Goal: Task Accomplishment & Management: Use online tool/utility

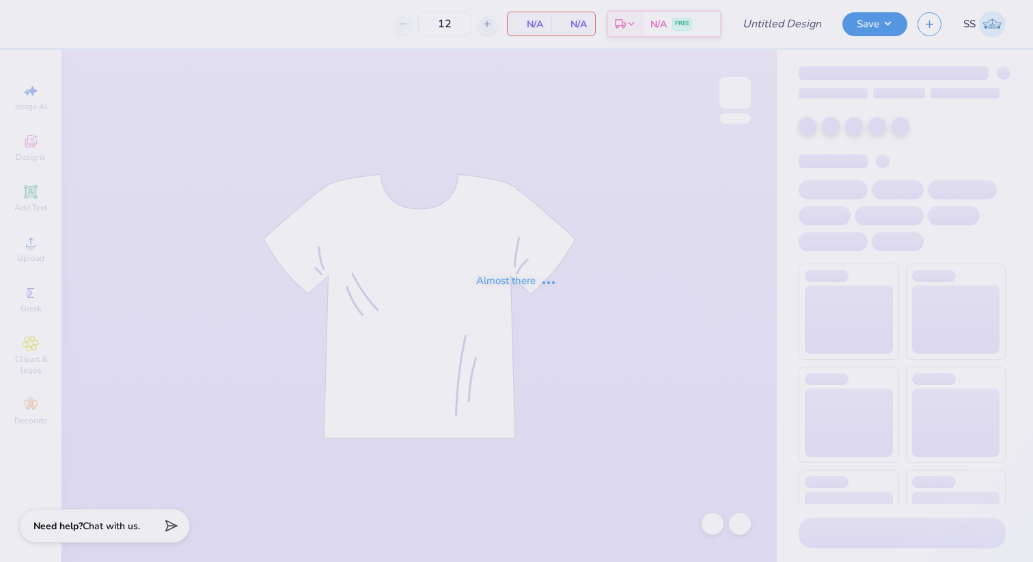
type input "NAU Latin Student Union Tote bags"
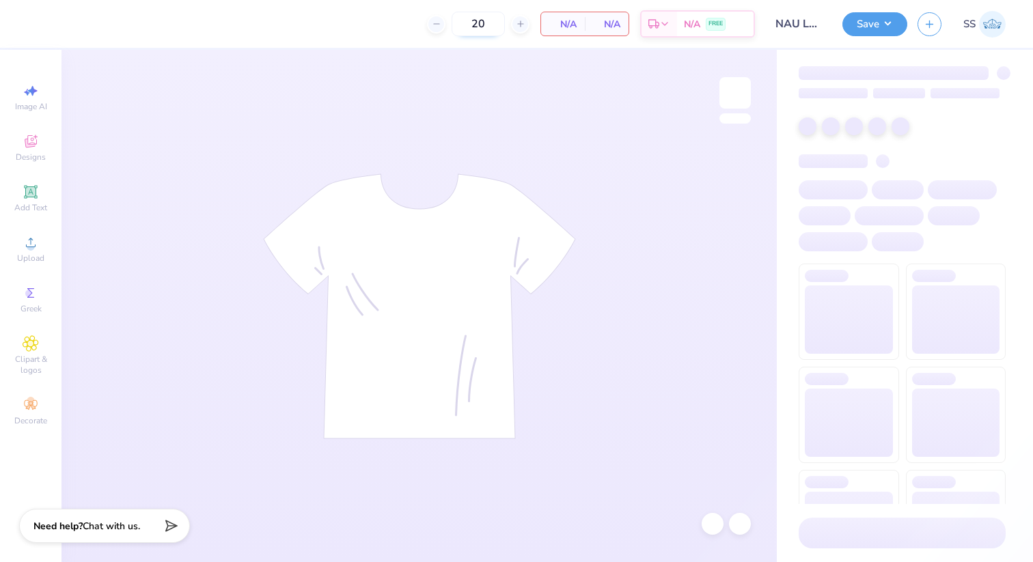
click at [478, 20] on input "20" at bounding box center [477, 24] width 53 height 25
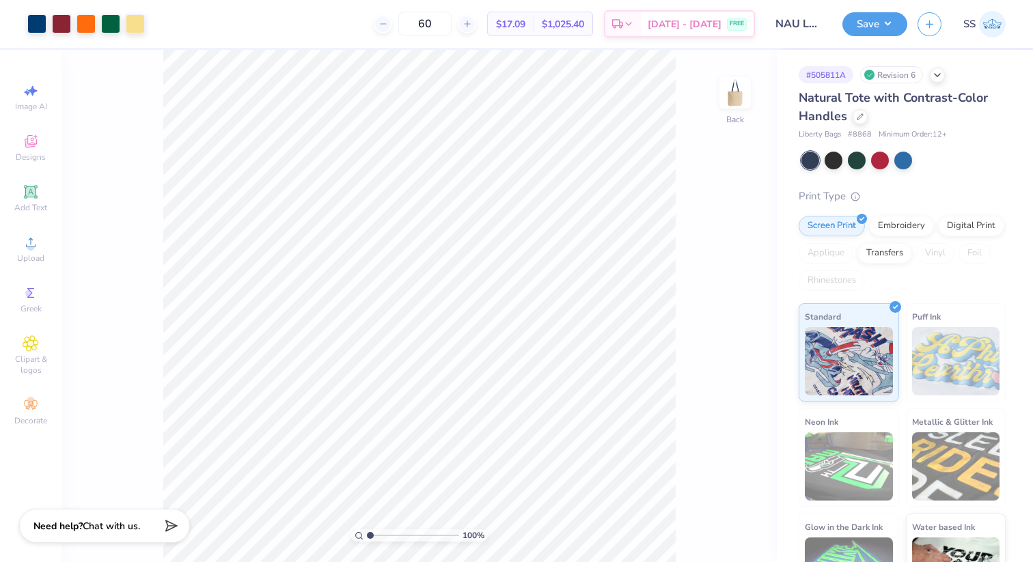
type input "60"
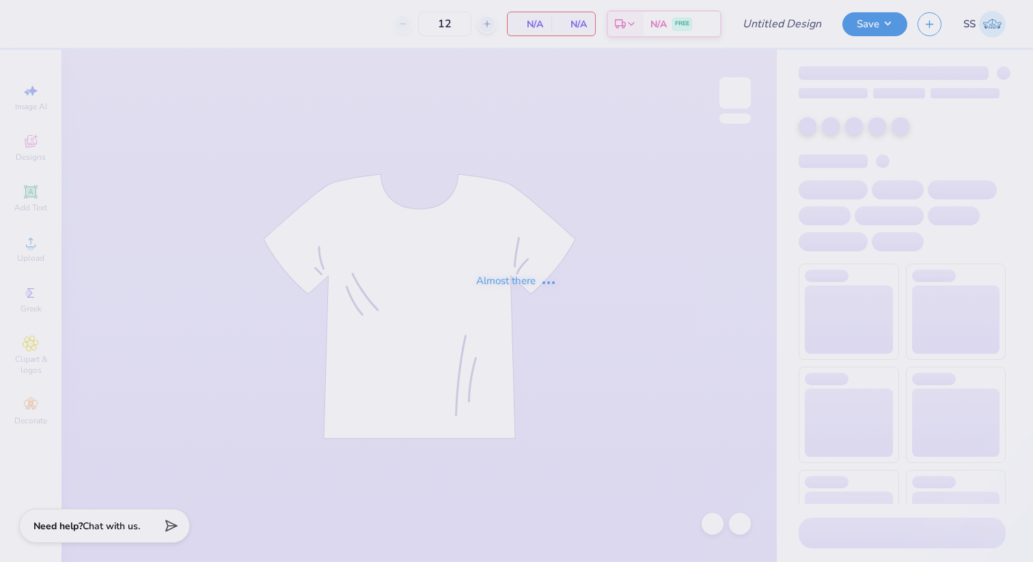
type input "NAU Latin Student Union Tote bags"
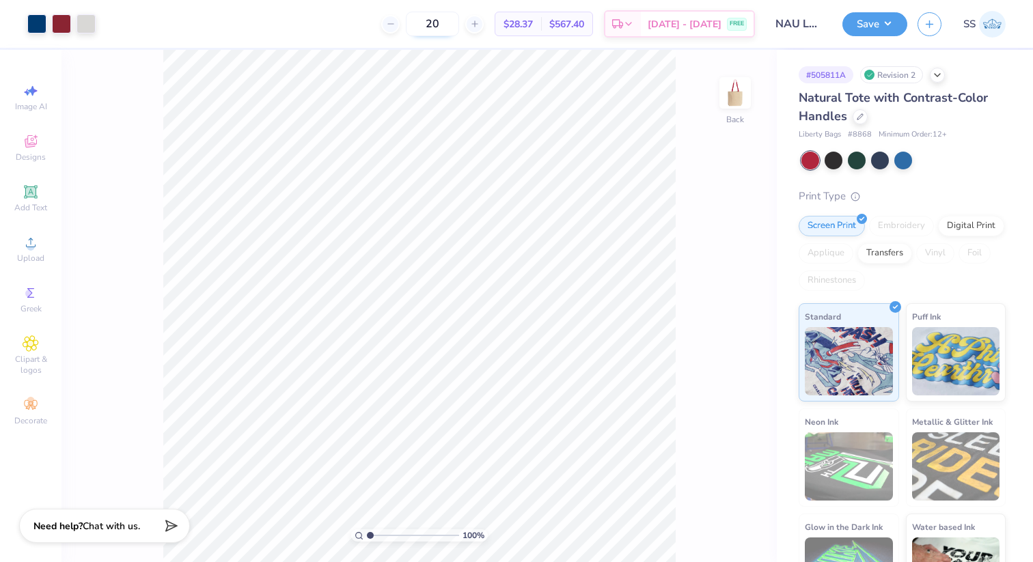
click at [453, 31] on input "20" at bounding box center [432, 24] width 53 height 25
type input "2"
type input "60"
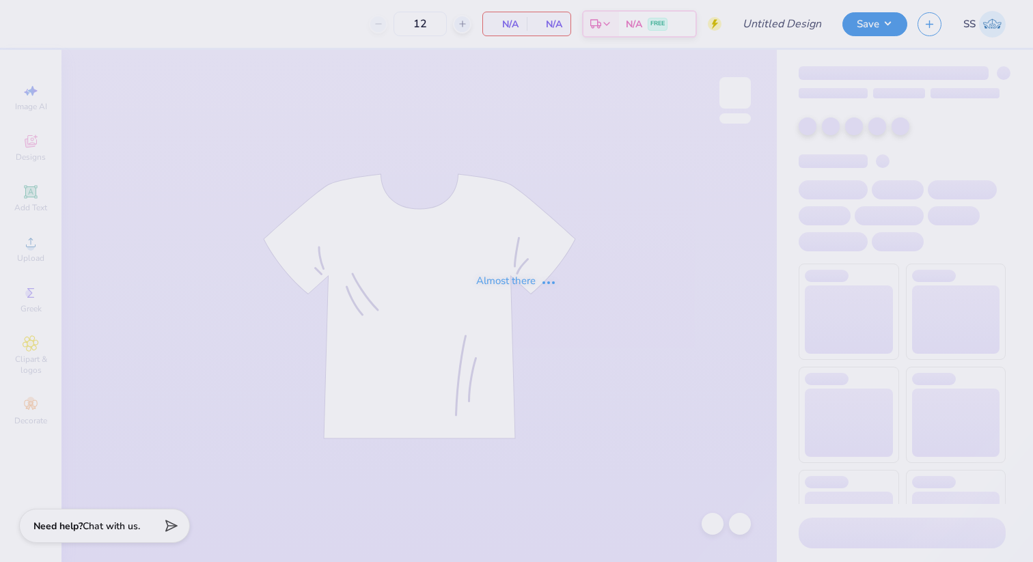
type input "NAU Latin Student Union Tote bags"
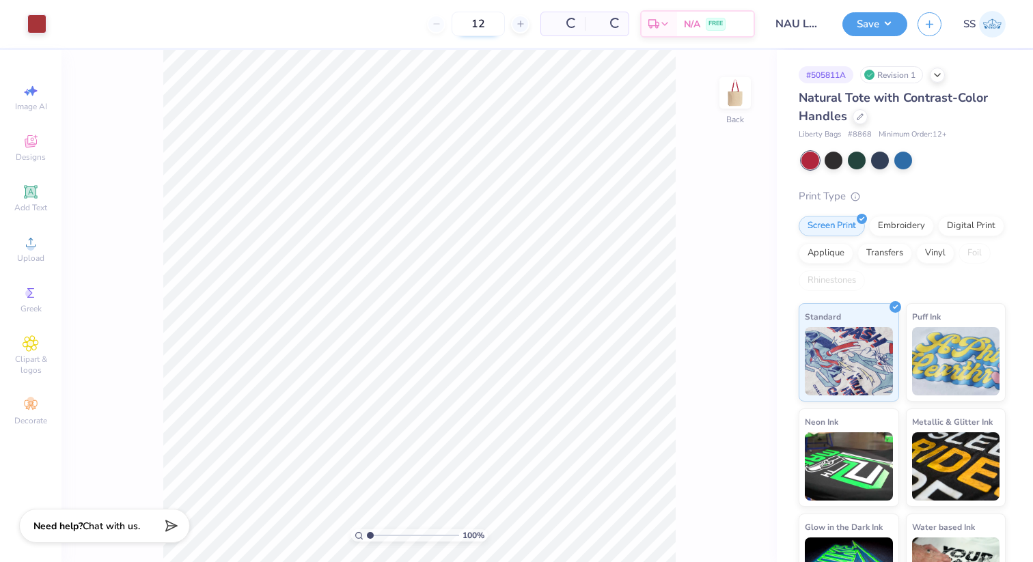
click at [490, 25] on div "12" at bounding box center [478, 24] width 102 height 25
type input "1"
type input "60"
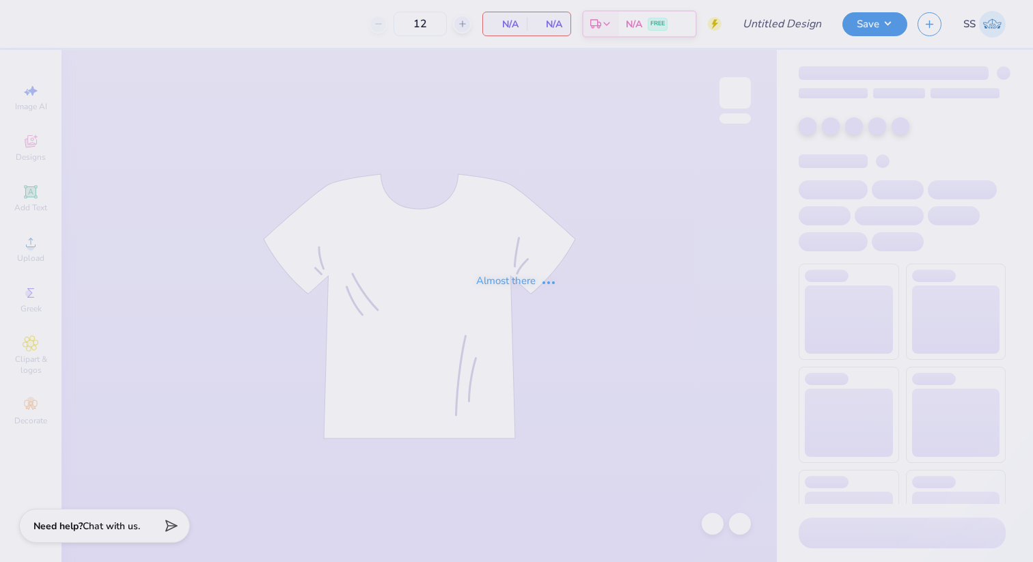
type input "NAU Latin Student Union Tote bags"
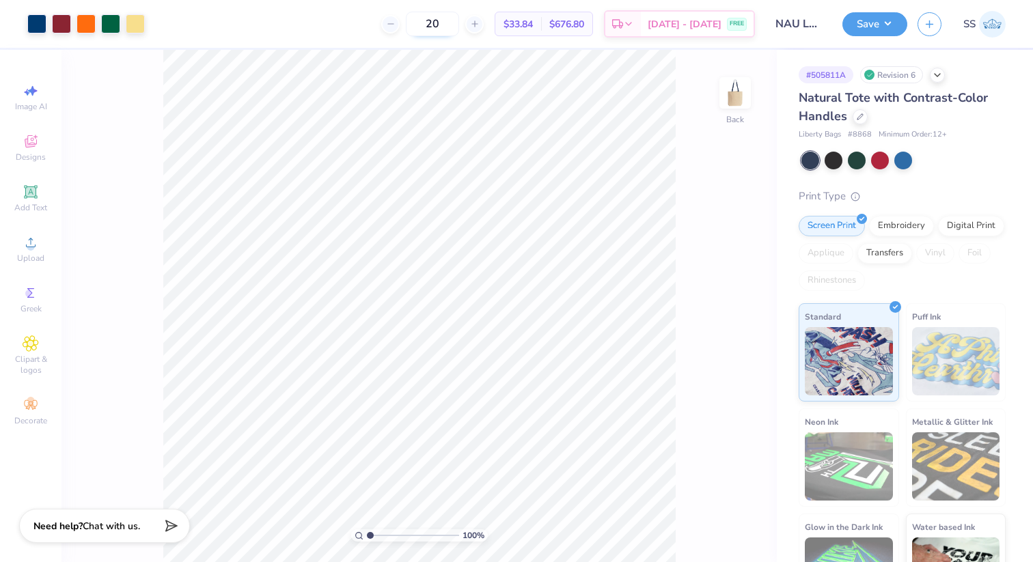
click at [448, 25] on input "20" at bounding box center [432, 24] width 53 height 25
type input "60"
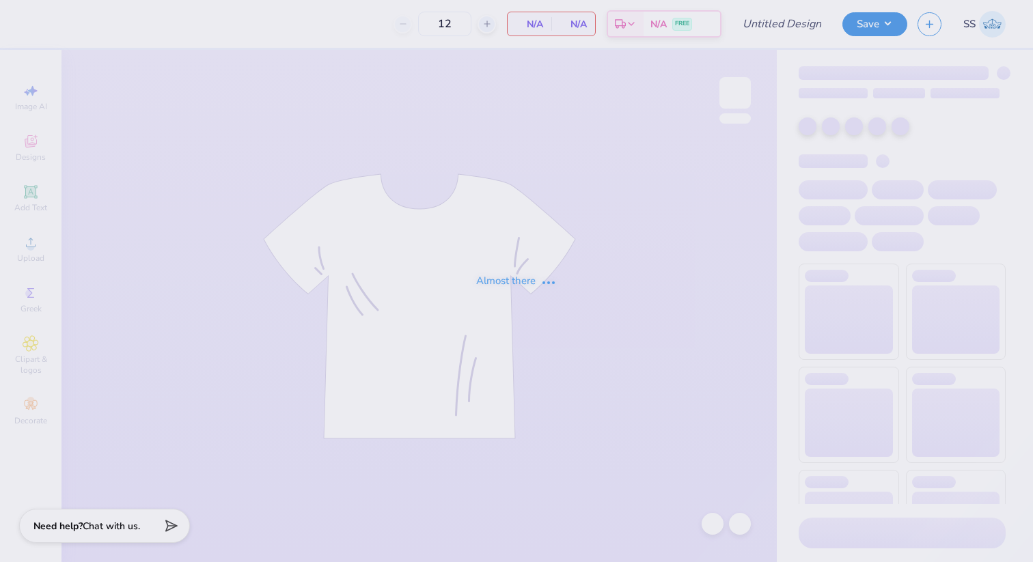
type input "NAU Latin Student Union Tote bags"
type input "20"
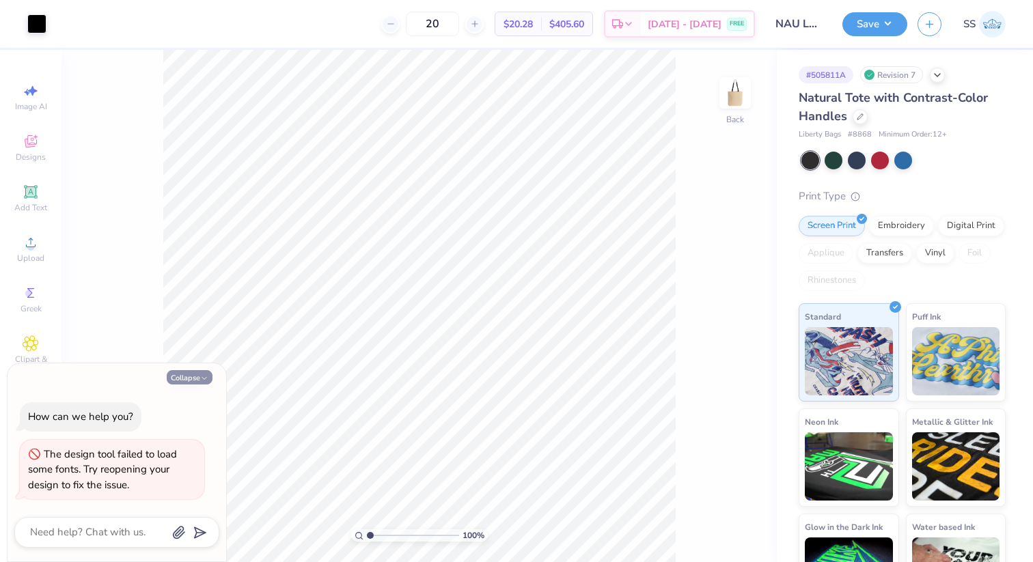
click at [202, 376] on icon "button" at bounding box center [204, 378] width 8 height 8
type textarea "x"
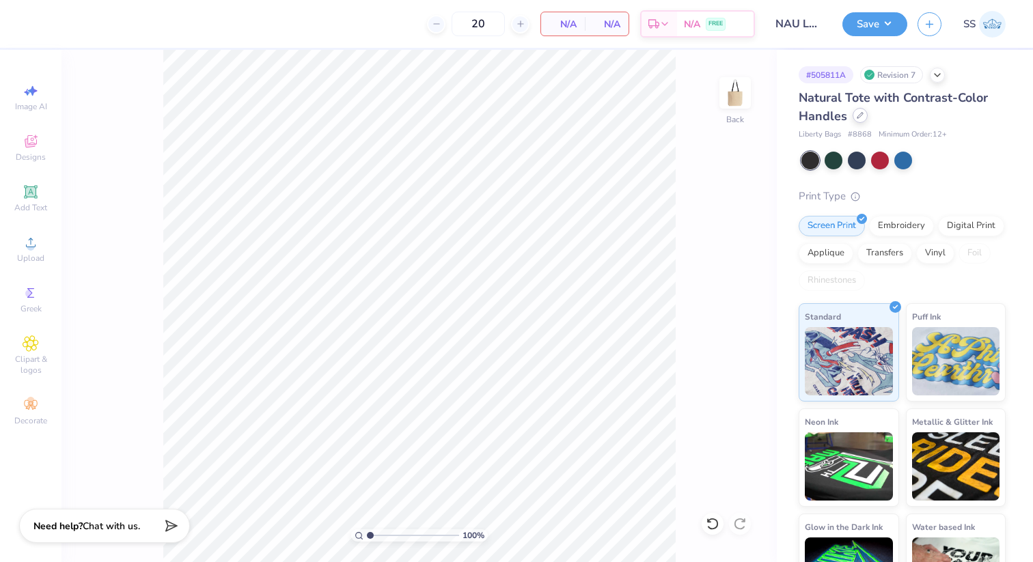
click at [854, 119] on div at bounding box center [859, 115] width 15 height 15
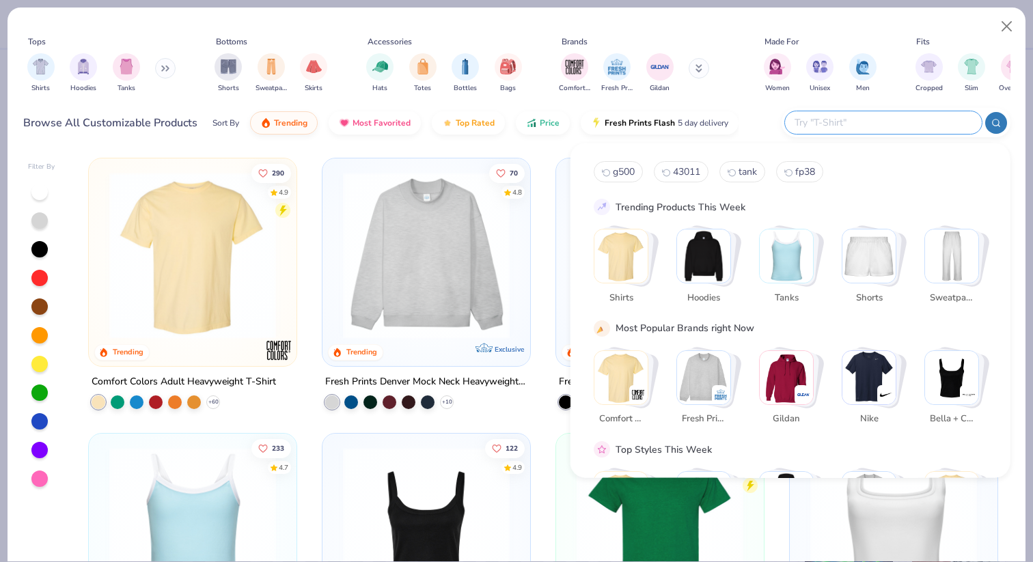
click at [866, 123] on input "text" at bounding box center [882, 123] width 179 height 16
type input "o"
type input "tote"
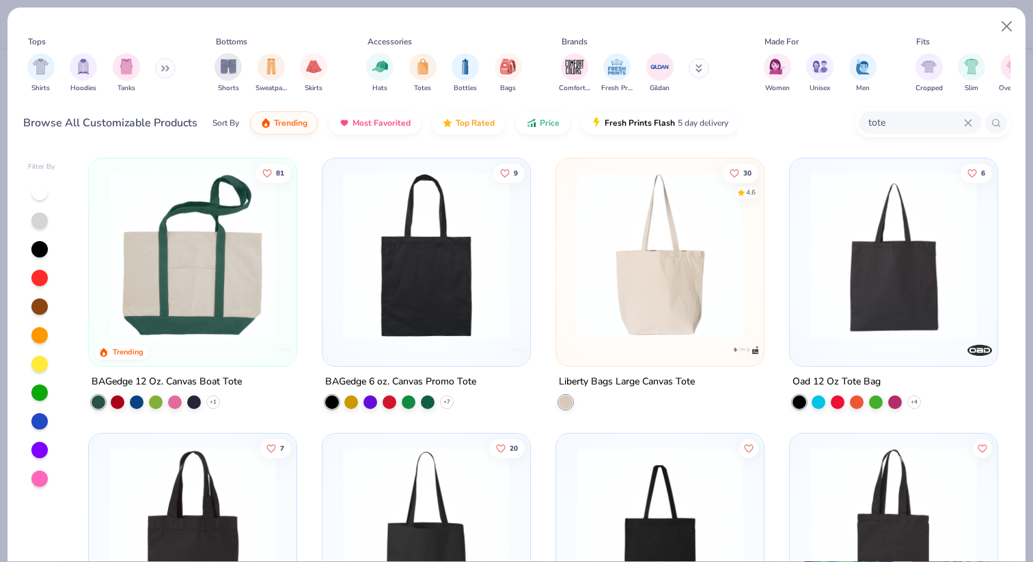
click at [213, 319] on img at bounding box center [192, 255] width 180 height 167
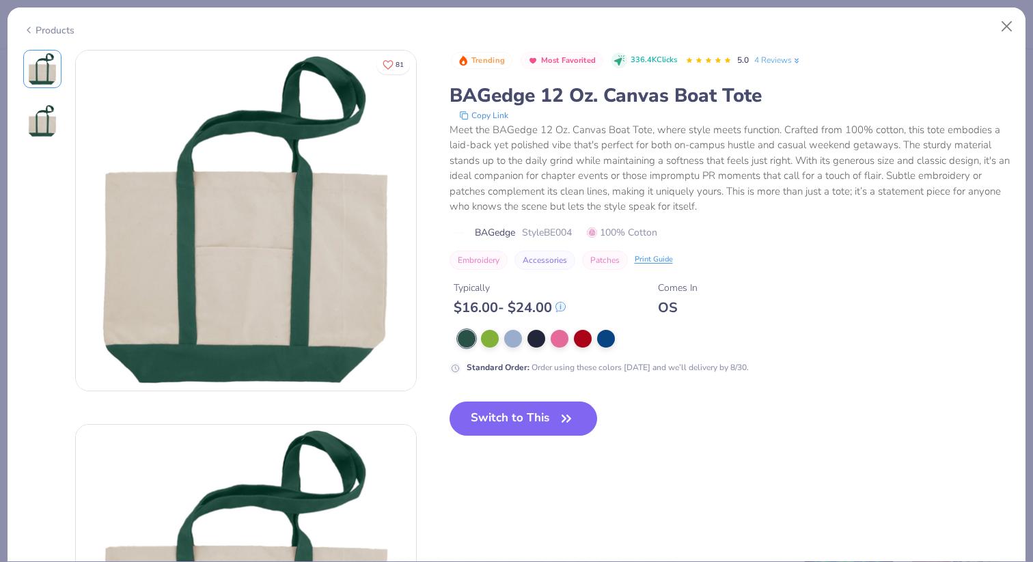
click at [47, 126] on img at bounding box center [42, 121] width 33 height 33
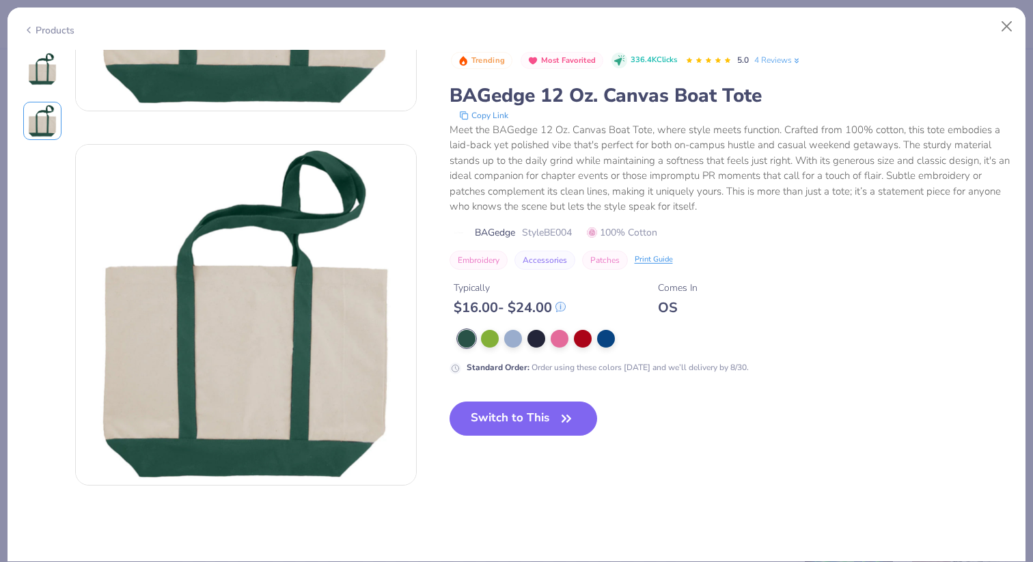
click at [44, 70] on img at bounding box center [42, 69] width 33 height 33
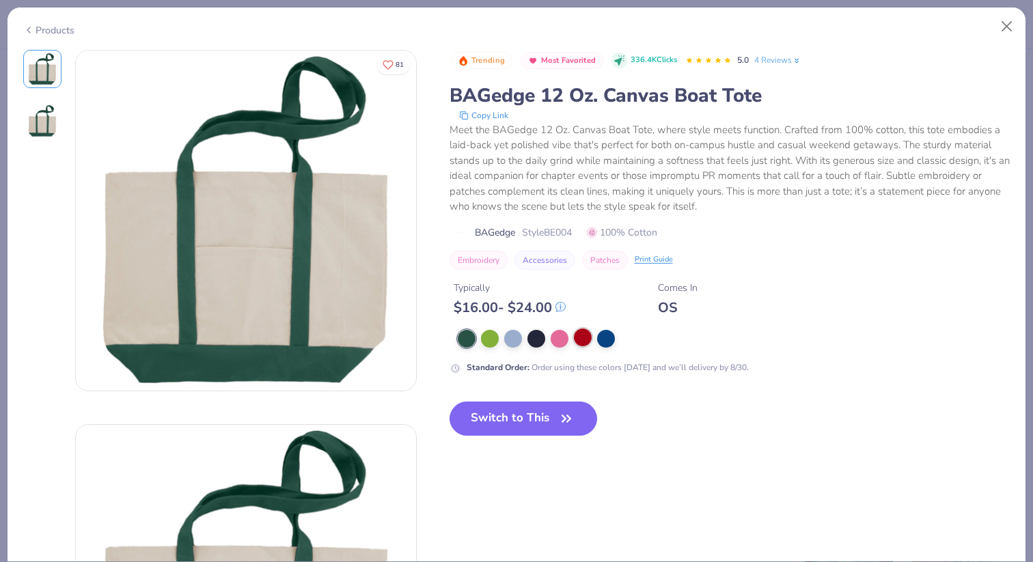
click at [584, 339] on div at bounding box center [583, 338] width 18 height 18
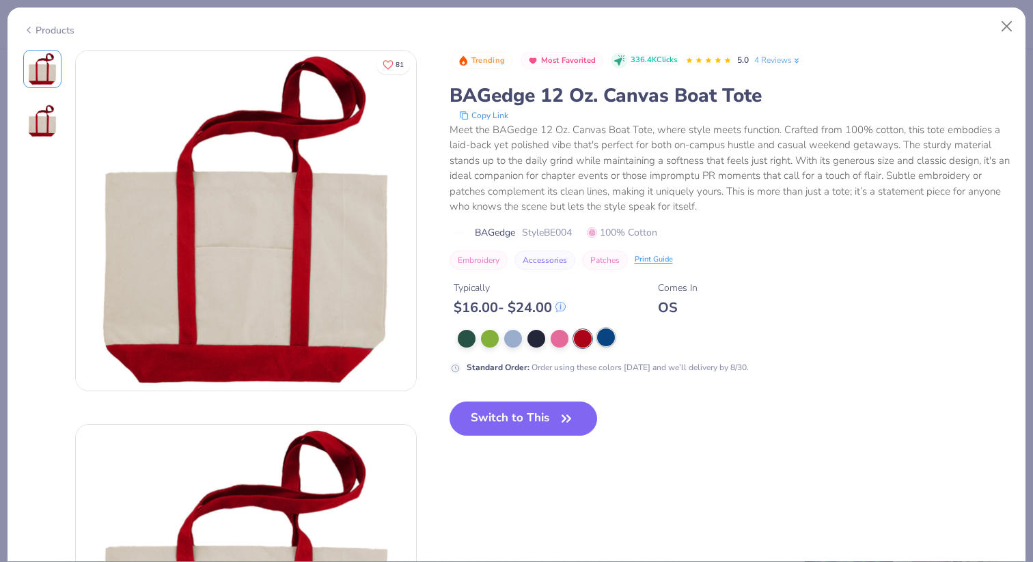
click at [606, 341] on div at bounding box center [606, 338] width 18 height 18
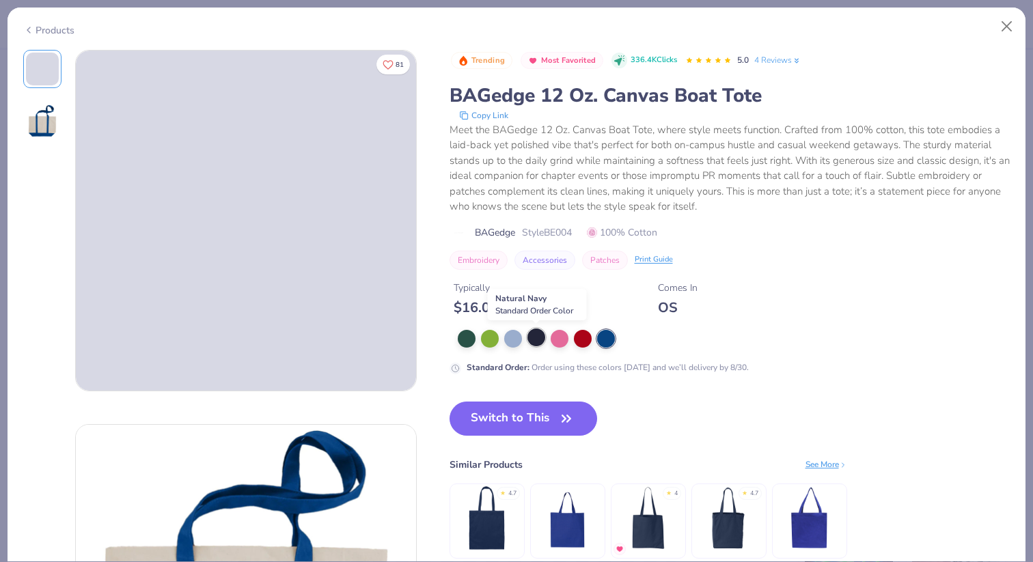
click at [538, 336] on div at bounding box center [536, 338] width 18 height 18
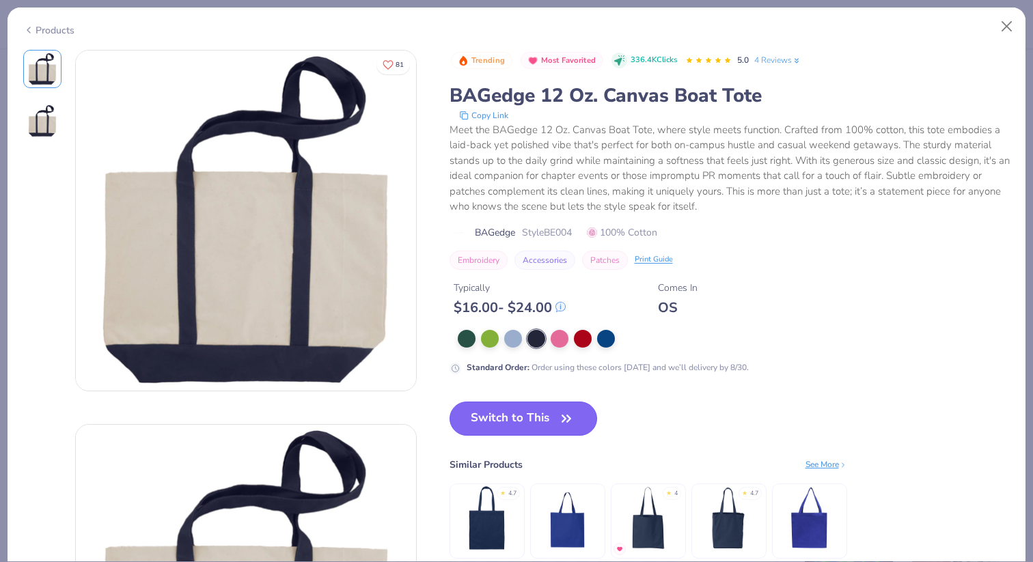
click at [515, 413] on button "Switch to This" at bounding box center [523, 419] width 148 height 34
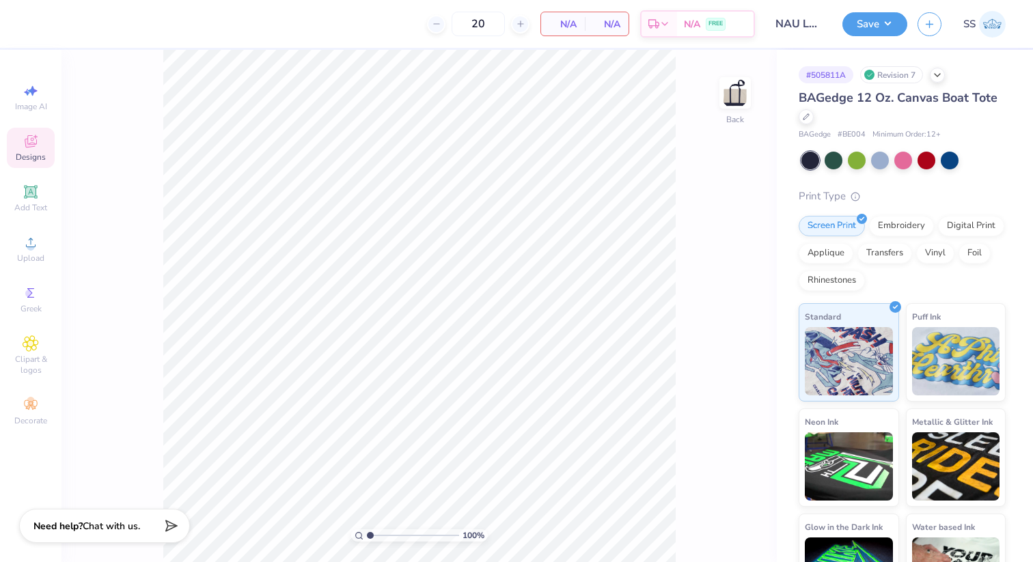
click at [23, 146] on icon at bounding box center [31, 141] width 16 height 16
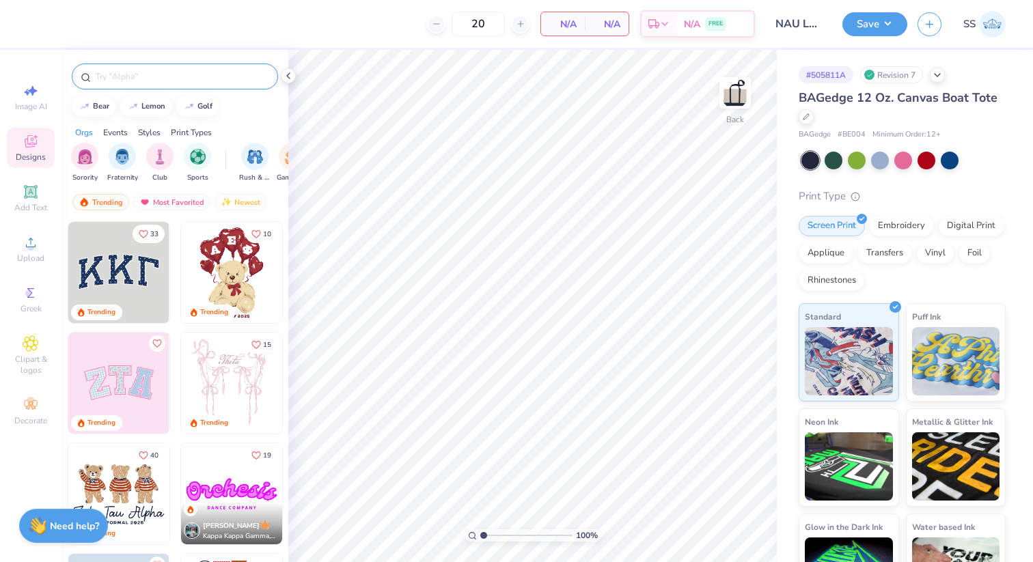
click at [116, 81] on input "text" at bounding box center [181, 77] width 175 height 14
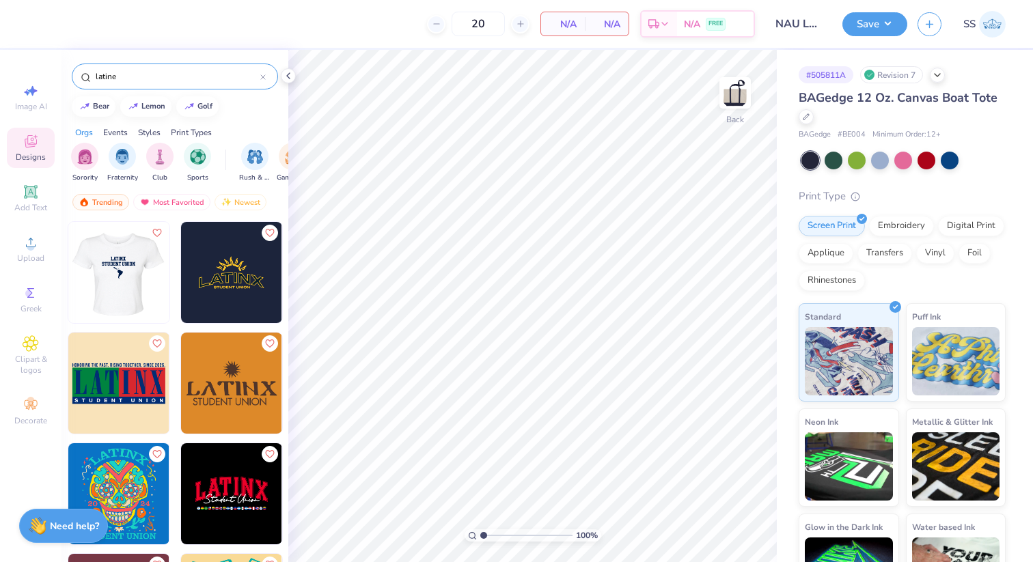
type input "latine"
click at [125, 283] on img at bounding box center [118, 272] width 101 height 101
click at [806, 116] on icon at bounding box center [806, 115] width 7 height 7
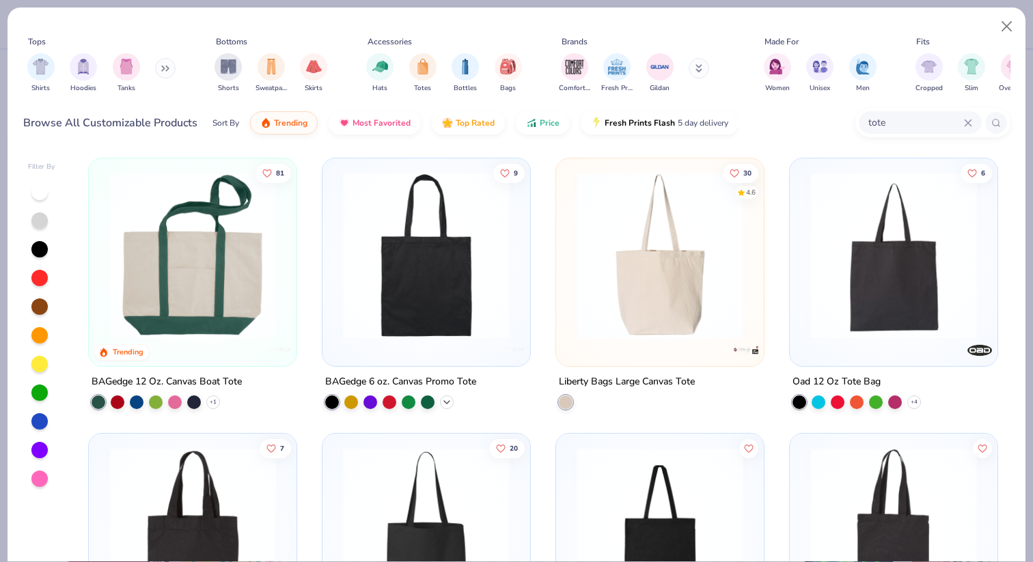
click at [445, 404] on icon at bounding box center [446, 402] width 11 height 11
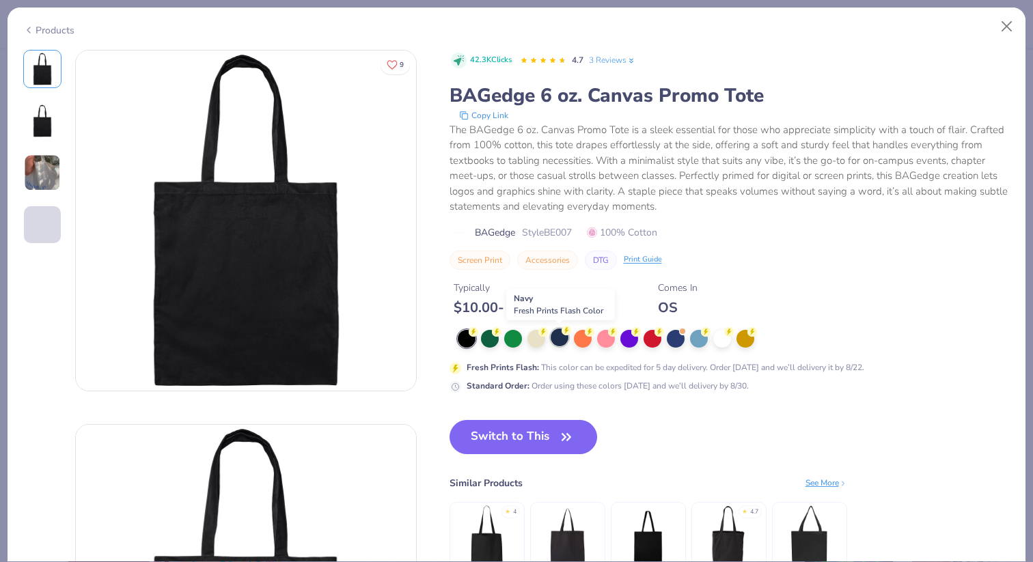
click at [559, 341] on div at bounding box center [560, 338] width 18 height 18
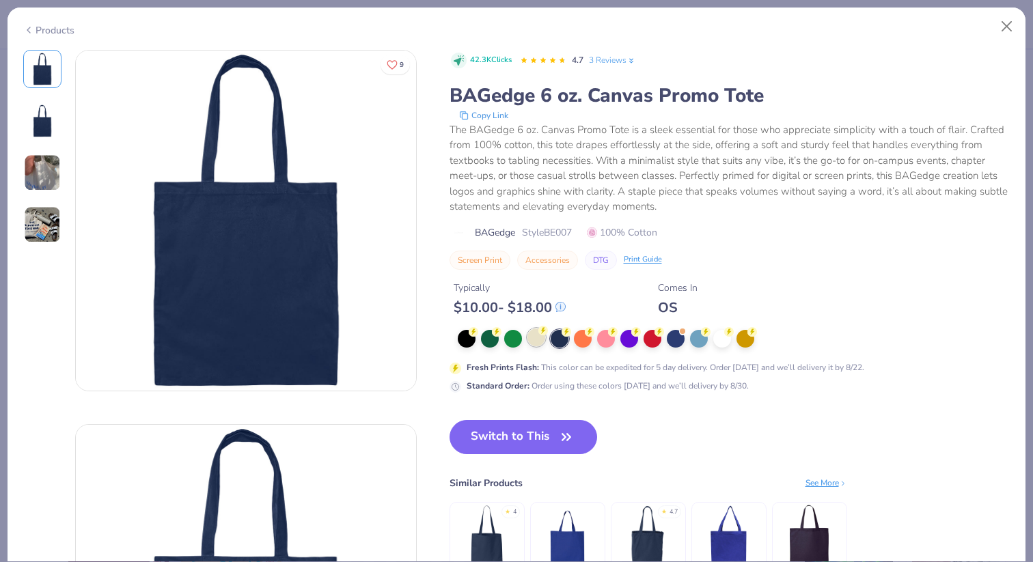
click at [537, 337] on div at bounding box center [536, 338] width 18 height 18
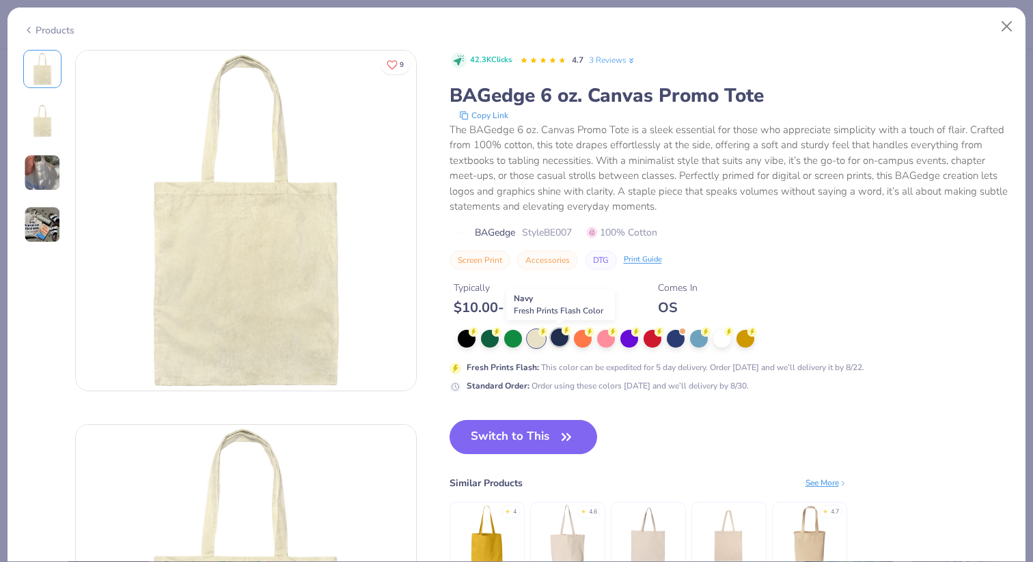
click at [565, 340] on div at bounding box center [560, 338] width 18 height 18
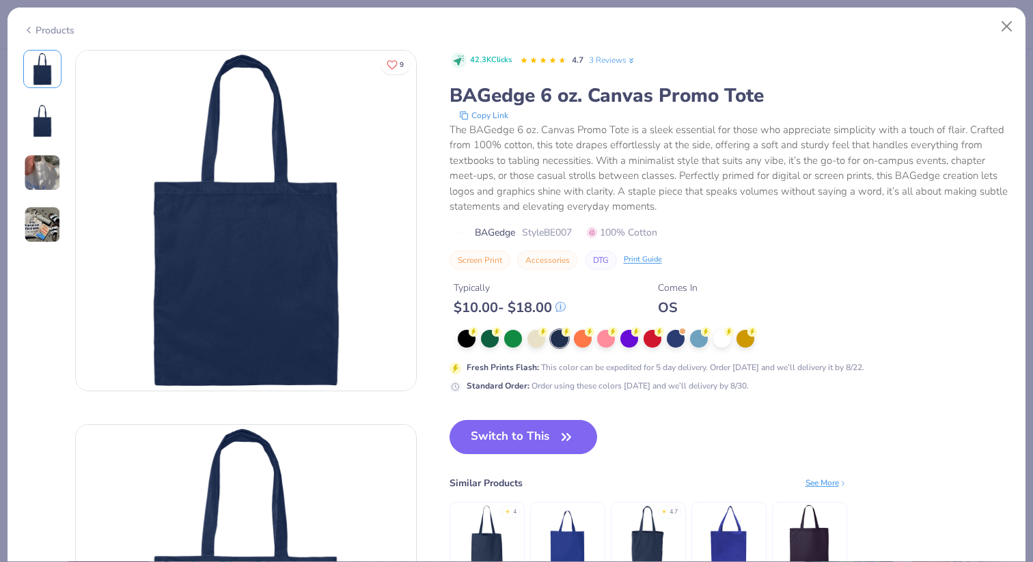
click at [42, 219] on img at bounding box center [42, 224] width 37 height 37
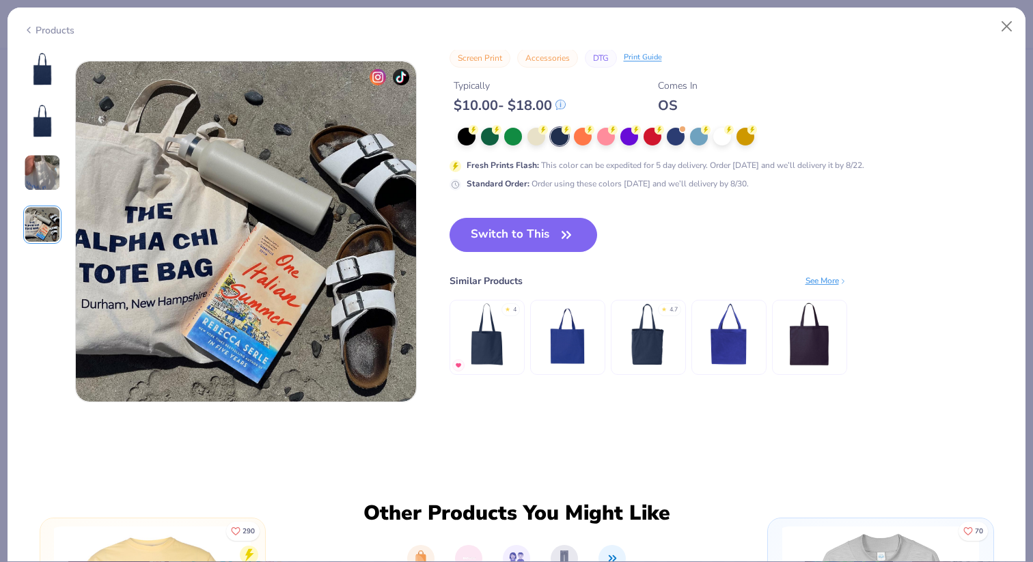
scroll to position [1123, 0]
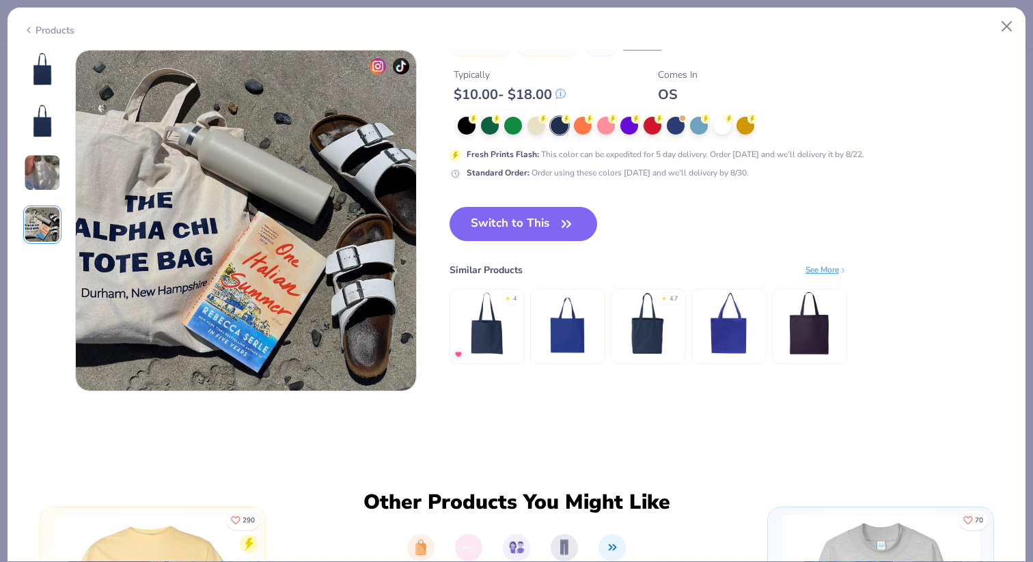
click at [33, 177] on img at bounding box center [42, 172] width 37 height 37
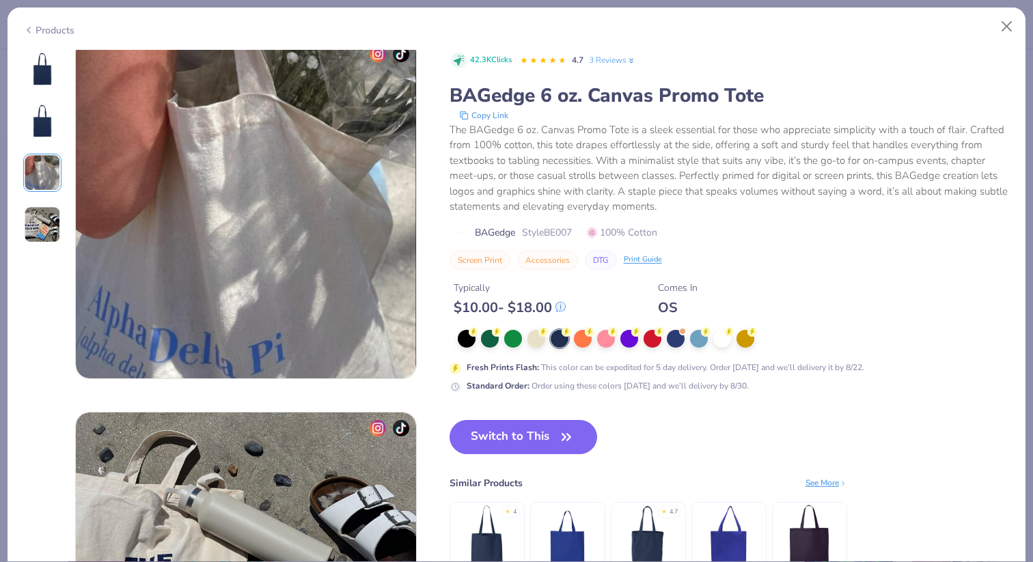
scroll to position [749, 0]
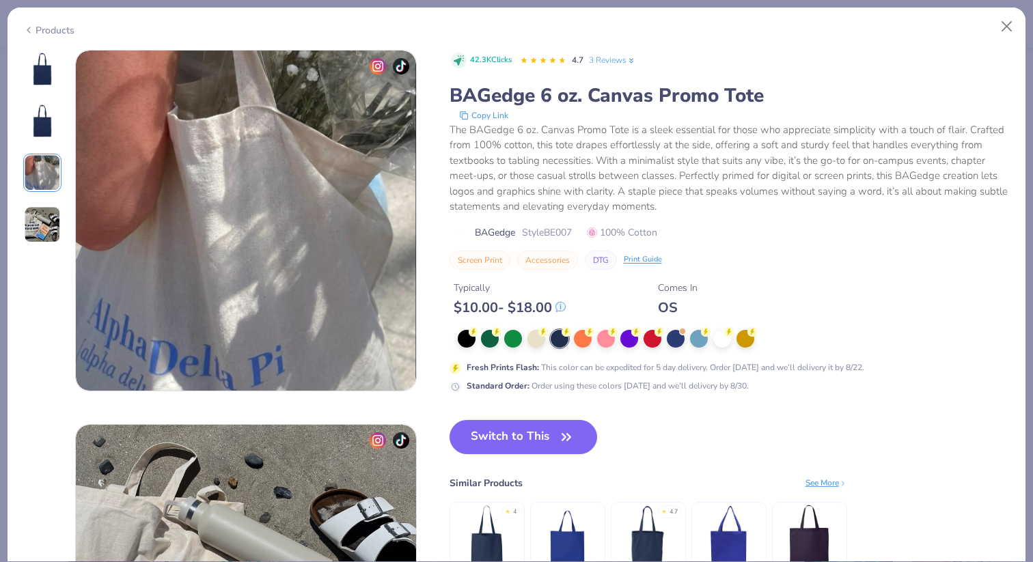
click at [36, 125] on img at bounding box center [42, 121] width 33 height 33
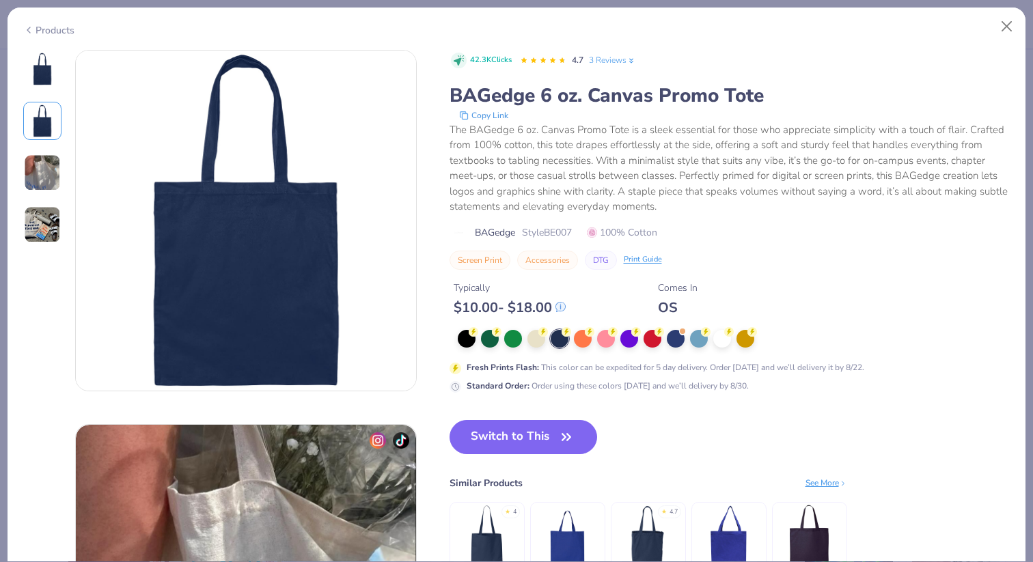
click at [47, 174] on img at bounding box center [42, 172] width 37 height 37
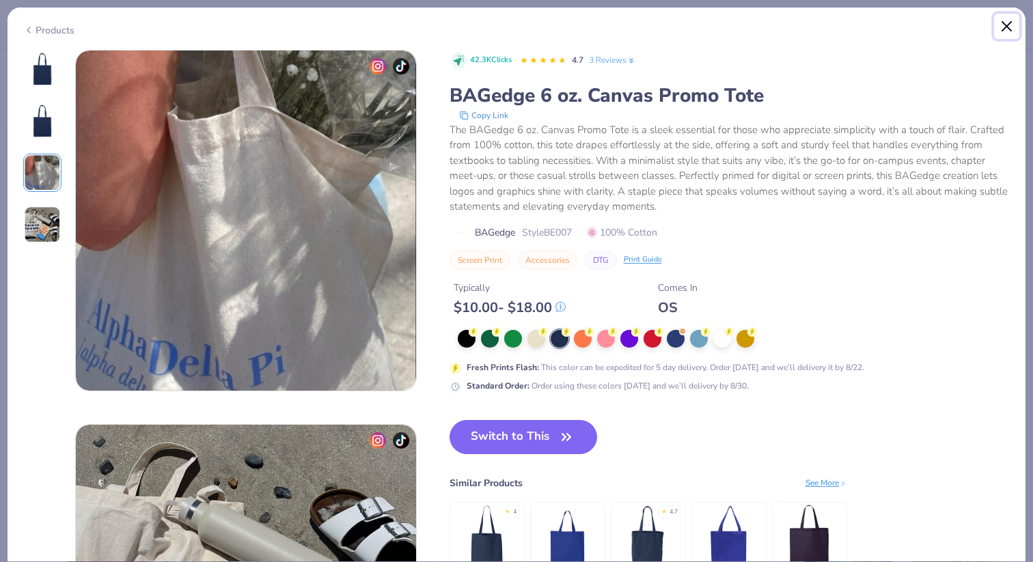
click at [1006, 23] on button "Close" at bounding box center [1007, 27] width 26 height 26
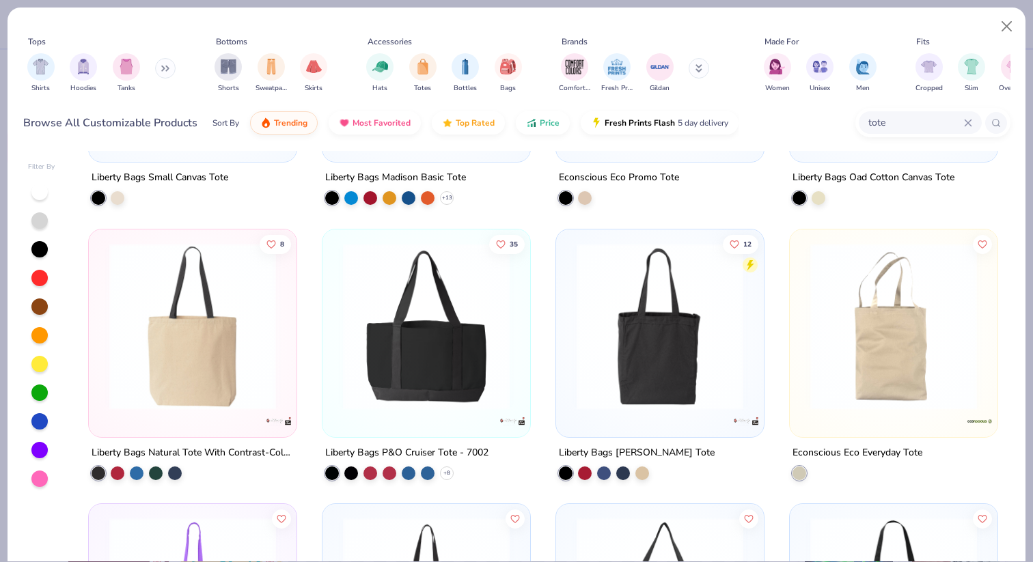
scroll to position [432, 0]
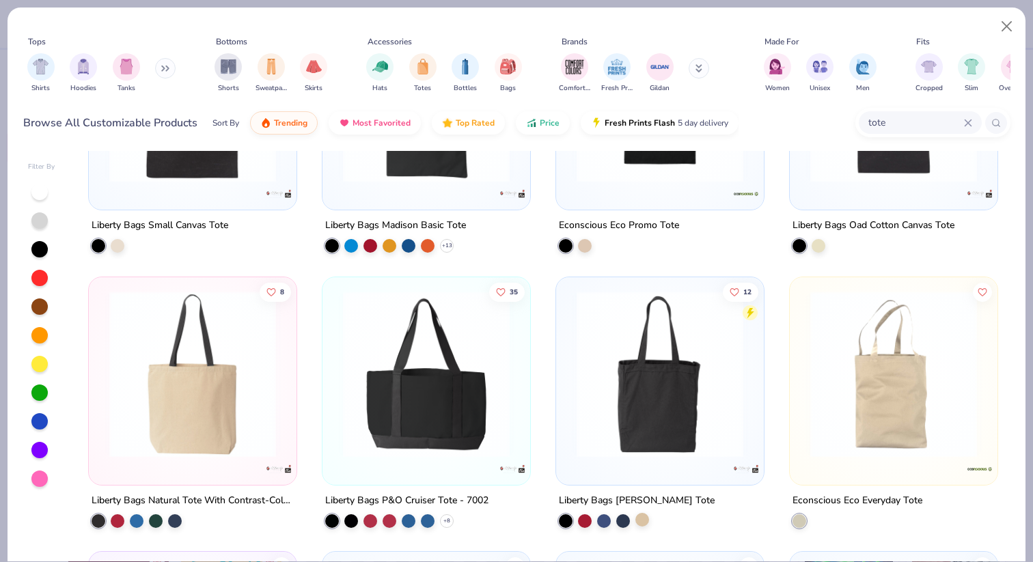
click at [643, 522] on div at bounding box center [642, 519] width 14 height 14
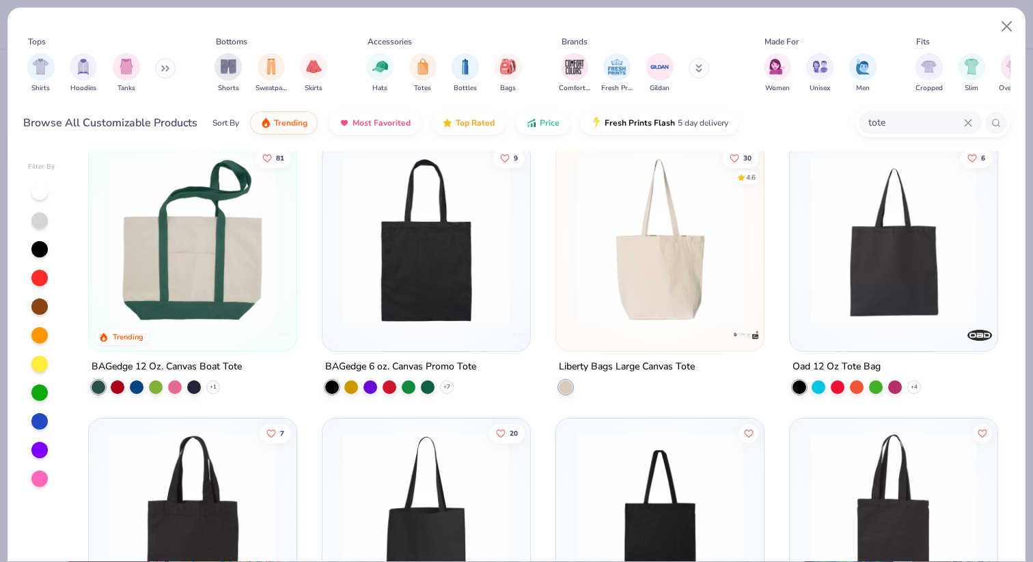
scroll to position [0, 0]
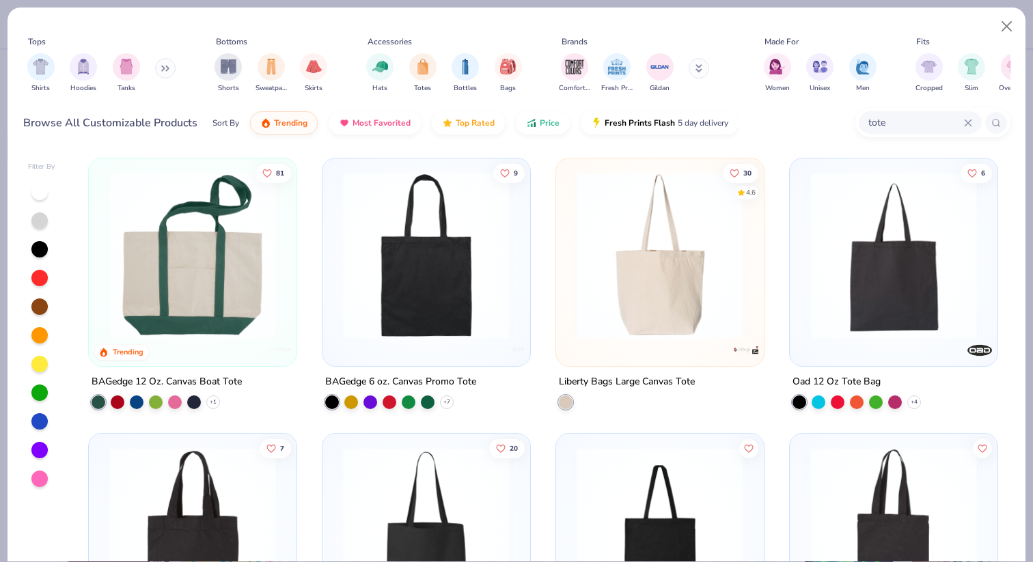
click at [37, 423] on div at bounding box center [39, 421] width 16 height 16
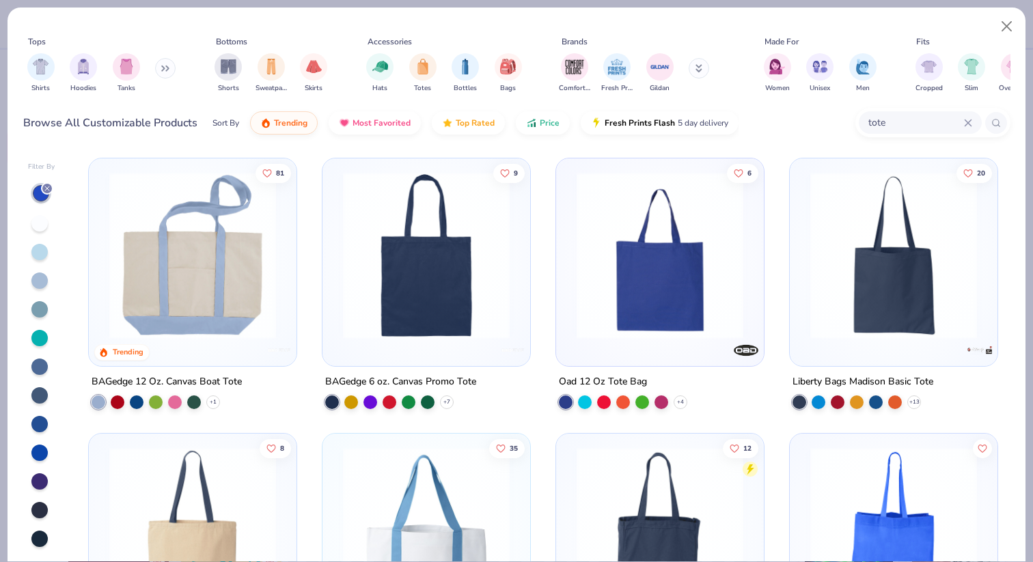
click at [852, 285] on img at bounding box center [893, 255] width 180 height 167
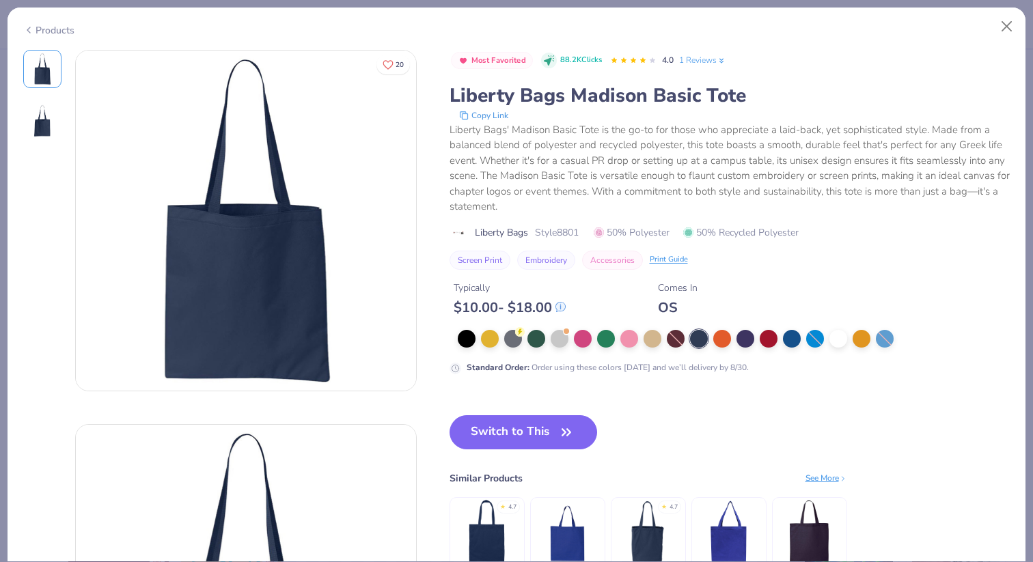
click at [48, 125] on img at bounding box center [42, 121] width 33 height 33
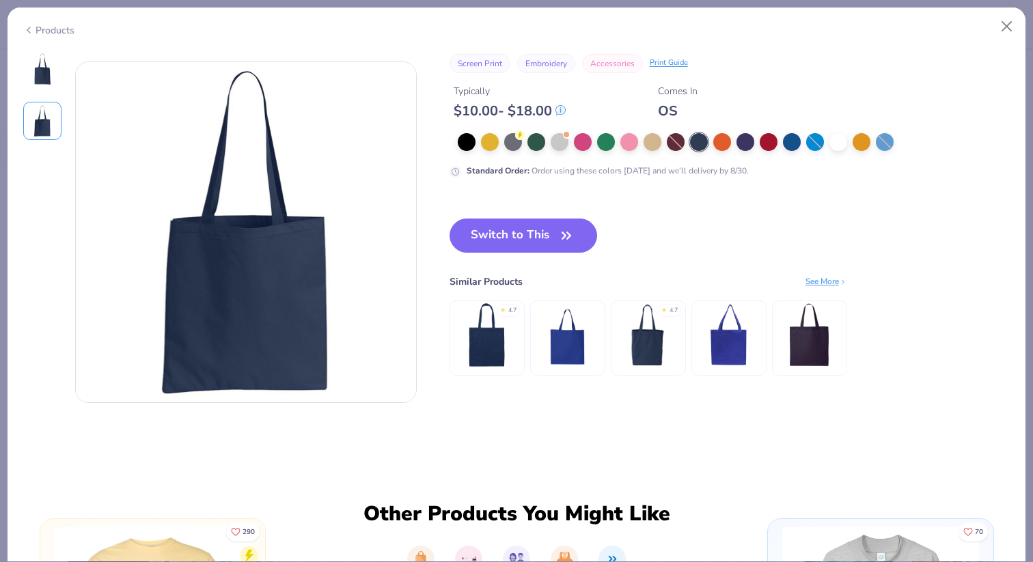
scroll to position [374, 0]
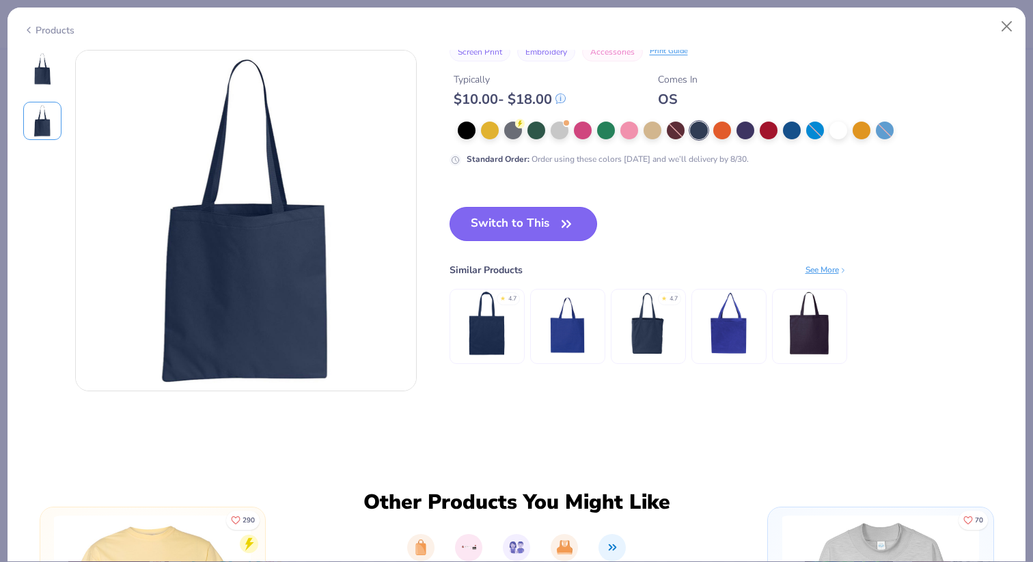
click at [529, 209] on button "Switch to This" at bounding box center [523, 224] width 148 height 34
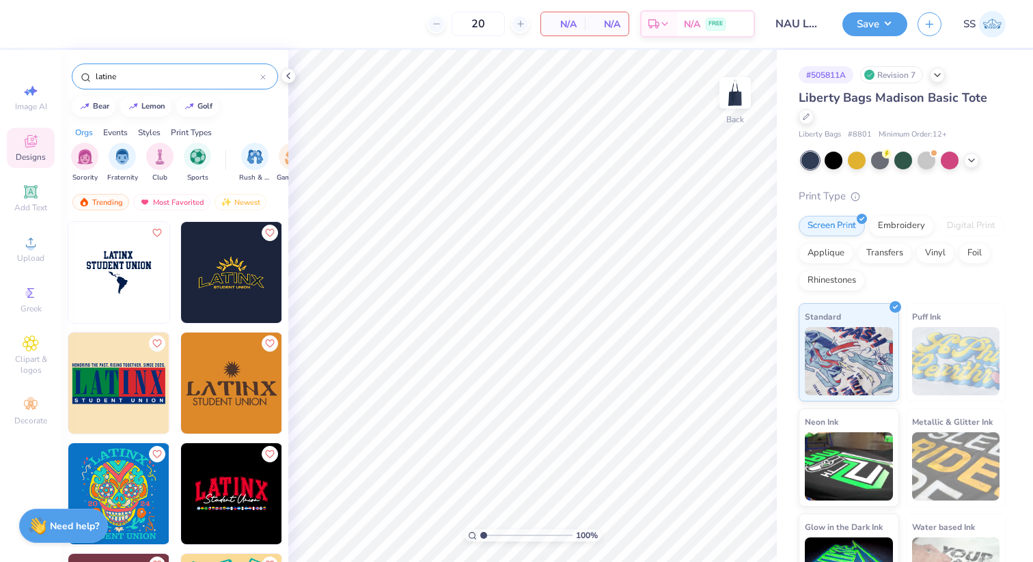
click at [129, 272] on img at bounding box center [118, 272] width 101 height 101
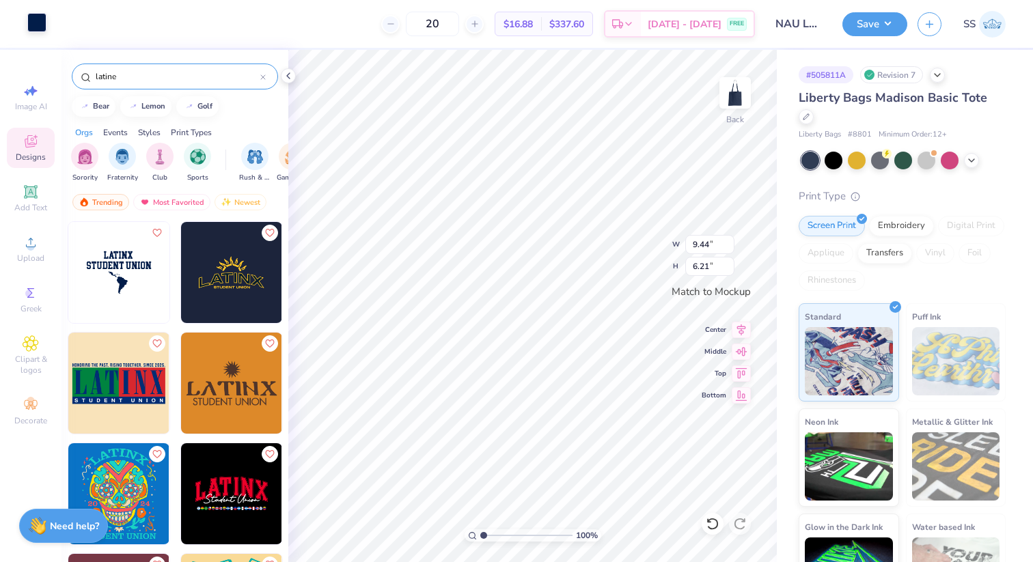
click at [43, 23] on div at bounding box center [36, 22] width 19 height 19
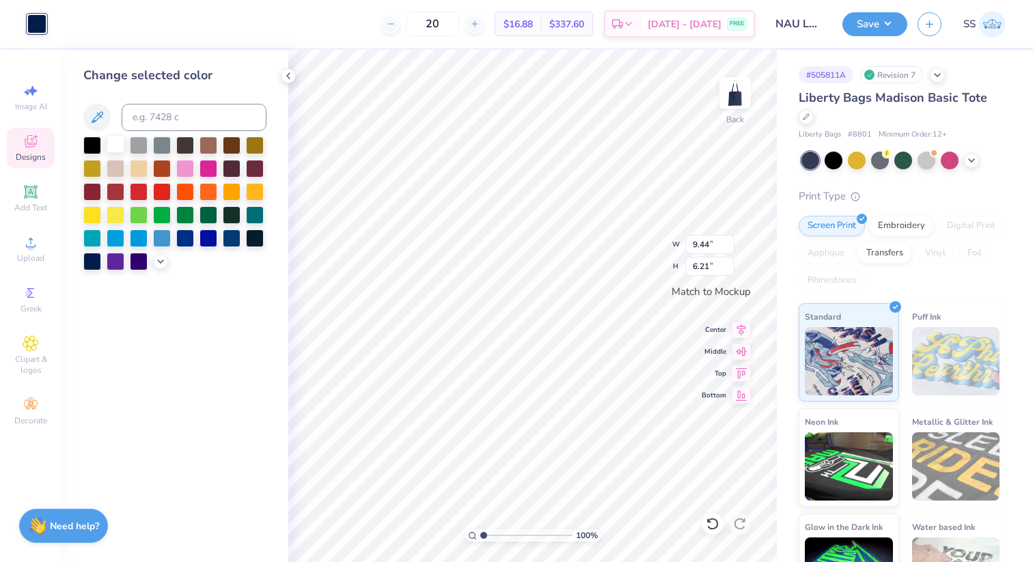
click at [113, 143] on div at bounding box center [116, 144] width 18 height 18
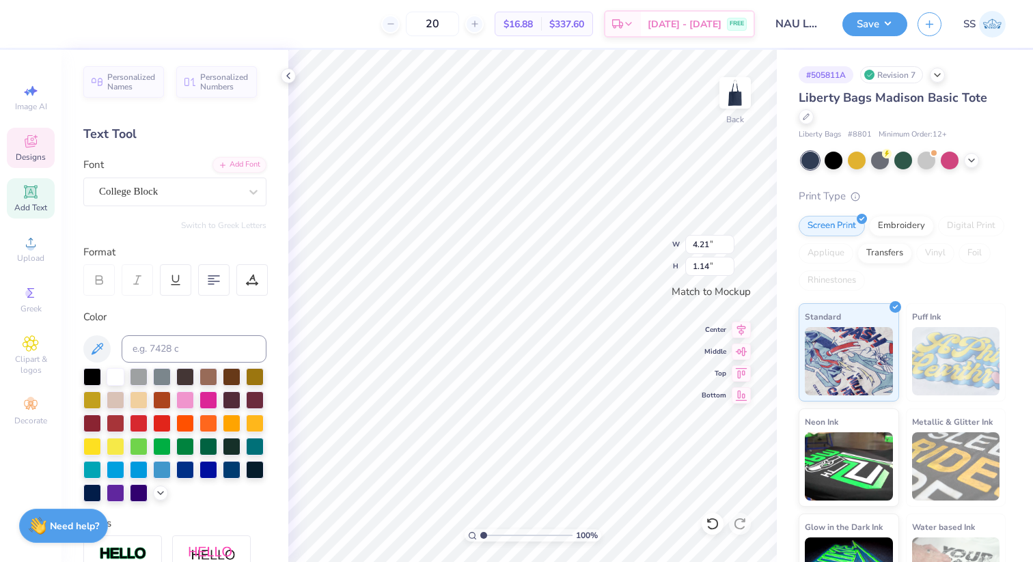
scroll to position [0, 1]
type textarea "LATINE"
click at [290, 78] on polyline at bounding box center [288, 75] width 3 height 5
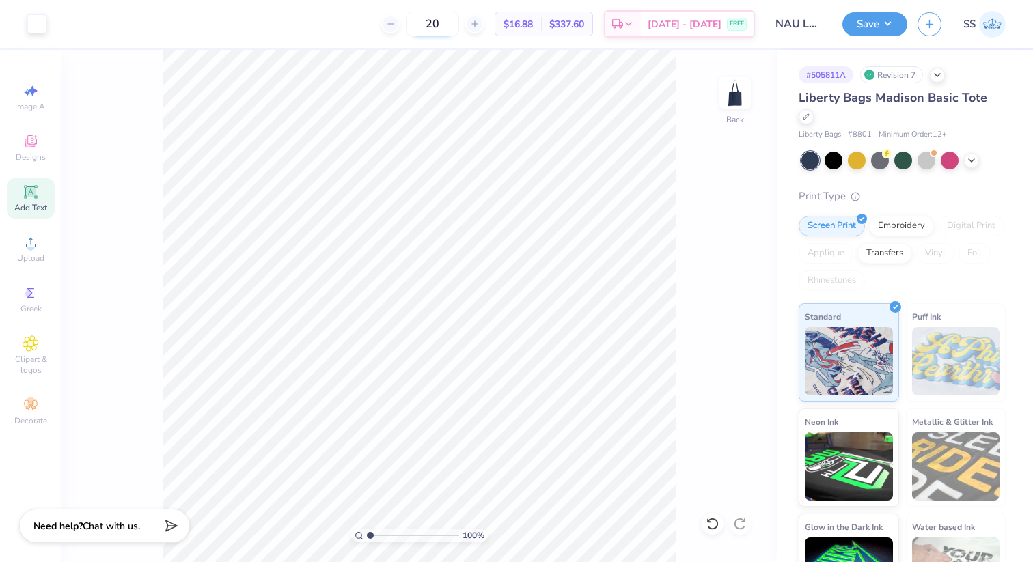
click at [458, 25] on input "20" at bounding box center [432, 24] width 53 height 25
type input "2"
type input "60"
click at [971, 154] on icon at bounding box center [971, 159] width 11 height 11
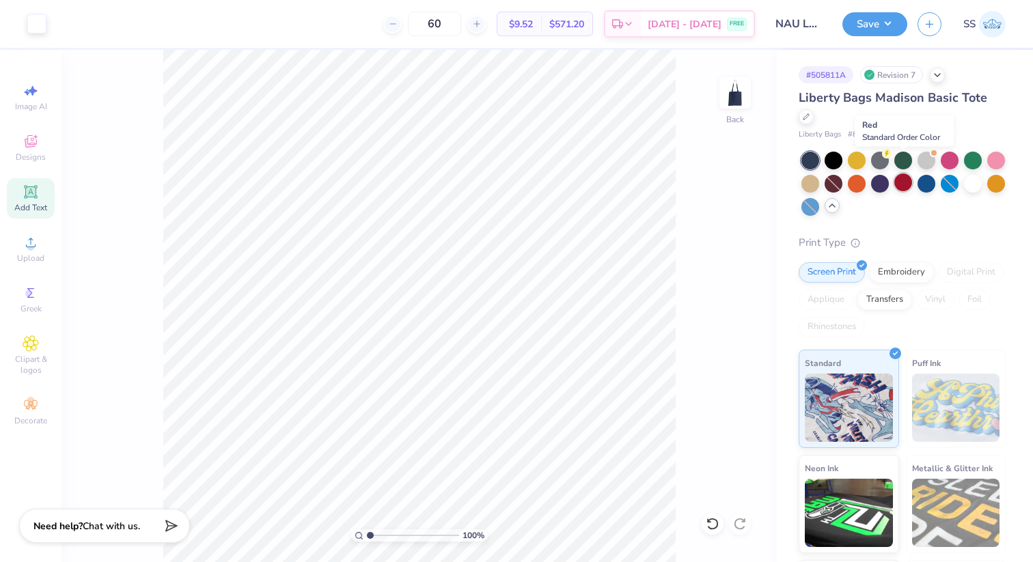
click at [900, 173] on div at bounding box center [903, 182] width 18 height 18
click at [835, 150] on div at bounding box center [833, 159] width 18 height 18
click at [835, 173] on div at bounding box center [833, 182] width 18 height 18
click at [880, 23] on button "Save" at bounding box center [874, 22] width 65 height 24
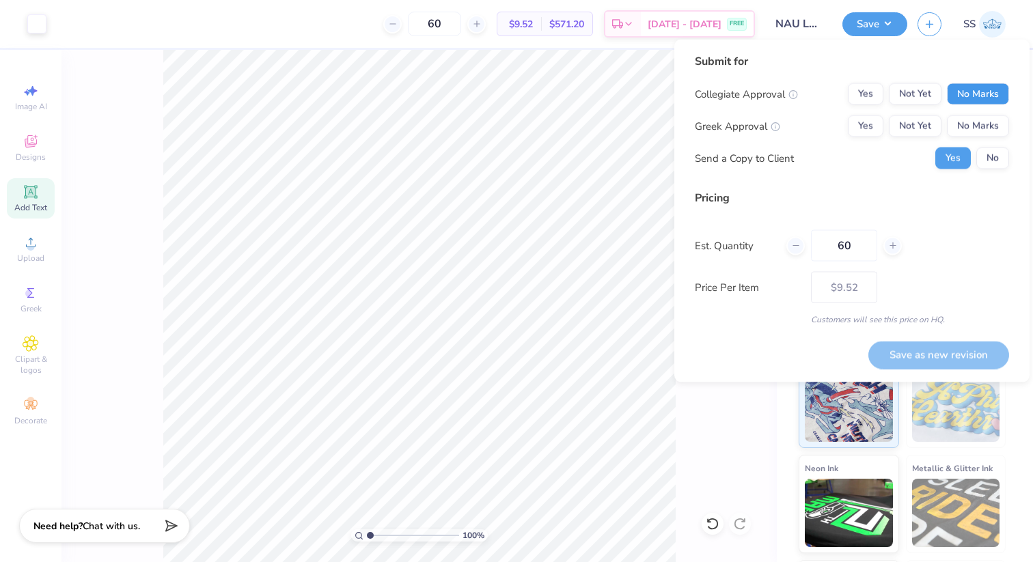
click at [977, 84] on button "No Marks" at bounding box center [978, 94] width 62 height 22
click at [986, 119] on button "No Marks" at bounding box center [978, 126] width 62 height 22
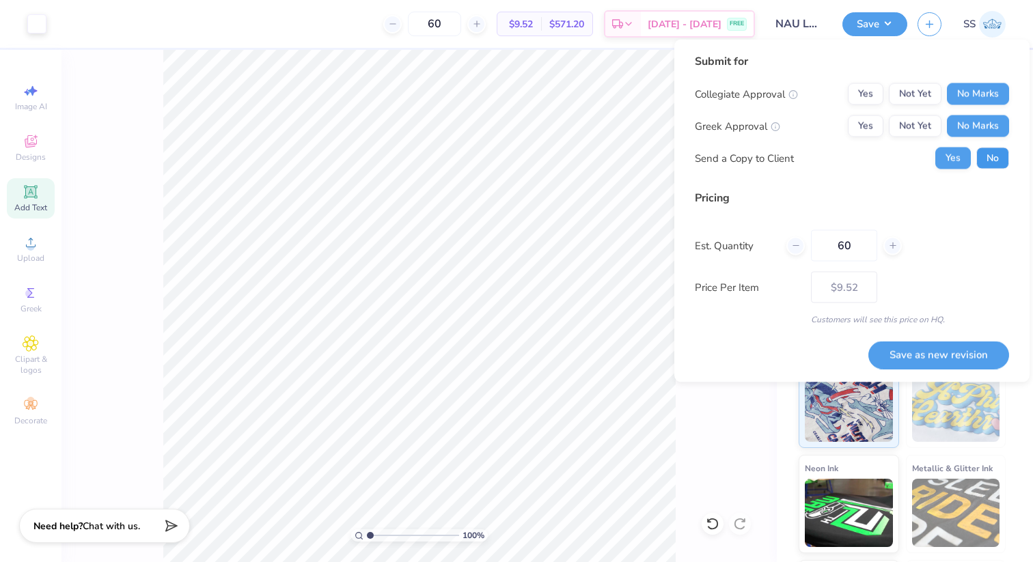
click at [997, 156] on button "No" at bounding box center [992, 159] width 33 height 22
click at [938, 358] on button "Save as new revision" at bounding box center [938, 355] width 141 height 28
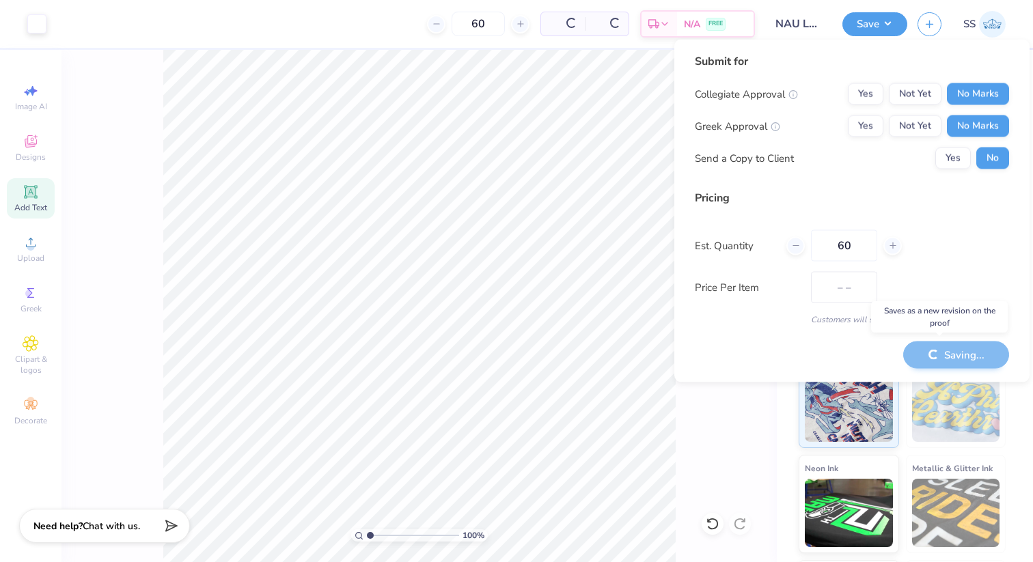
type input "$9.52"
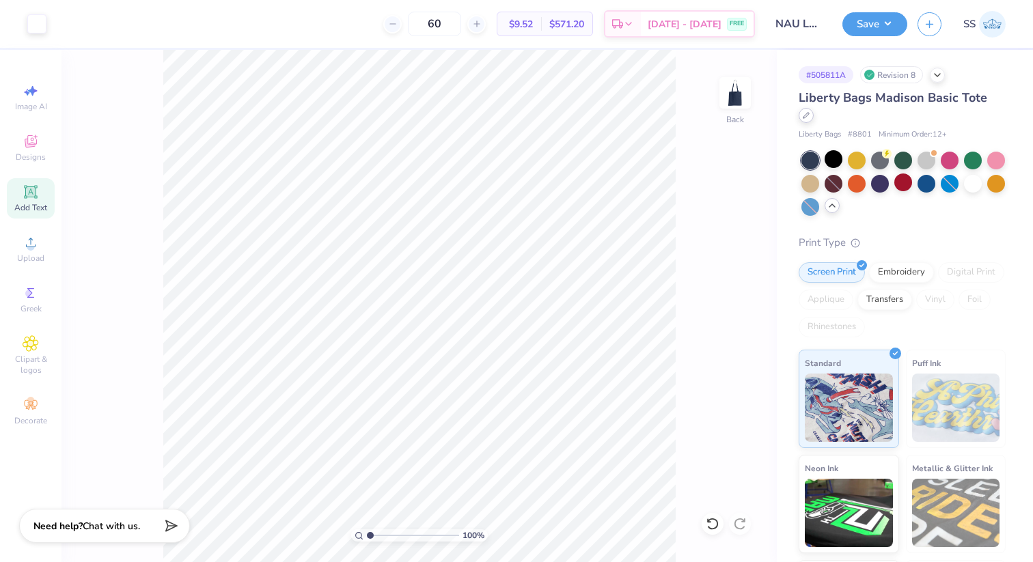
click at [813, 108] on div at bounding box center [805, 115] width 15 height 15
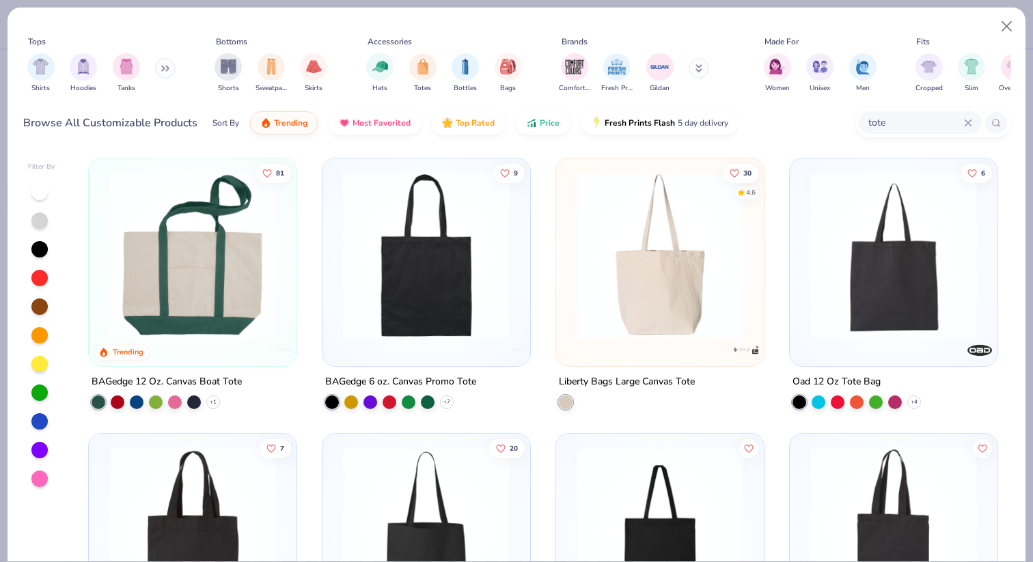
click at [621, 327] on img at bounding box center [660, 255] width 180 height 167
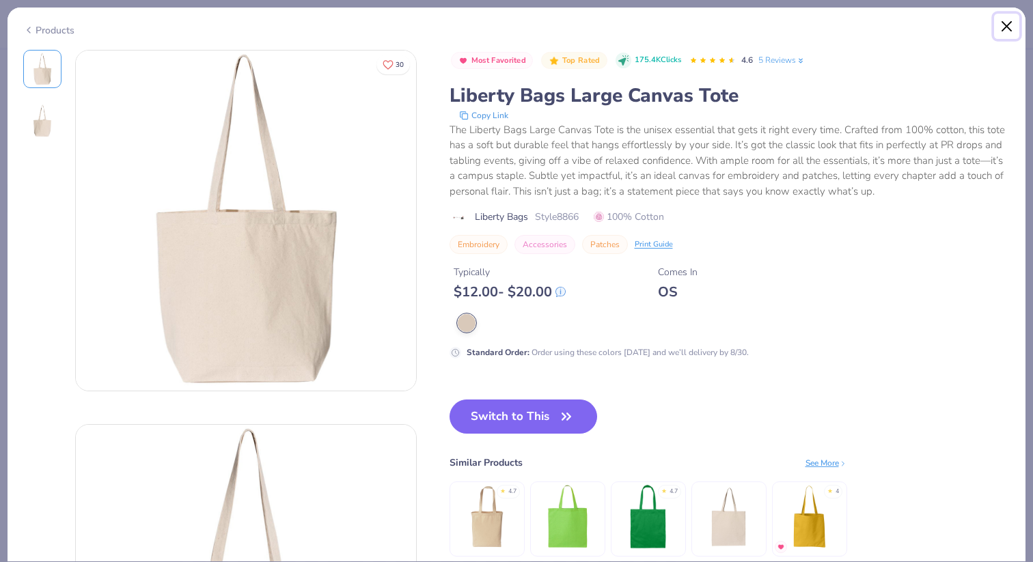
click at [1007, 24] on button "Close" at bounding box center [1007, 27] width 26 height 26
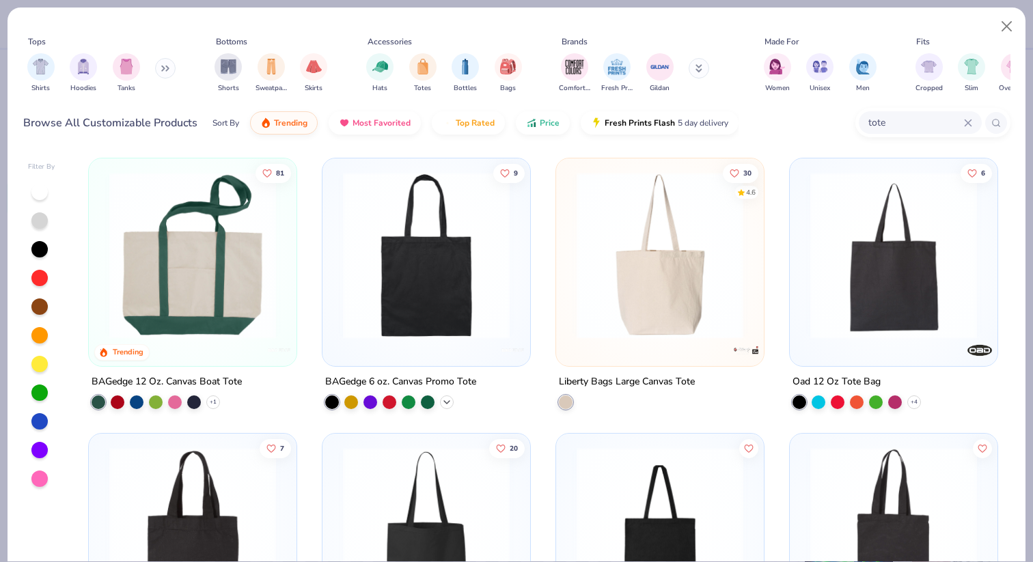
click at [448, 402] on icon at bounding box center [446, 402] width 11 height 11
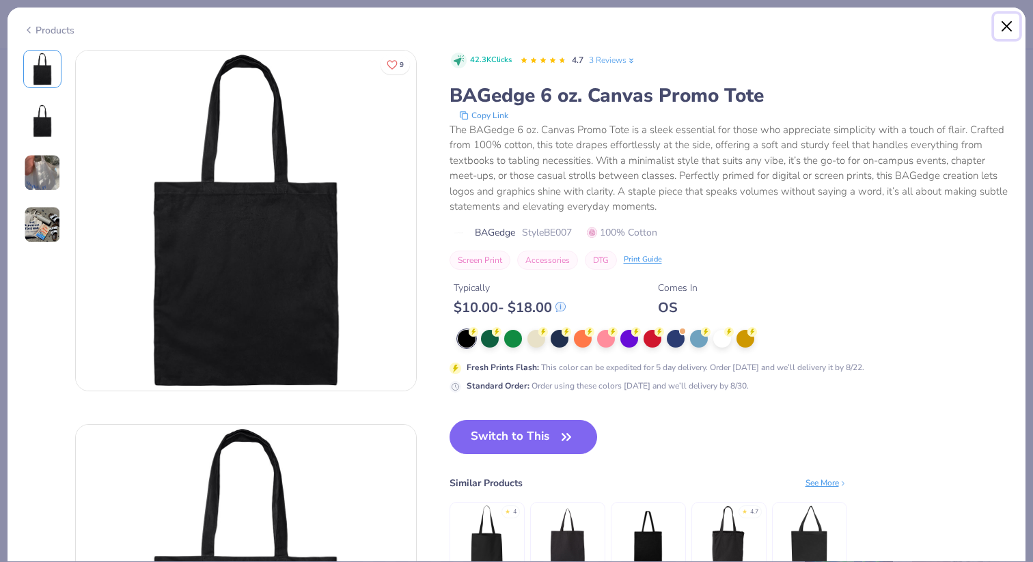
click at [1008, 21] on button "Close" at bounding box center [1007, 27] width 26 height 26
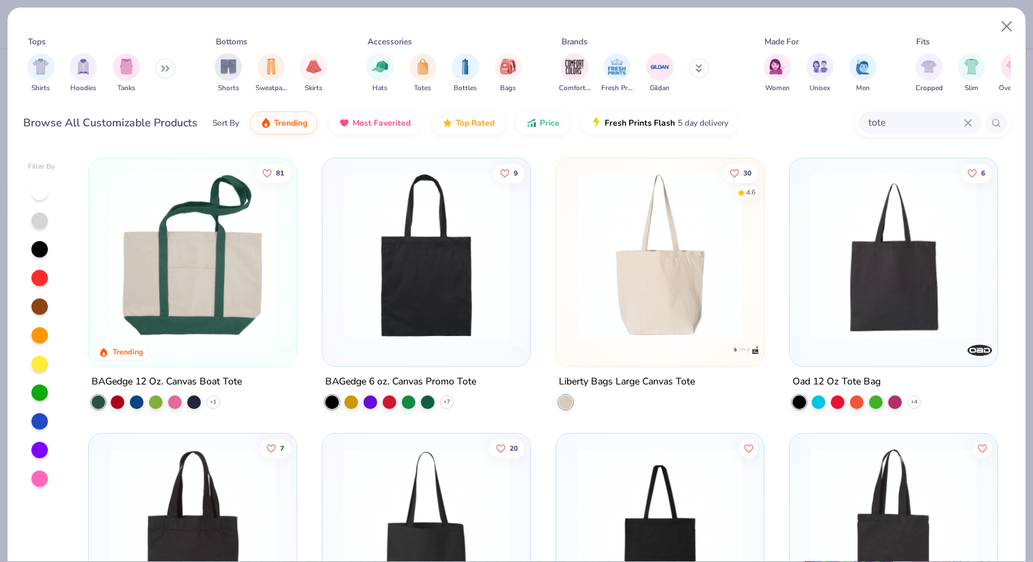
click at [453, 302] on img at bounding box center [426, 255] width 180 height 167
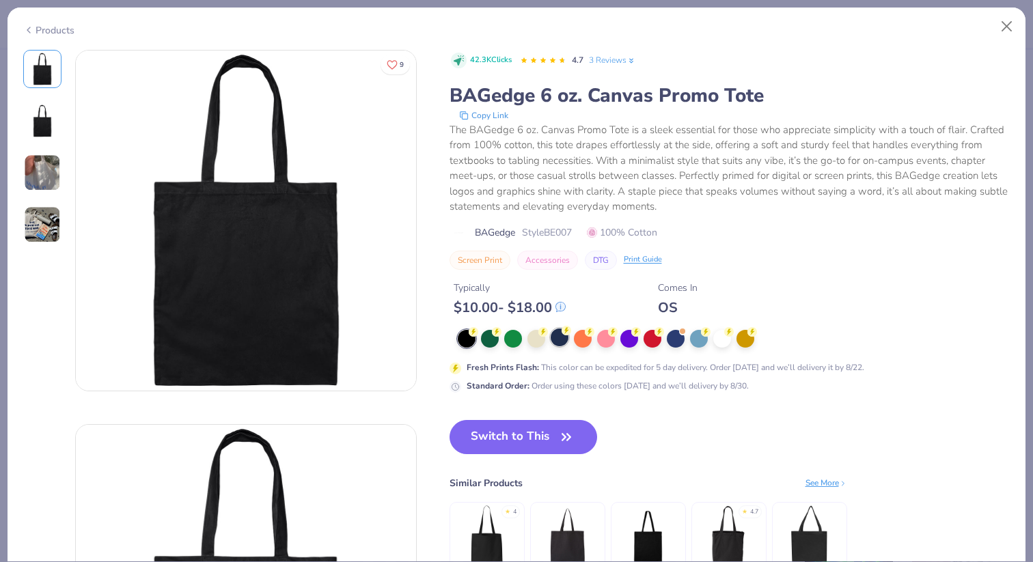
click at [561, 336] on div at bounding box center [560, 338] width 18 height 18
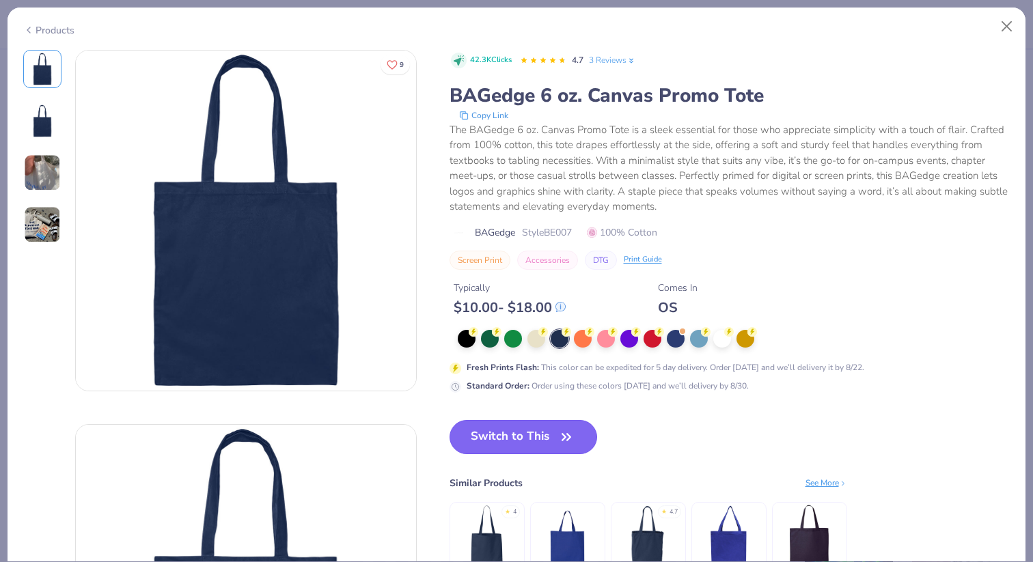
click at [543, 427] on button "Switch to This" at bounding box center [523, 437] width 148 height 34
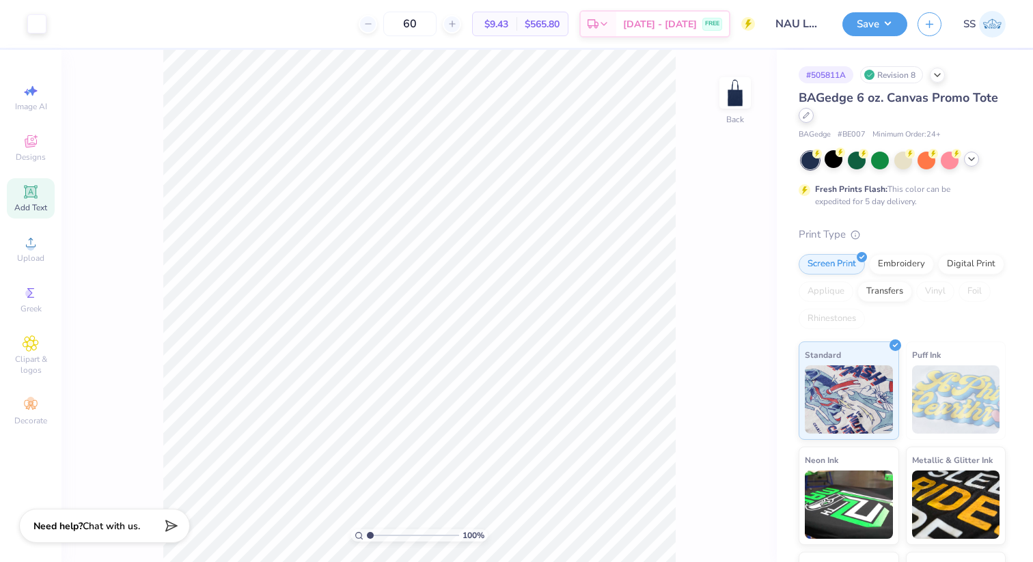
click at [807, 120] on div at bounding box center [805, 115] width 15 height 15
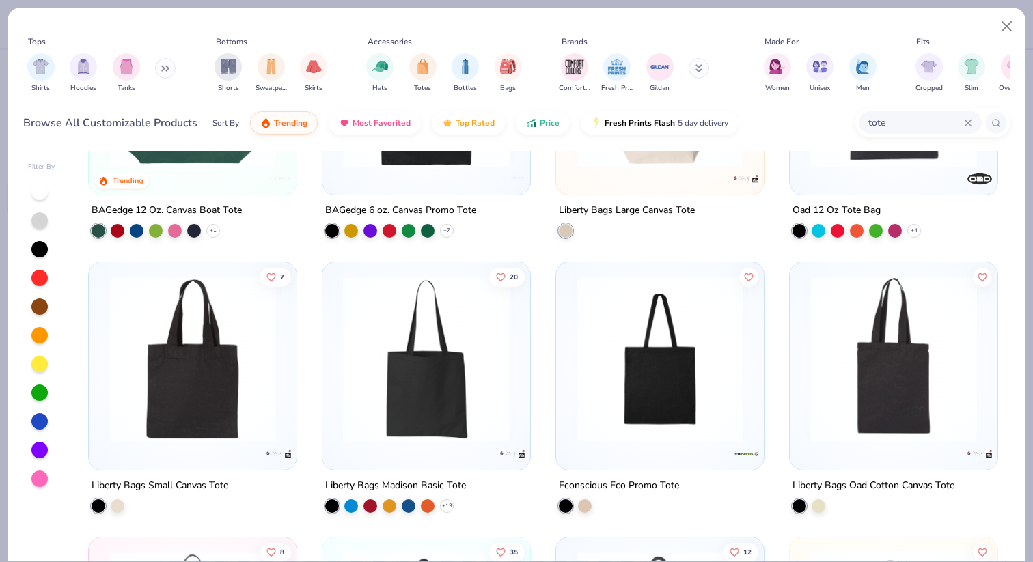
scroll to position [180, 0]
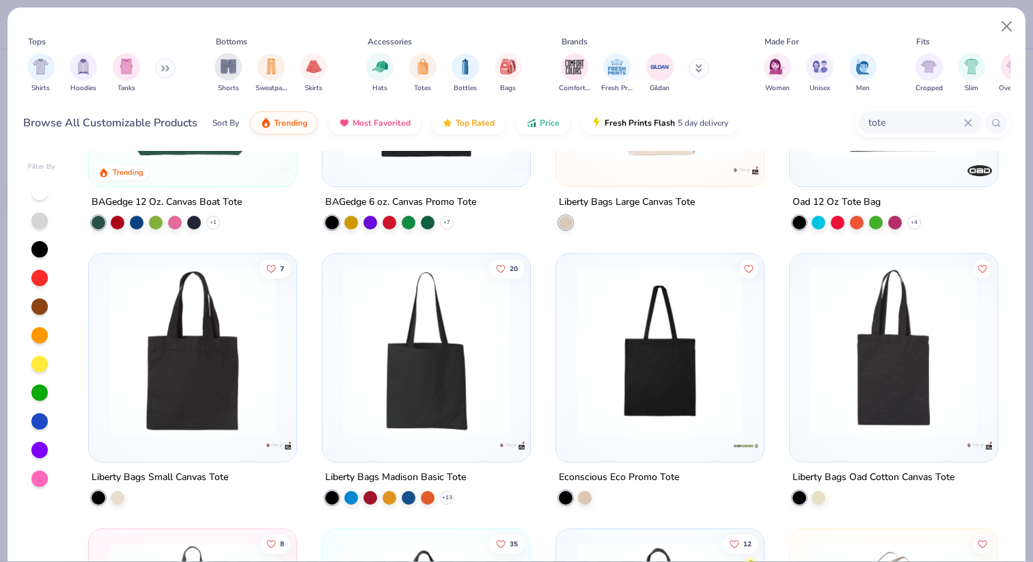
click at [458, 380] on img at bounding box center [426, 351] width 180 height 167
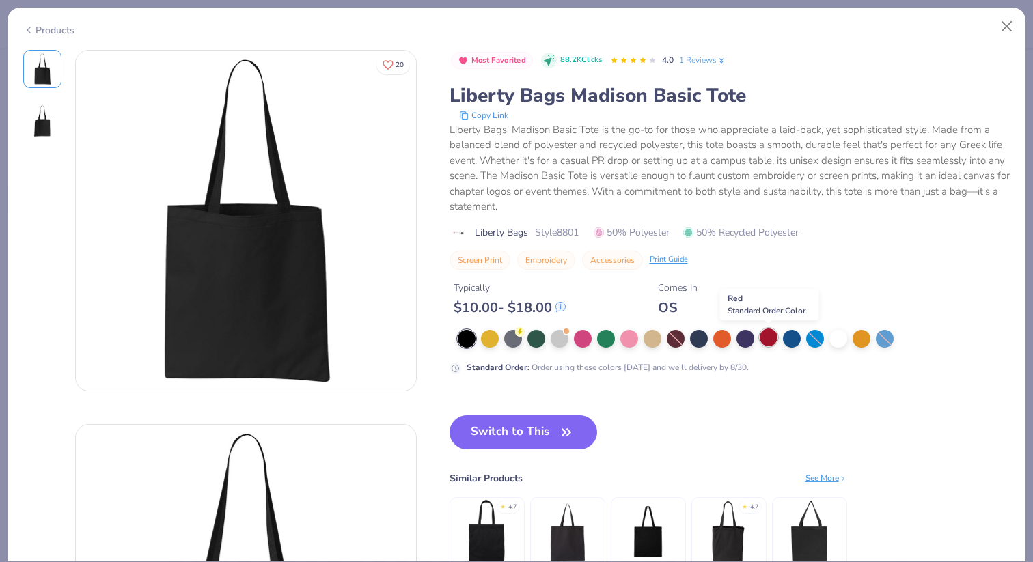
click at [770, 339] on div at bounding box center [769, 338] width 18 height 18
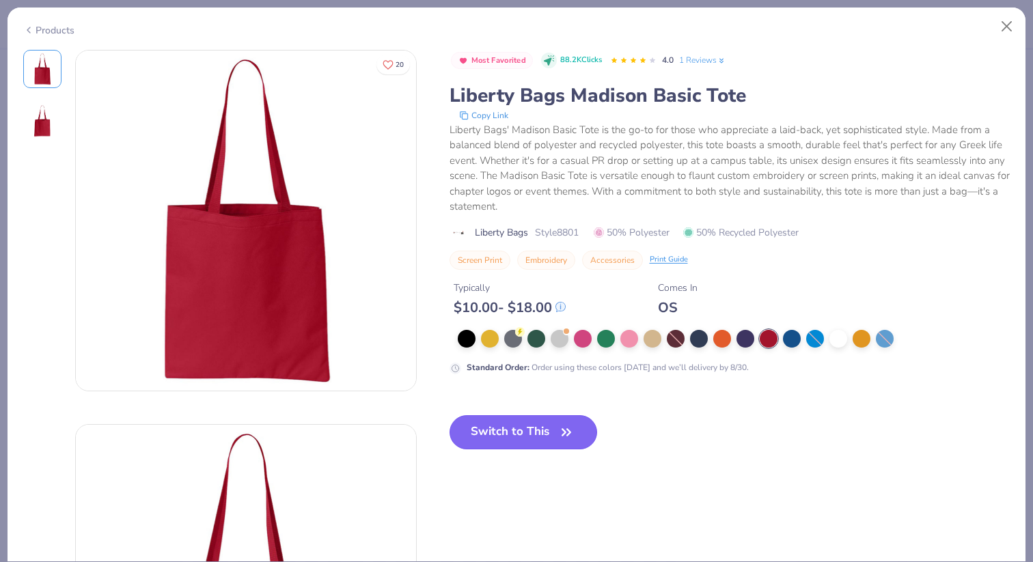
click at [505, 443] on button "Switch to This" at bounding box center [523, 432] width 148 height 34
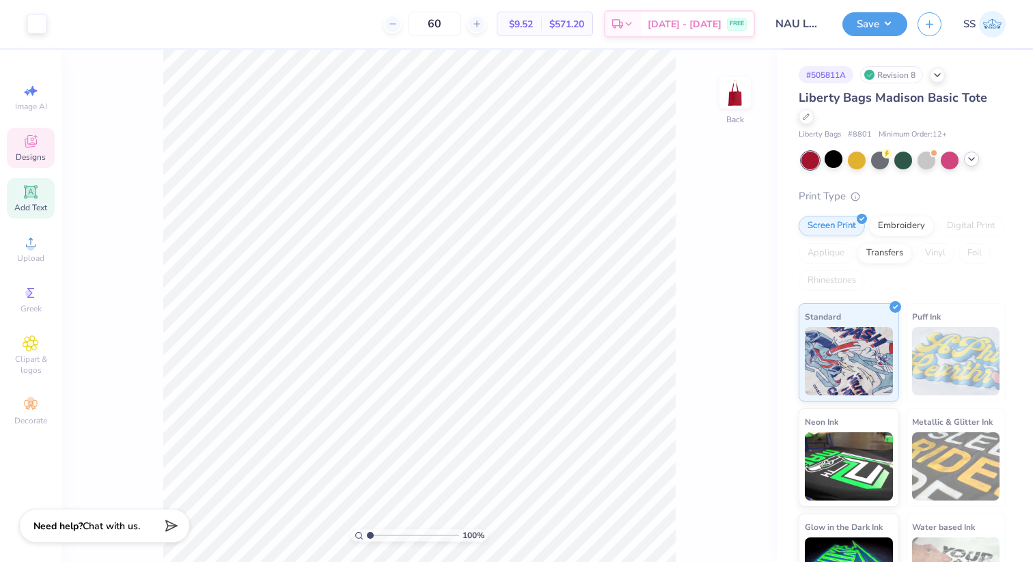
click at [33, 157] on span "Designs" at bounding box center [31, 157] width 30 height 11
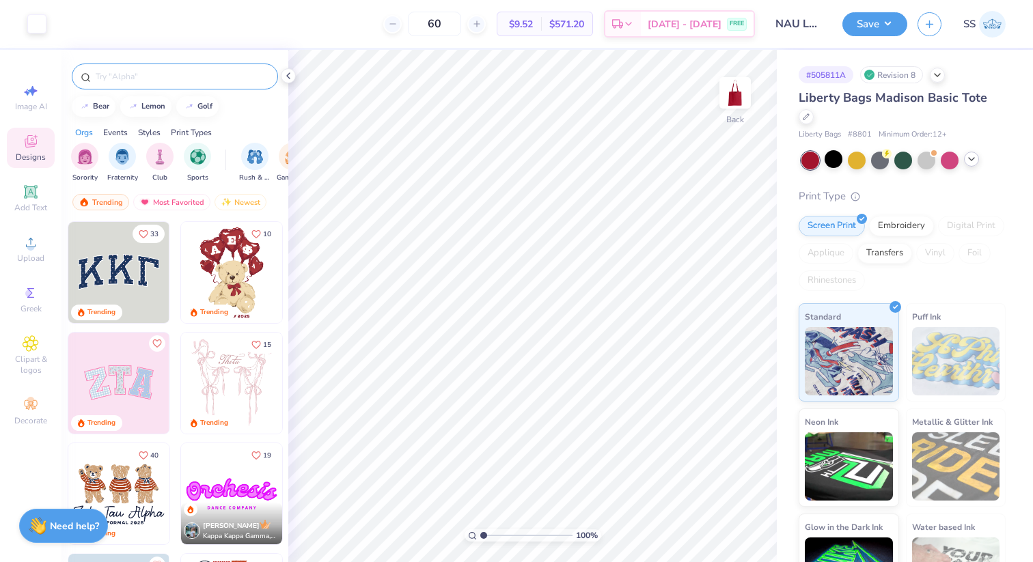
click at [137, 76] on input "text" at bounding box center [181, 77] width 175 height 14
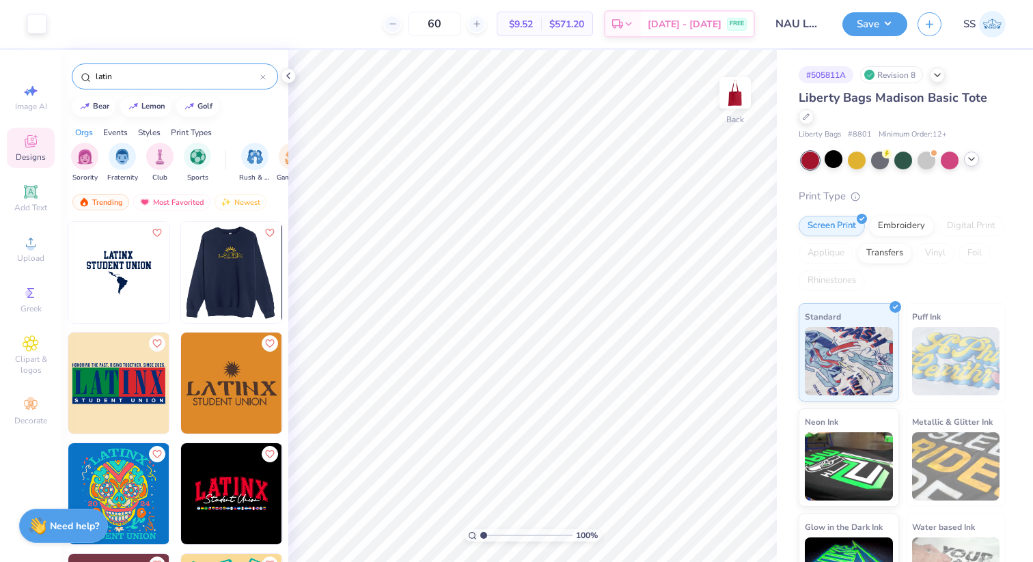
type input "latin"
click at [223, 282] on img at bounding box center [230, 272] width 101 height 101
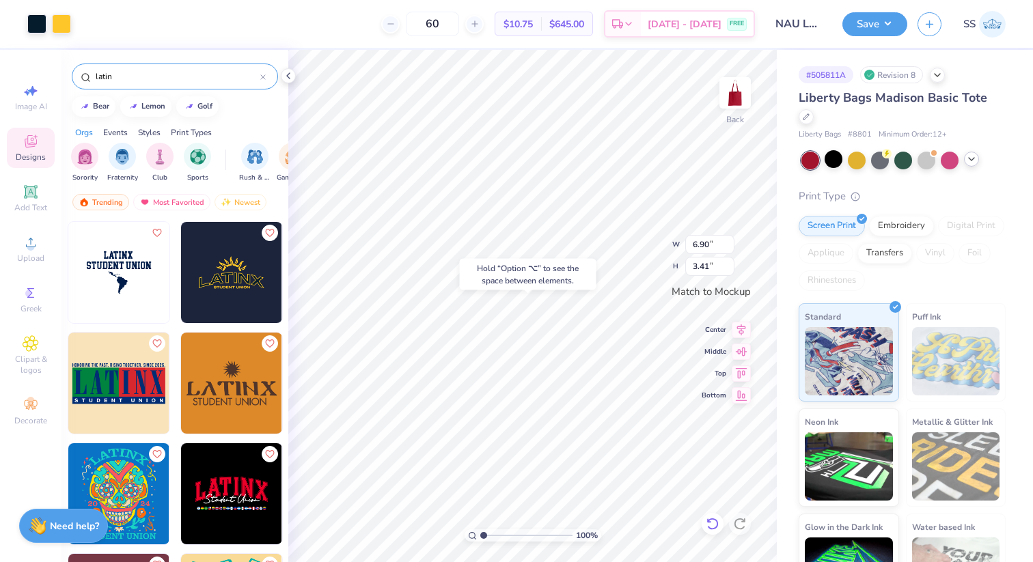
click at [709, 523] on icon at bounding box center [713, 524] width 14 height 14
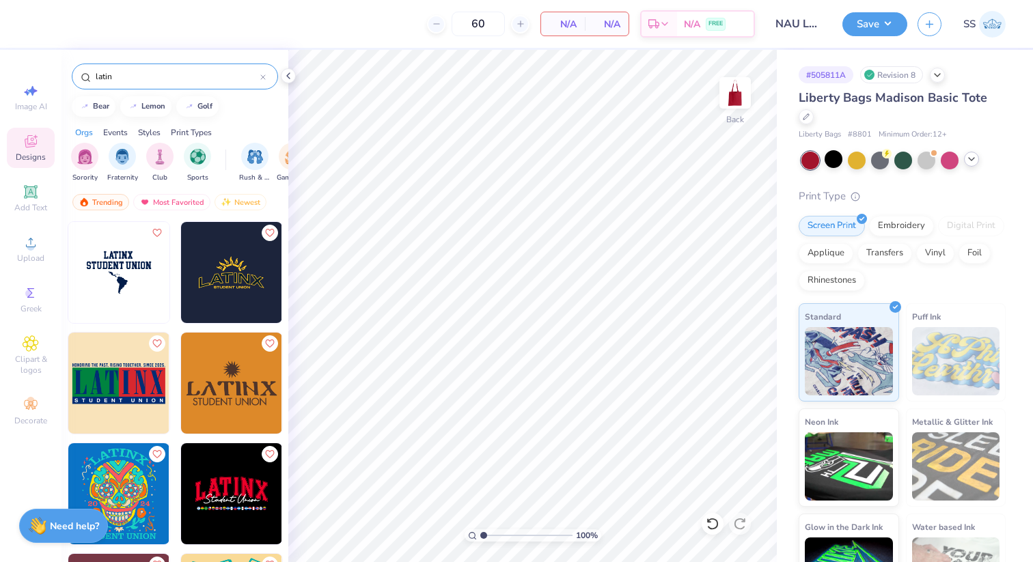
click at [219, 311] on img at bounding box center [231, 272] width 101 height 101
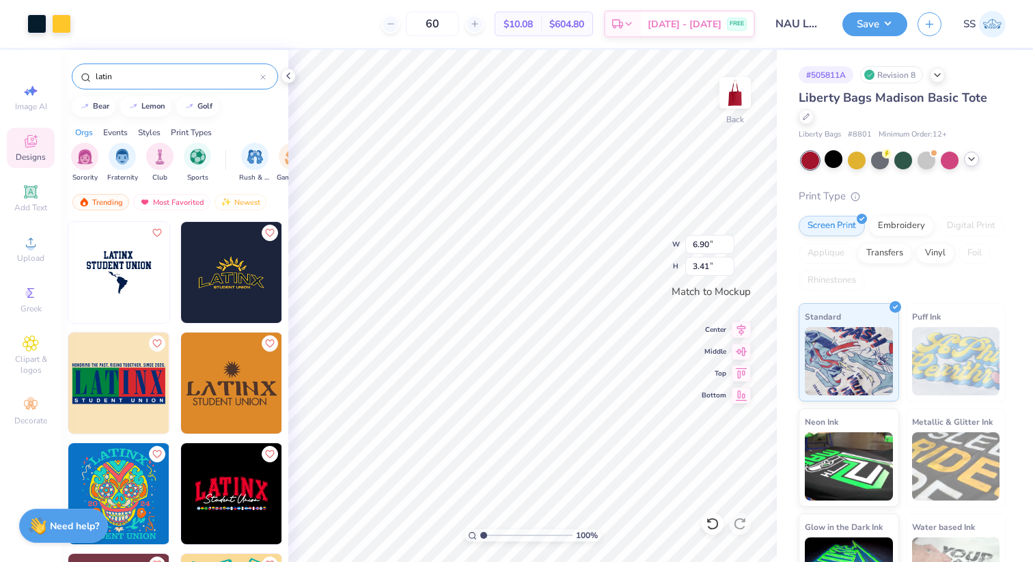
type input "8.75"
type input "4.32"
type input "10.65"
type input "5.25"
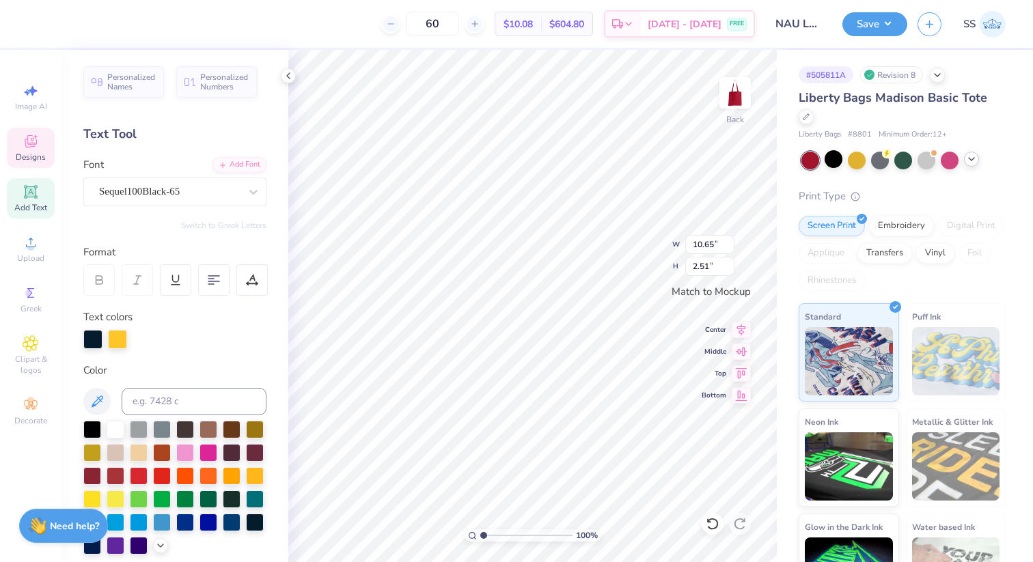
scroll to position [0, 1]
type textarea "LATINE"
click at [295, 73] on div at bounding box center [288, 75] width 15 height 15
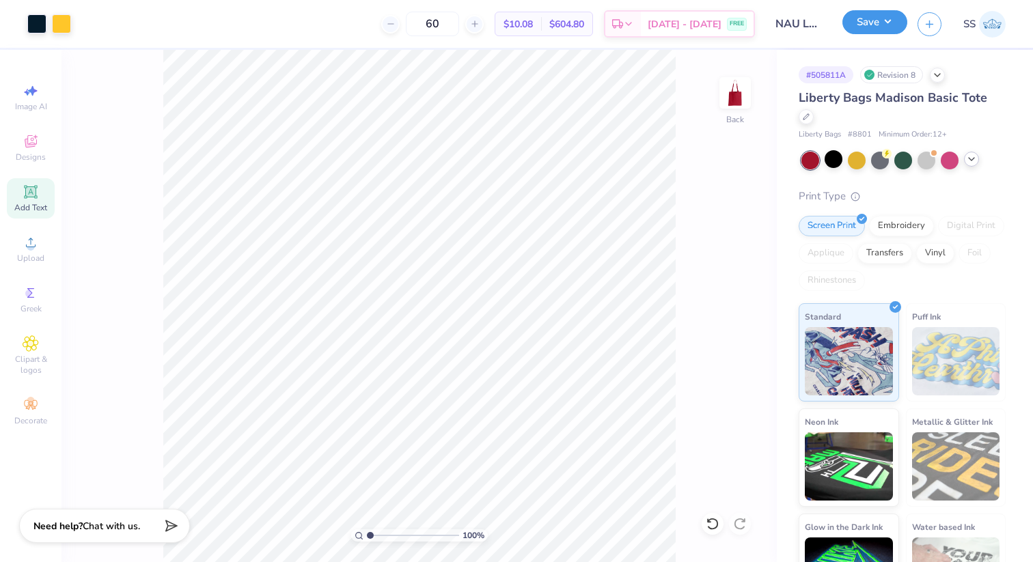
click at [897, 16] on button "Save" at bounding box center [874, 22] width 65 height 24
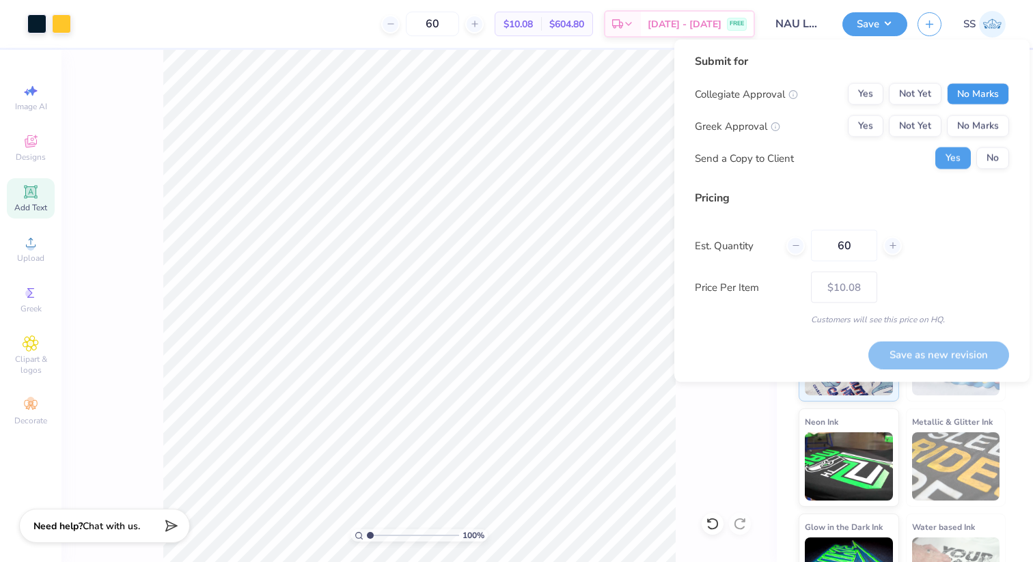
click at [1001, 90] on button "No Marks" at bounding box center [978, 94] width 62 height 22
click at [994, 121] on button "No Marks" at bounding box center [978, 126] width 62 height 22
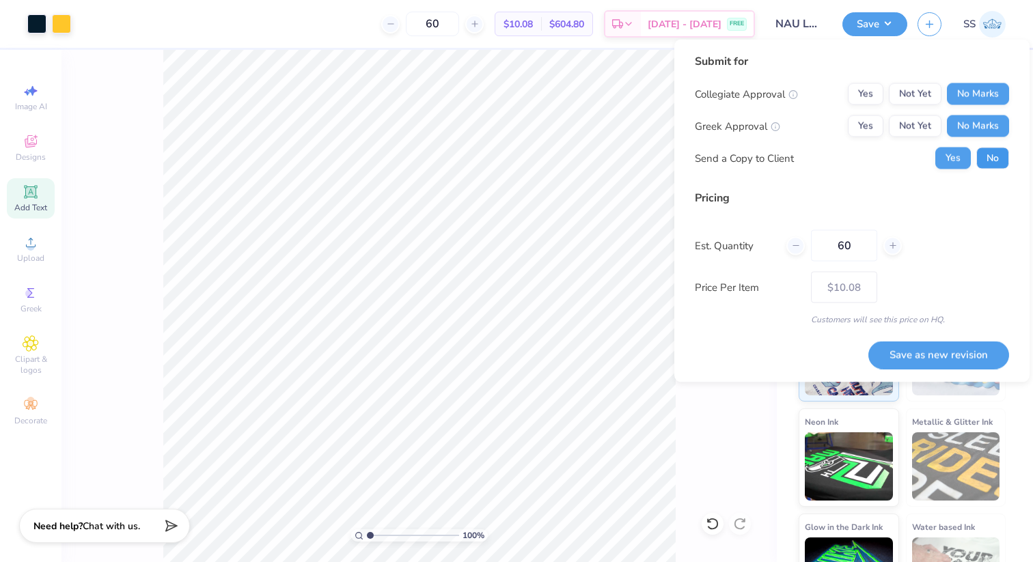
click at [998, 165] on button "No" at bounding box center [992, 159] width 33 height 22
click at [936, 354] on button "Save as new revision" at bounding box center [938, 355] width 141 height 28
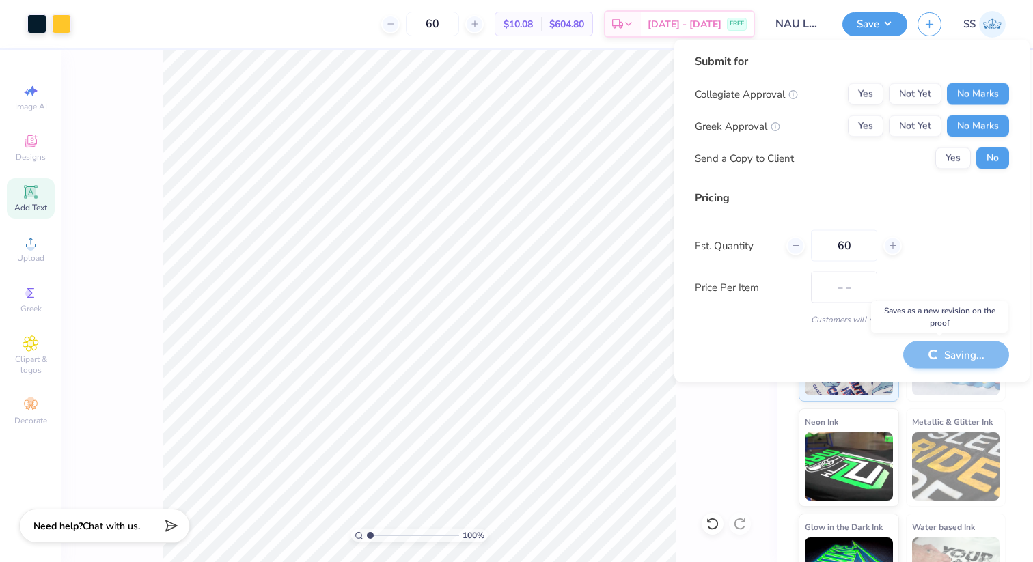
type input "$10.08"
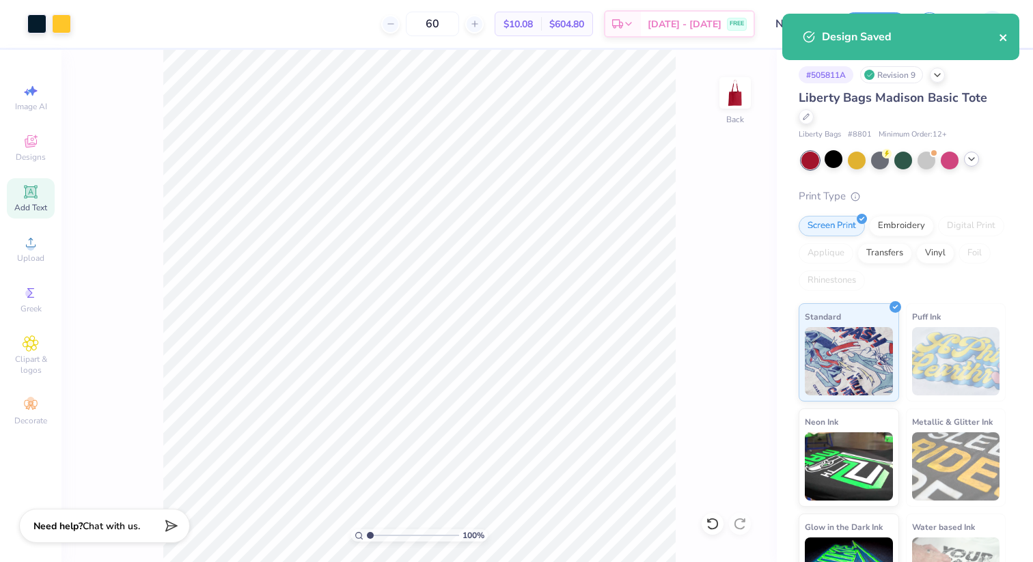
click at [1003, 40] on icon "close" at bounding box center [1004, 37] width 10 height 11
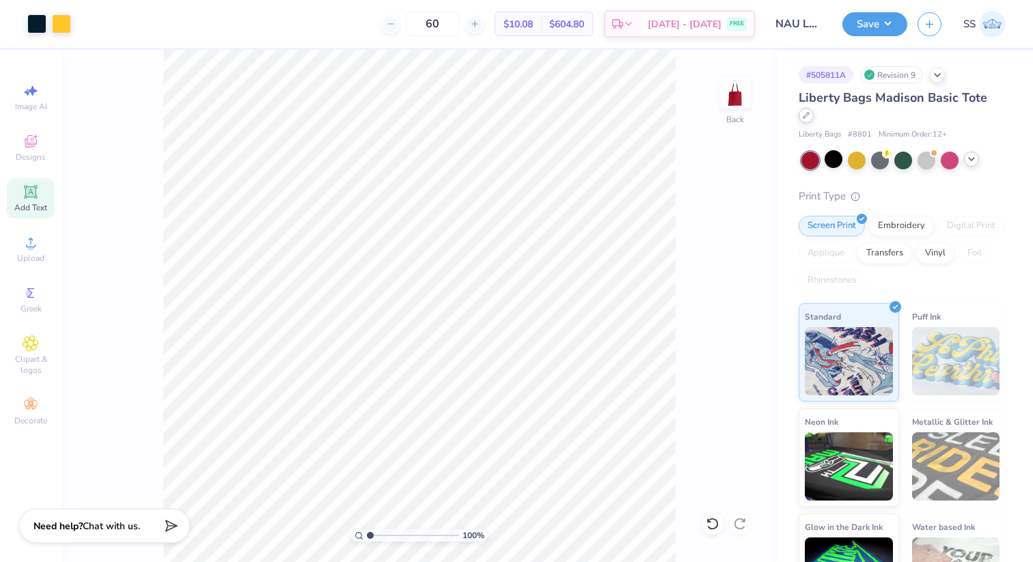
click at [813, 108] on div at bounding box center [805, 115] width 15 height 15
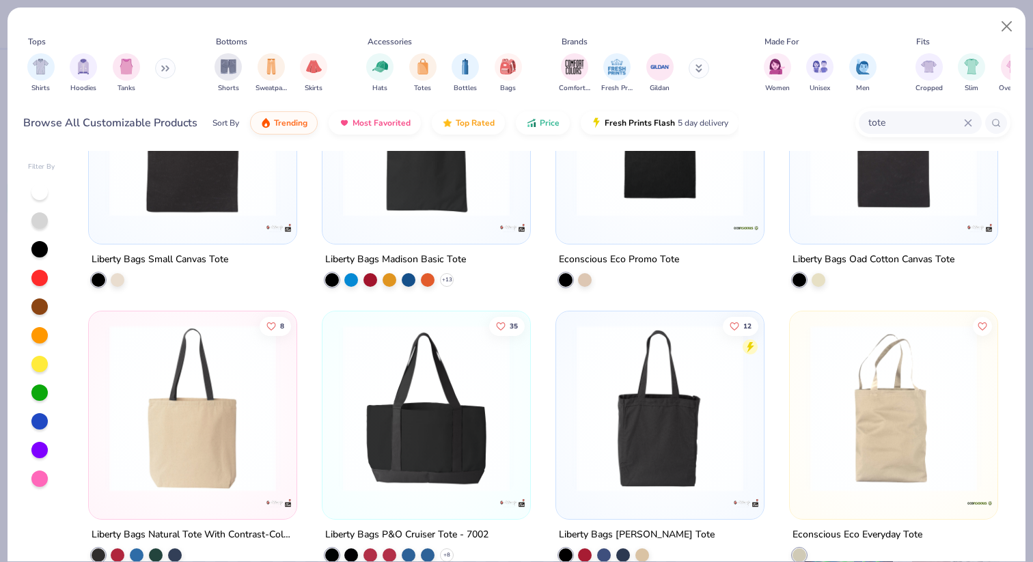
scroll to position [410, 0]
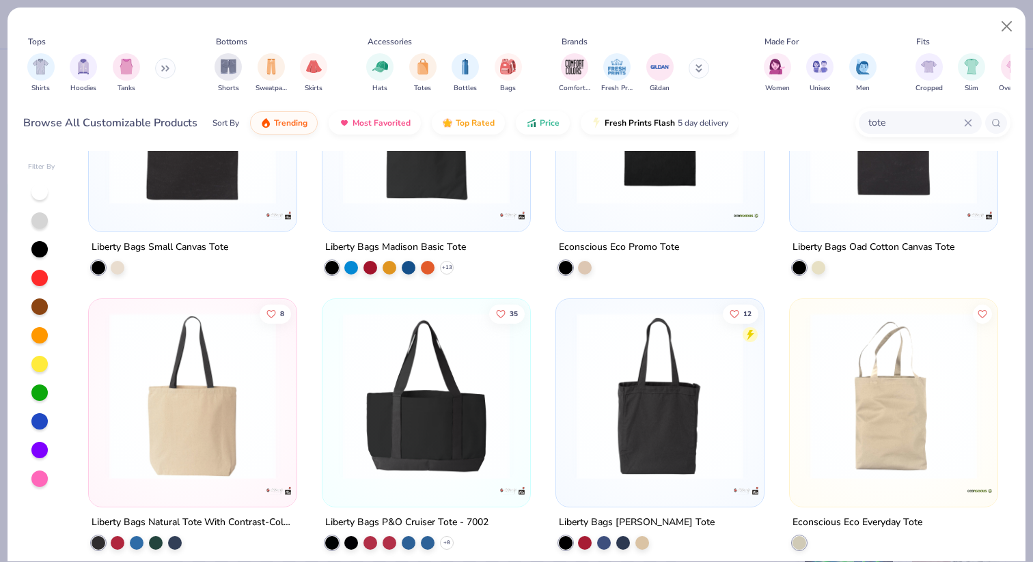
click at [213, 391] on img at bounding box center [192, 395] width 180 height 167
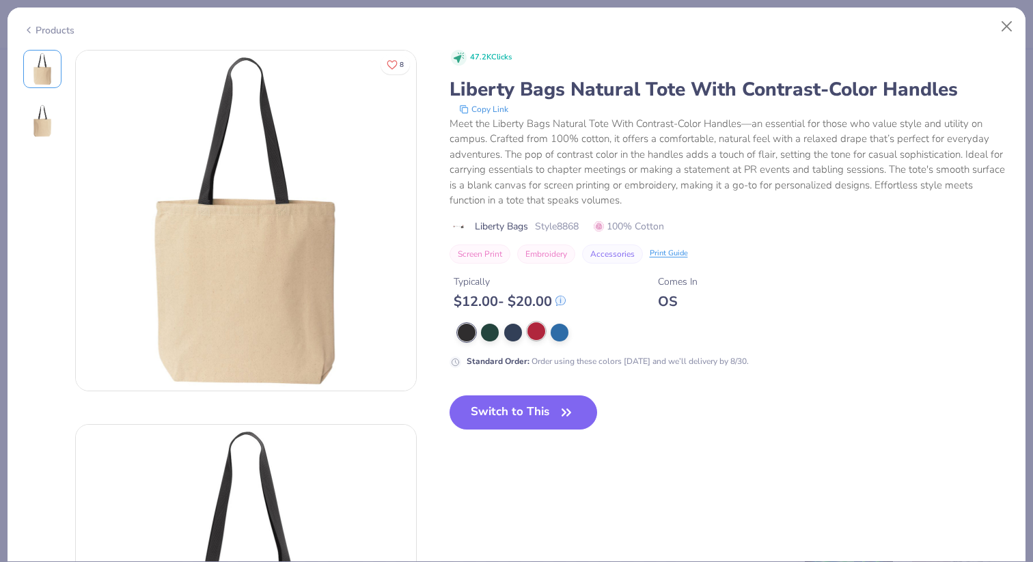
click at [533, 335] on div at bounding box center [536, 331] width 18 height 18
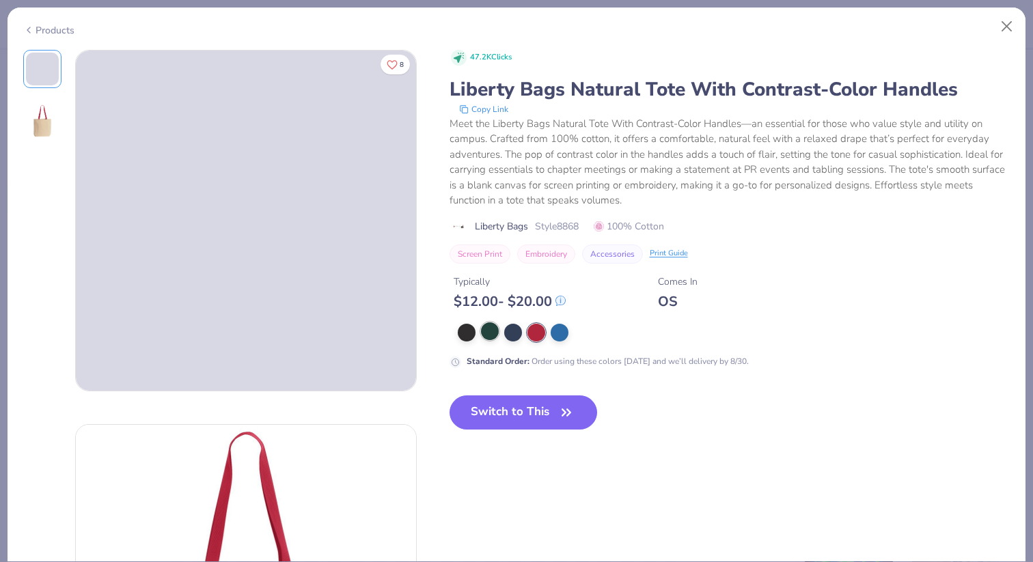
click at [491, 337] on div at bounding box center [490, 331] width 18 height 18
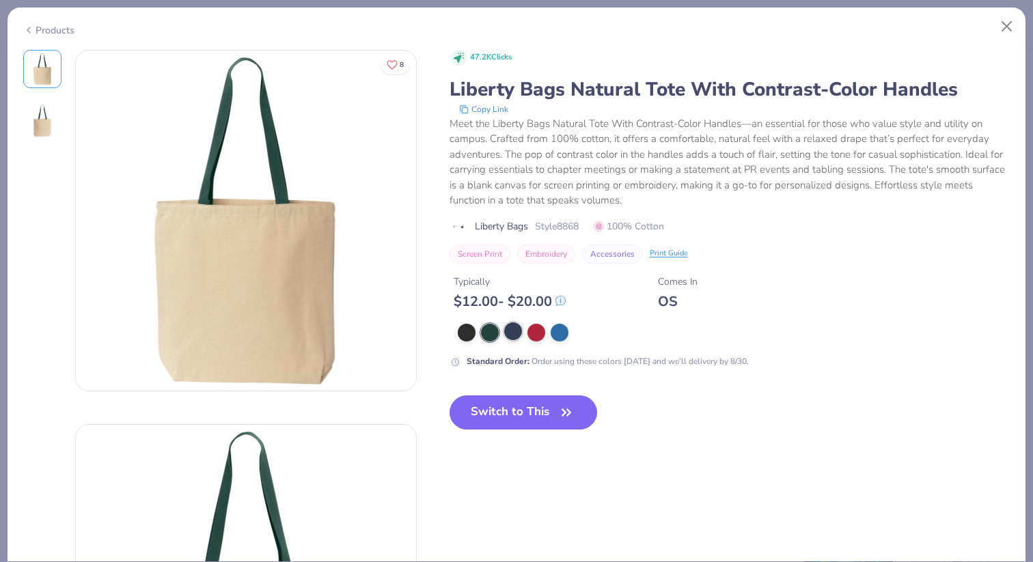
click at [515, 336] on div at bounding box center [513, 331] width 18 height 18
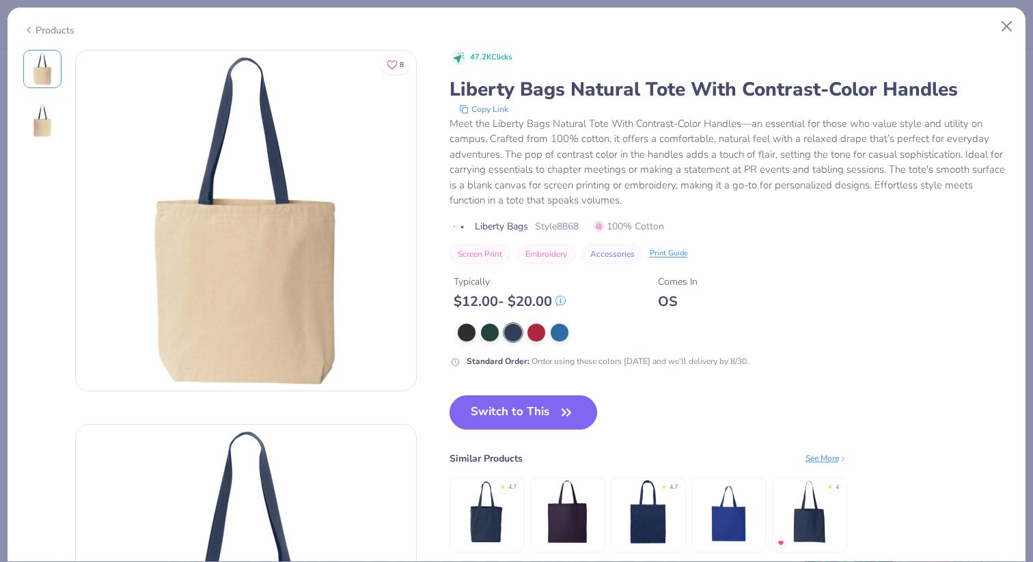
click at [519, 404] on button "Switch to This" at bounding box center [523, 412] width 148 height 34
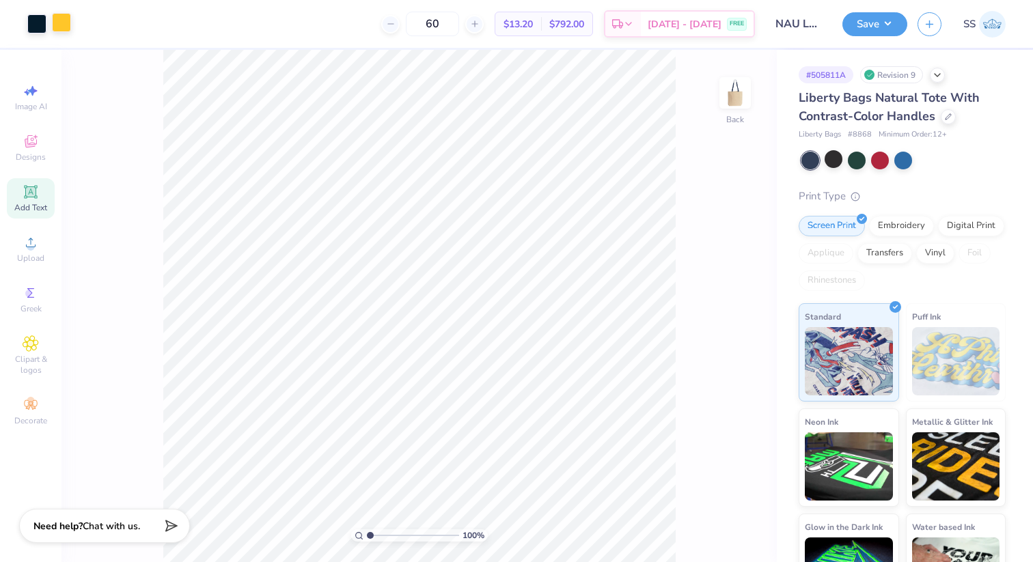
click at [64, 24] on div at bounding box center [61, 22] width 19 height 19
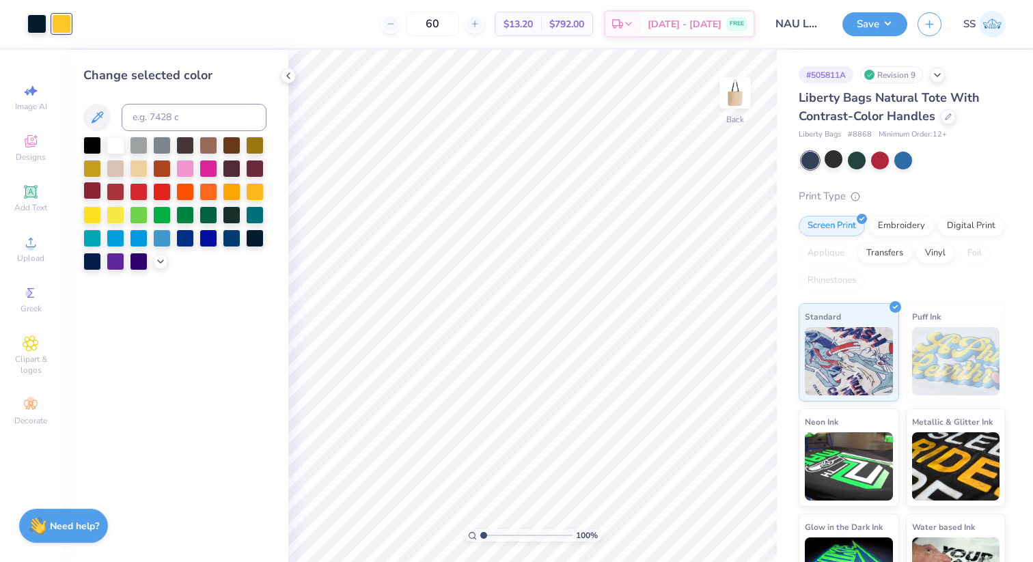
click at [93, 193] on div at bounding box center [92, 191] width 18 height 18
click at [117, 191] on div at bounding box center [116, 191] width 18 height 18
click at [31, 27] on div at bounding box center [36, 22] width 19 height 19
click at [190, 238] on div at bounding box center [185, 237] width 18 height 18
click at [234, 235] on div at bounding box center [232, 237] width 18 height 18
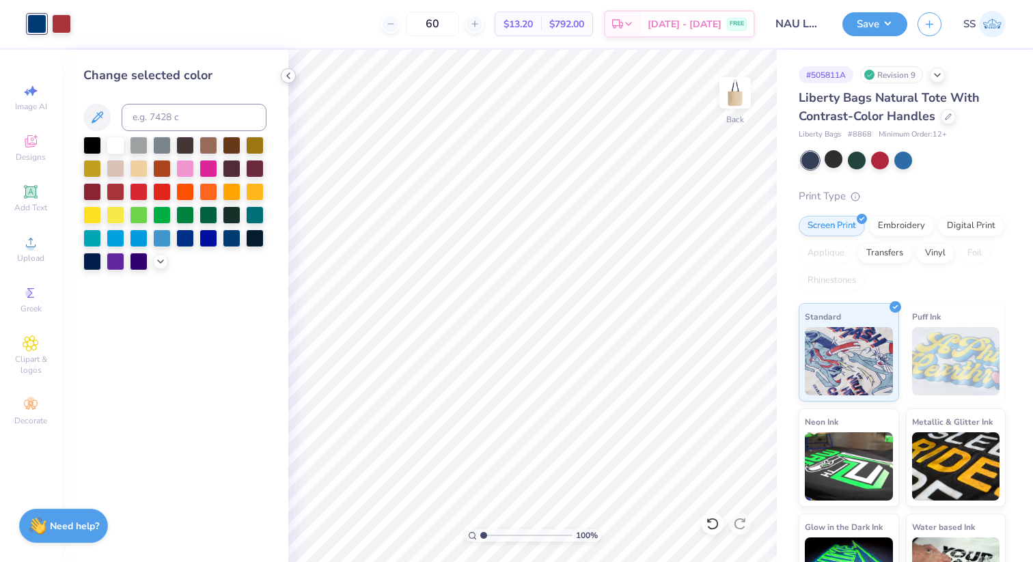
click at [288, 83] on div "Art colors 60 $13.20 Per Item $792.00 Total Est. Delivery Aug 27 - 30 FREE Desi…" at bounding box center [516, 281] width 1033 height 562
click at [288, 75] on icon at bounding box center [288, 75] width 11 height 11
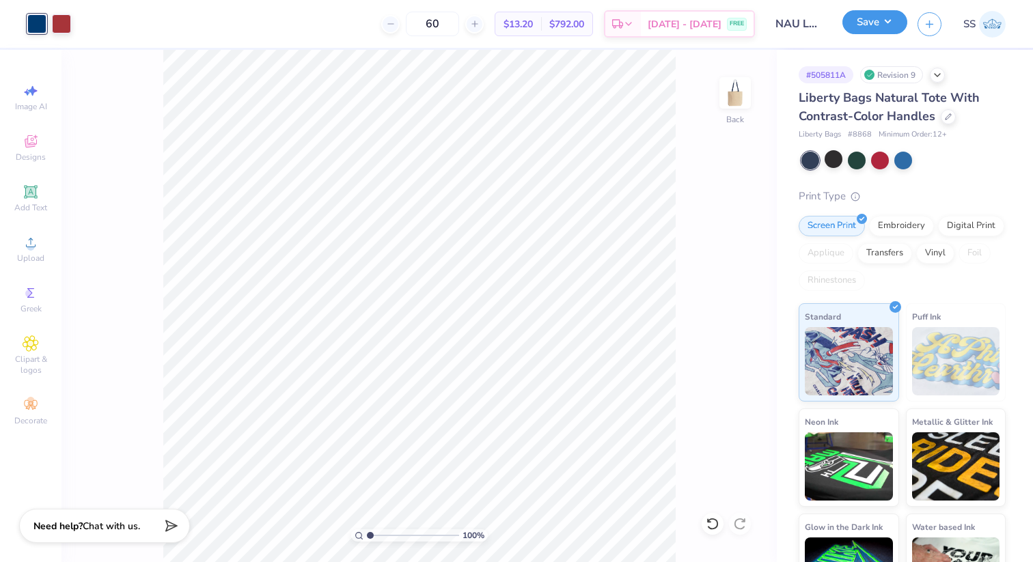
click at [865, 30] on button "Save" at bounding box center [874, 22] width 65 height 24
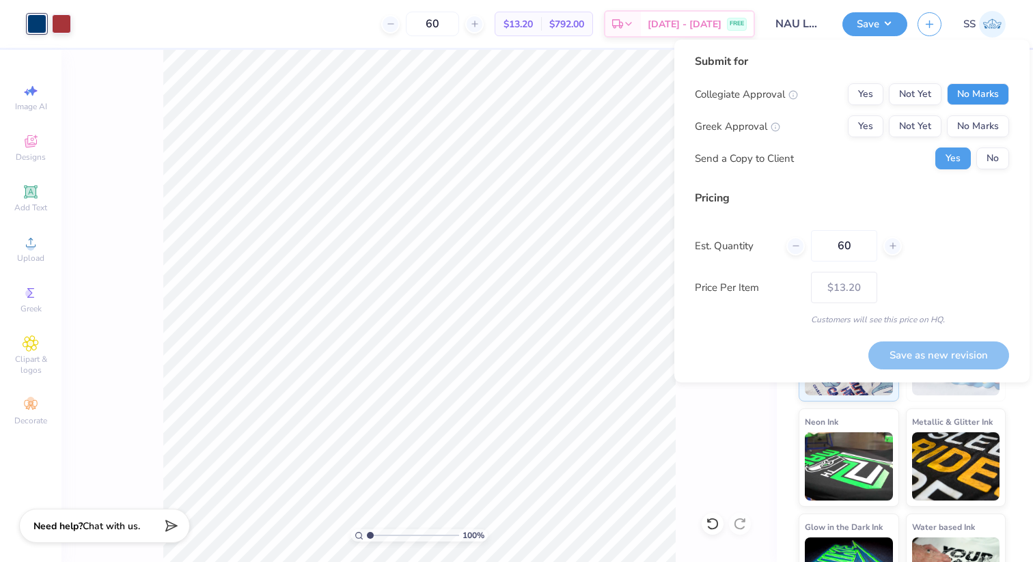
click at [961, 98] on button "No Marks" at bounding box center [978, 94] width 62 height 22
click at [969, 125] on button "No Marks" at bounding box center [978, 126] width 62 height 22
click at [987, 146] on div "Collegiate Approval Yes Not Yet No Marks Greek Approval Yes Not Yet No Marks Se…" at bounding box center [852, 126] width 314 height 86
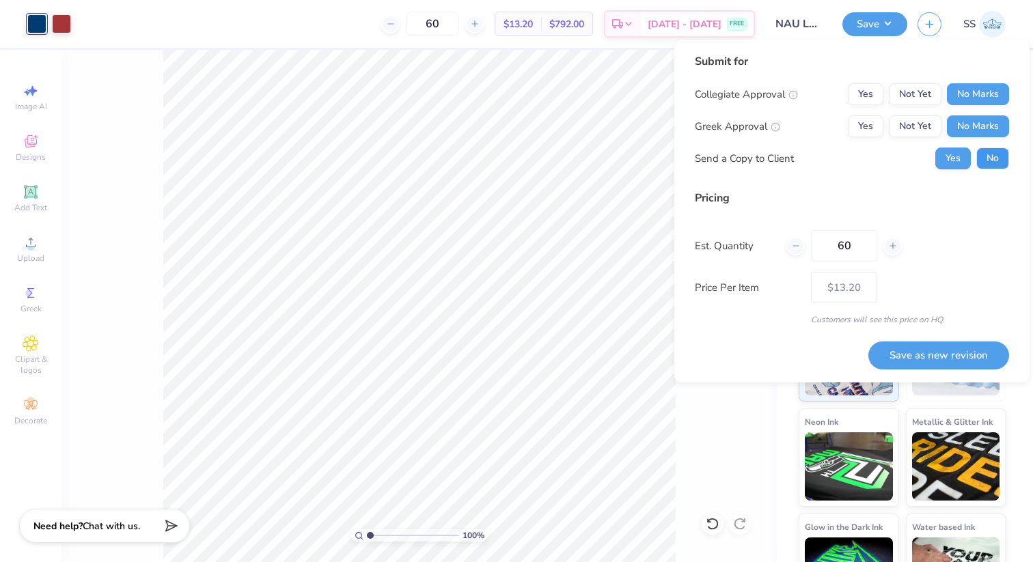
click at [997, 162] on button "No" at bounding box center [992, 159] width 33 height 22
click at [934, 352] on button "Save as new revision" at bounding box center [938, 356] width 141 height 28
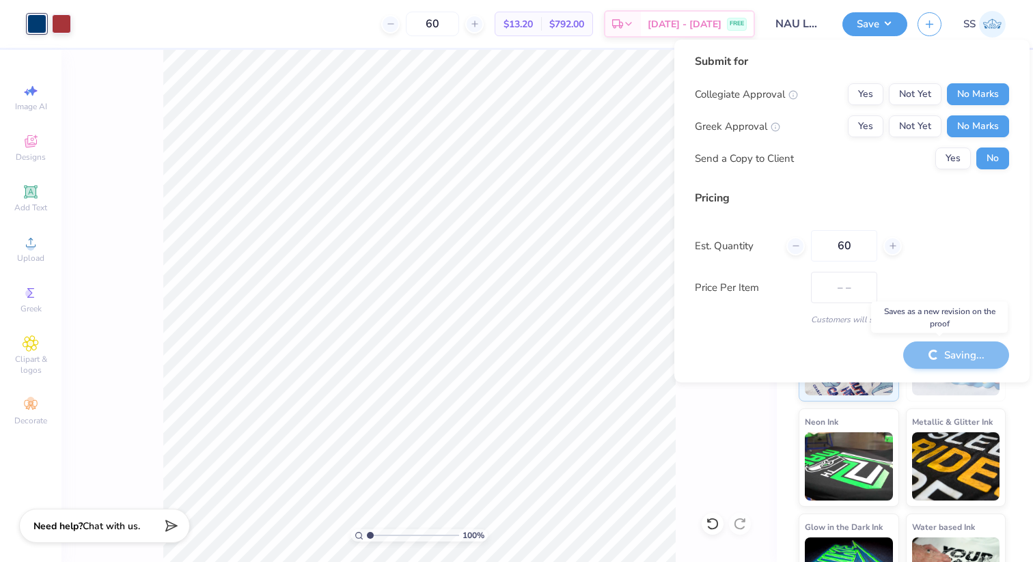
type input "$13.20"
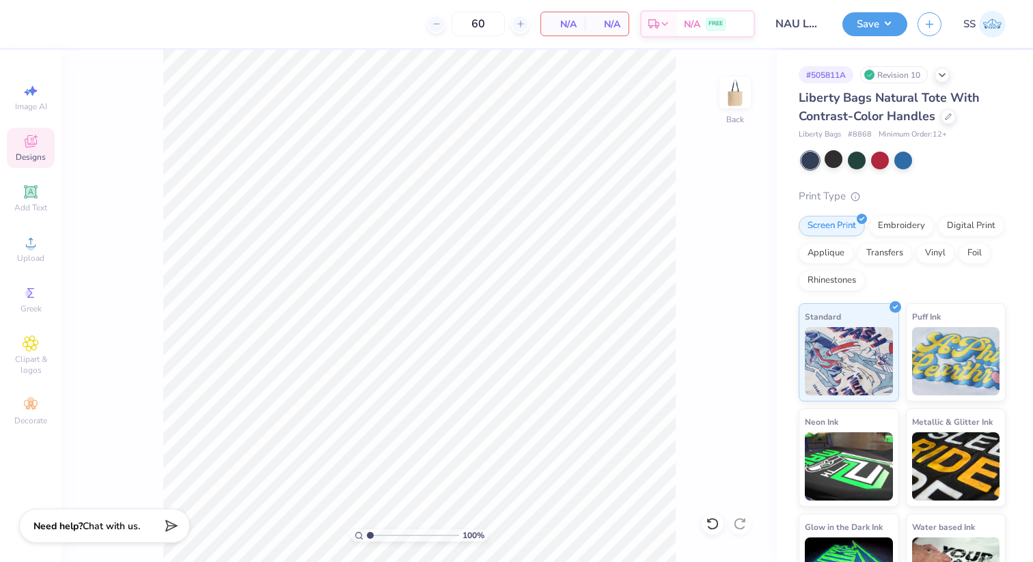
click at [29, 150] on div "Designs" at bounding box center [31, 148] width 48 height 40
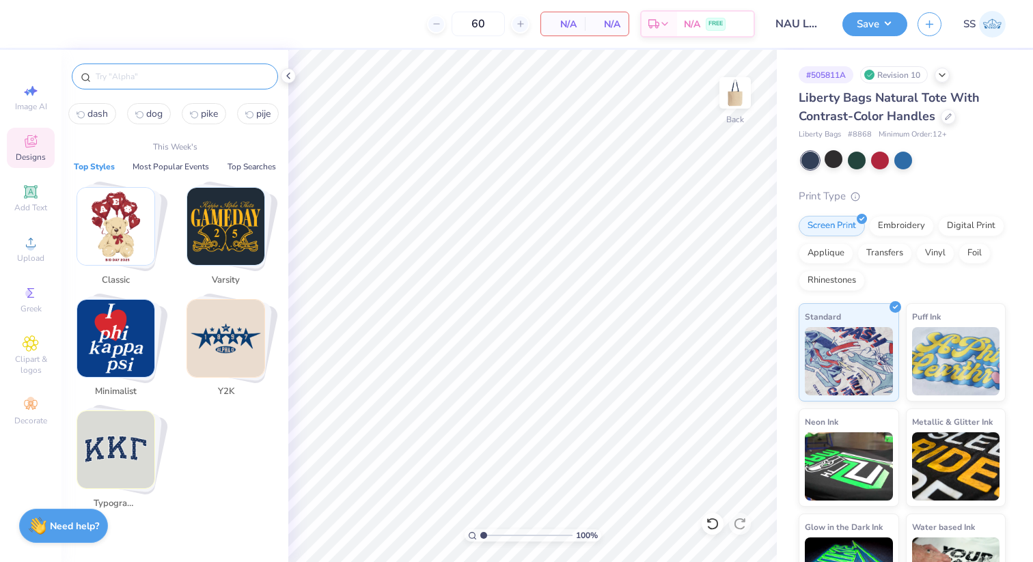
click at [111, 77] on input "text" at bounding box center [181, 77] width 175 height 14
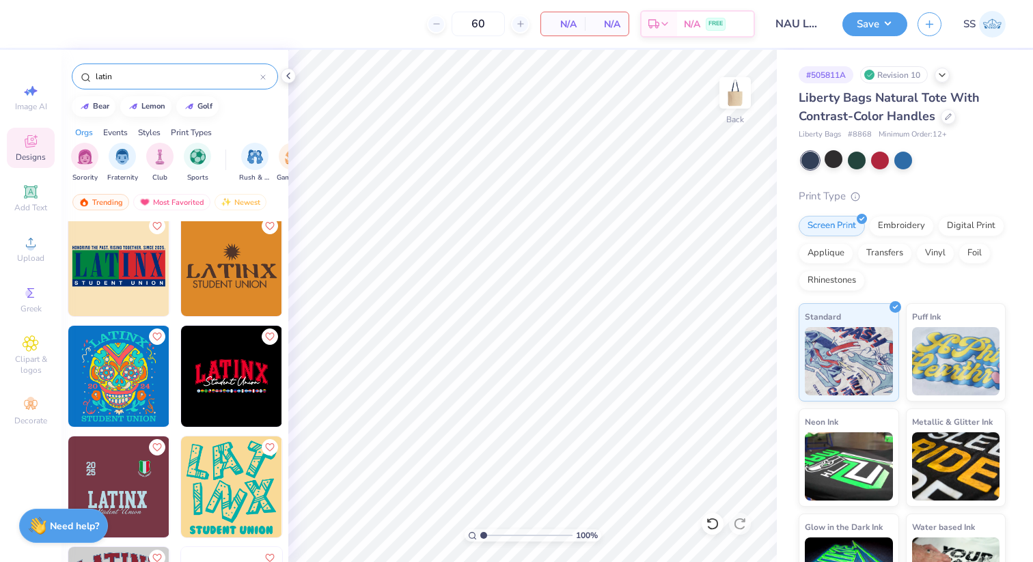
scroll to position [121, 0]
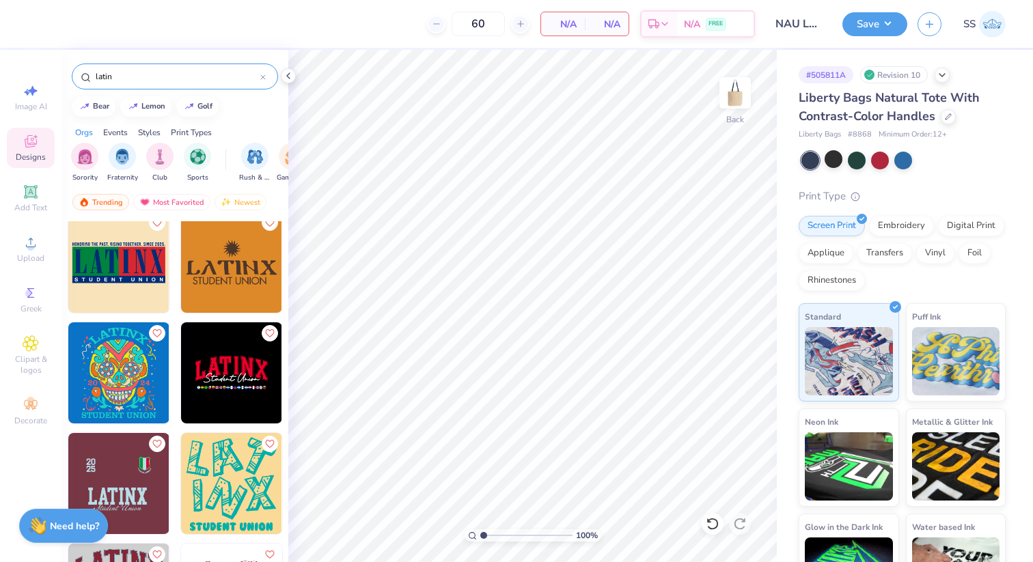
click at [128, 291] on img at bounding box center [118, 262] width 101 height 101
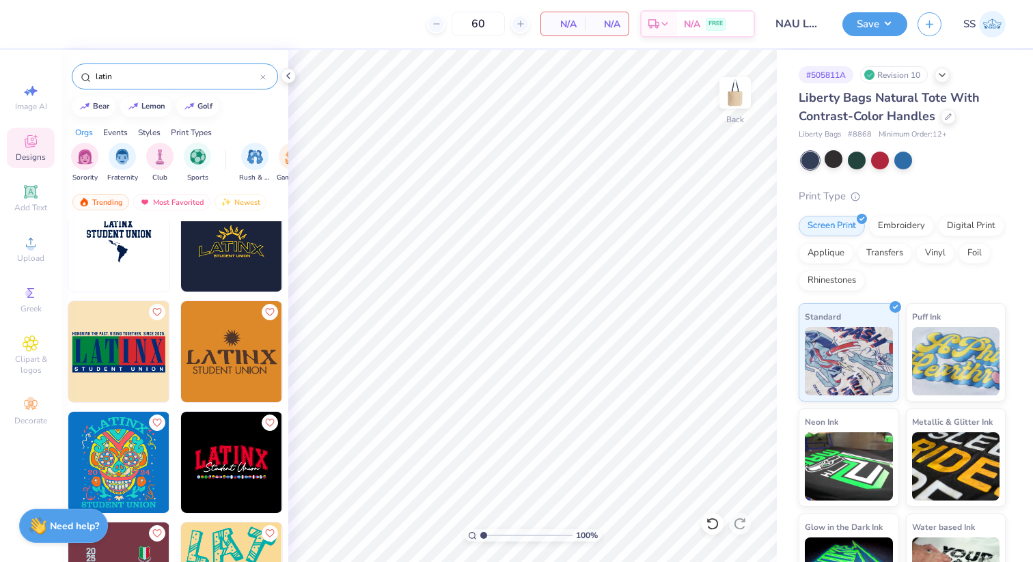
scroll to position [0, 0]
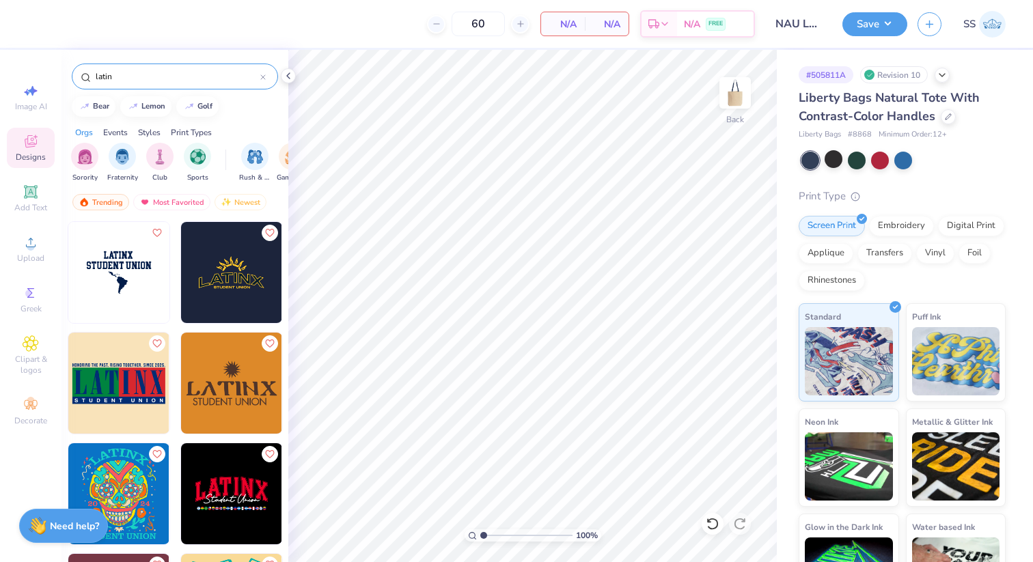
click at [156, 74] on input "latin" at bounding box center [177, 77] width 166 height 14
type input "latine"
click at [35, 88] on icon at bounding box center [31, 91] width 16 height 16
select select "4"
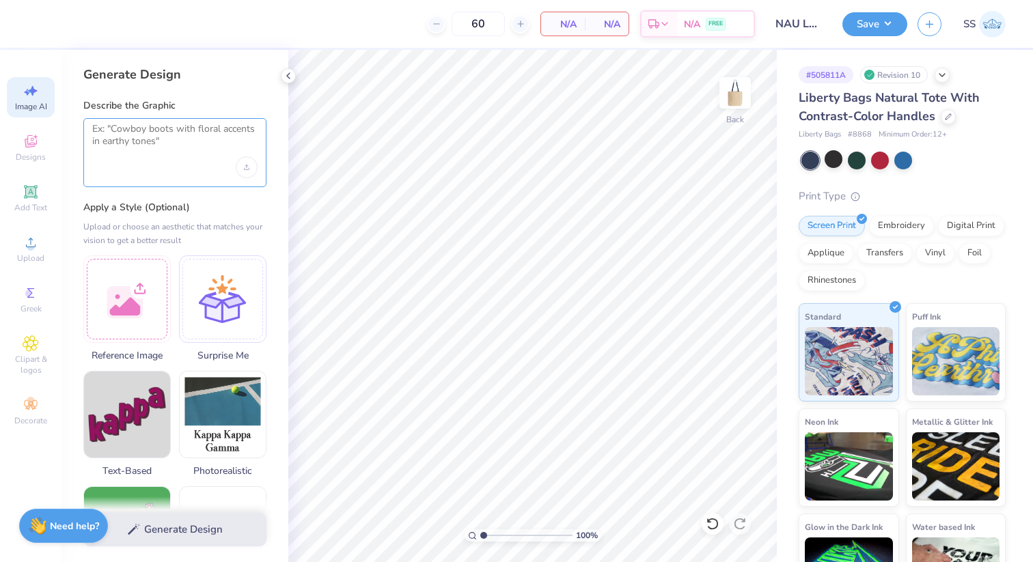
click at [127, 135] on textarea at bounding box center [174, 140] width 165 height 34
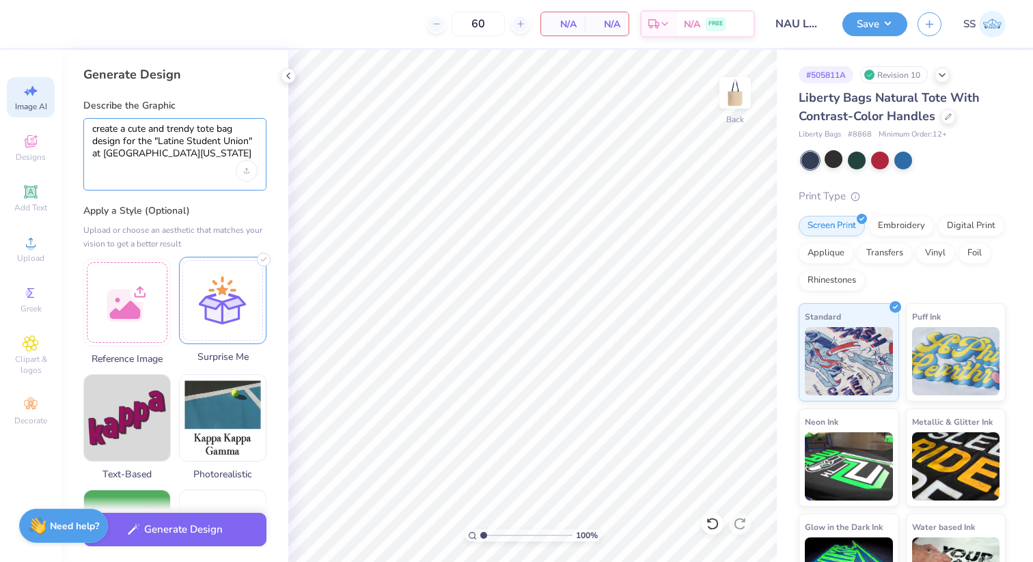
type textarea "create a cute and trendy tote bag design for the "Latine Student Union" at nort…"
click at [216, 311] on div at bounding box center [222, 300] width 87 height 87
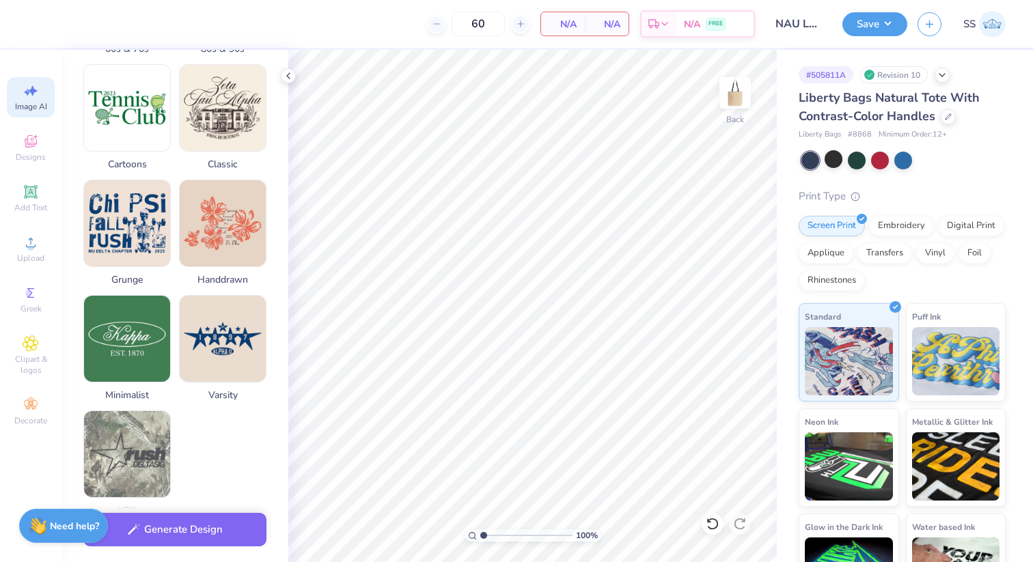
scroll to position [609, 0]
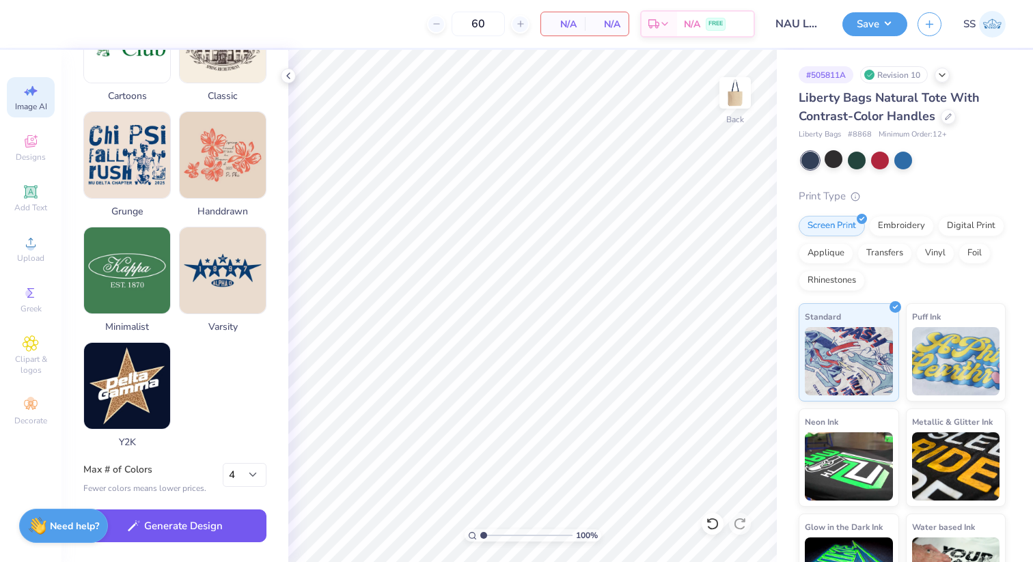
click at [220, 518] on button "Generate Design" at bounding box center [174, 526] width 183 height 33
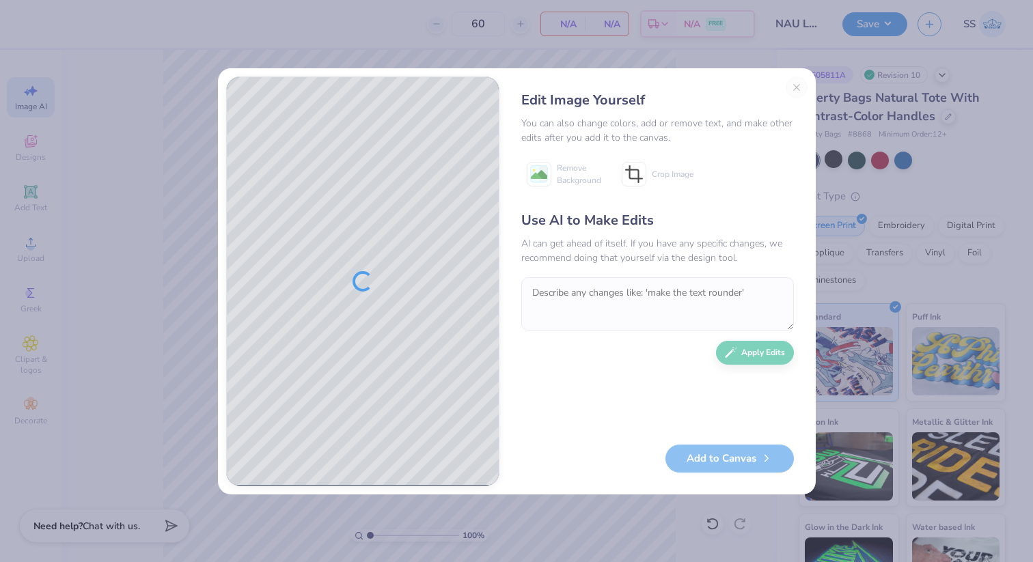
click at [794, 87] on div "Edit Image Yourself You can also change colors, add or remove text, and make ot…" at bounding box center [657, 281] width 300 height 410
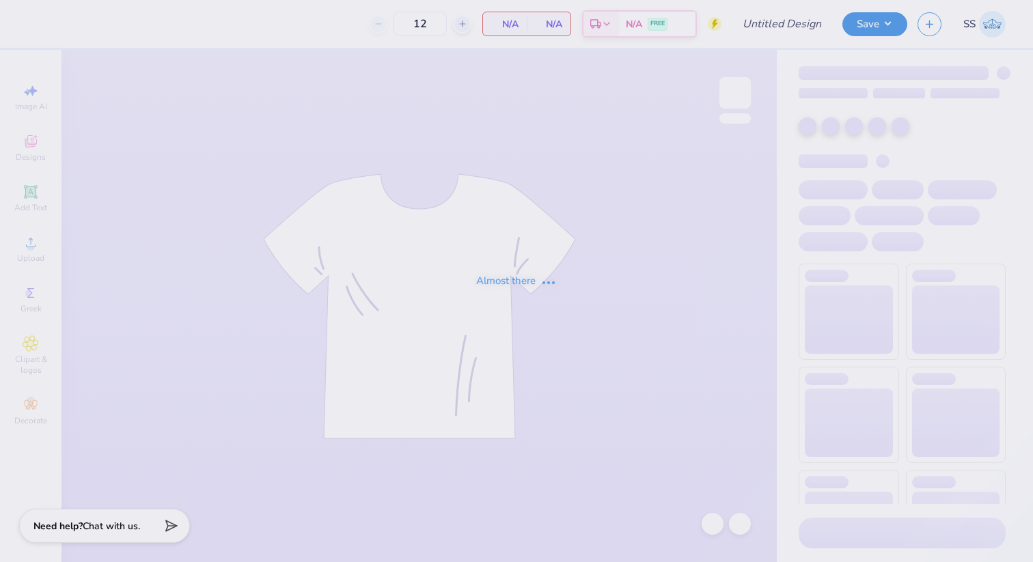
type input "NAU Latin Student Union Tote bags"
type input "20"
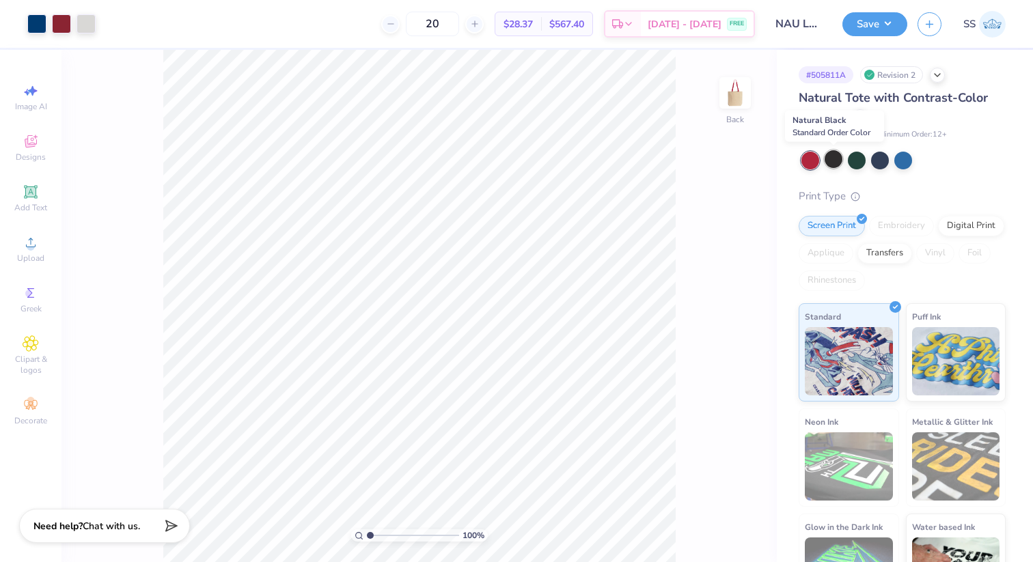
click at [833, 163] on div at bounding box center [833, 159] width 18 height 18
click at [856, 158] on div at bounding box center [857, 159] width 18 height 18
click at [861, 115] on icon at bounding box center [859, 115] width 7 height 7
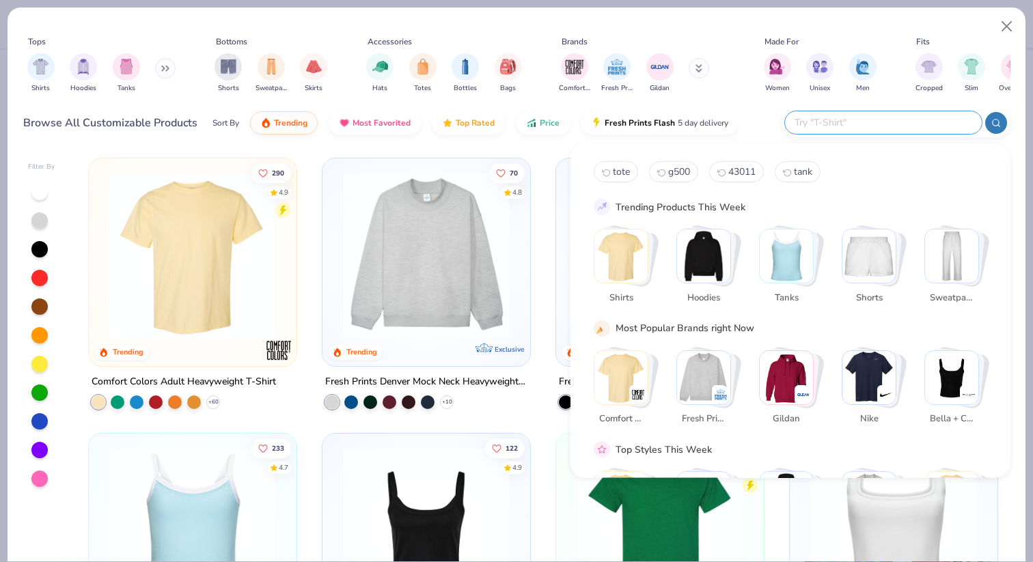
click at [874, 120] on input "text" at bounding box center [882, 123] width 179 height 16
type input "tote"
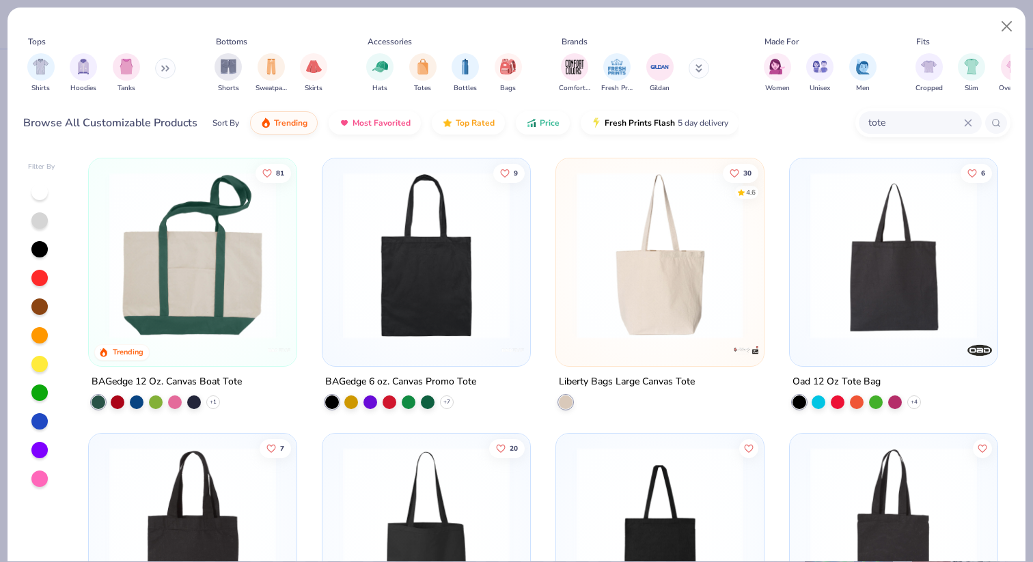
click at [511, 311] on img at bounding box center [426, 255] width 180 height 167
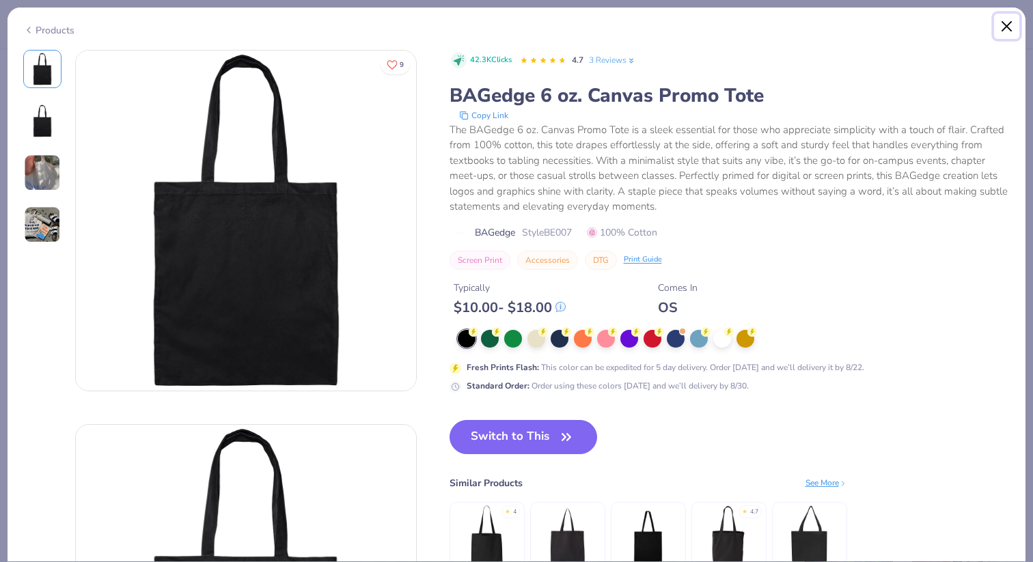
click at [1010, 22] on button "Close" at bounding box center [1007, 27] width 26 height 26
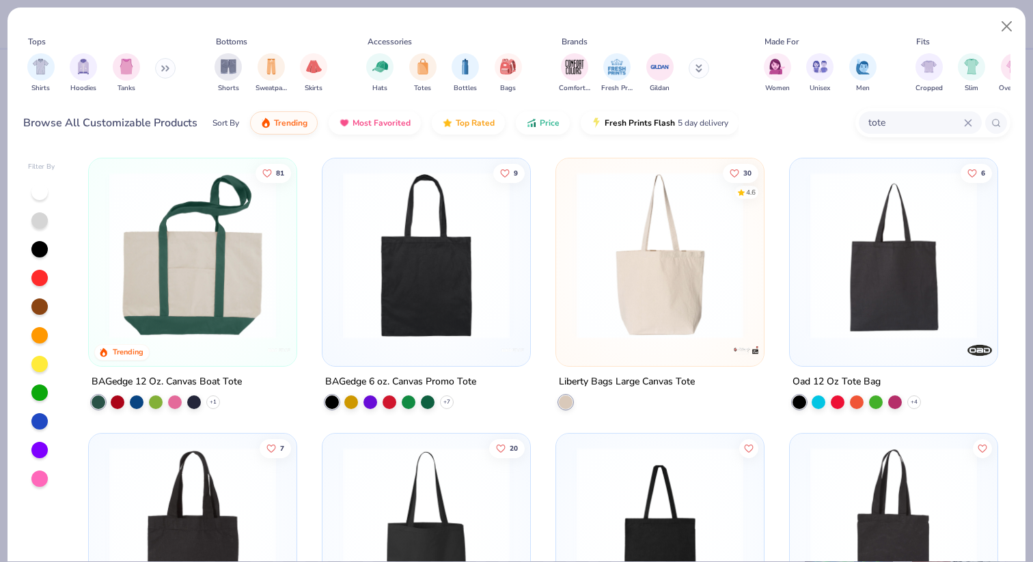
click at [706, 248] on img at bounding box center [660, 255] width 180 height 167
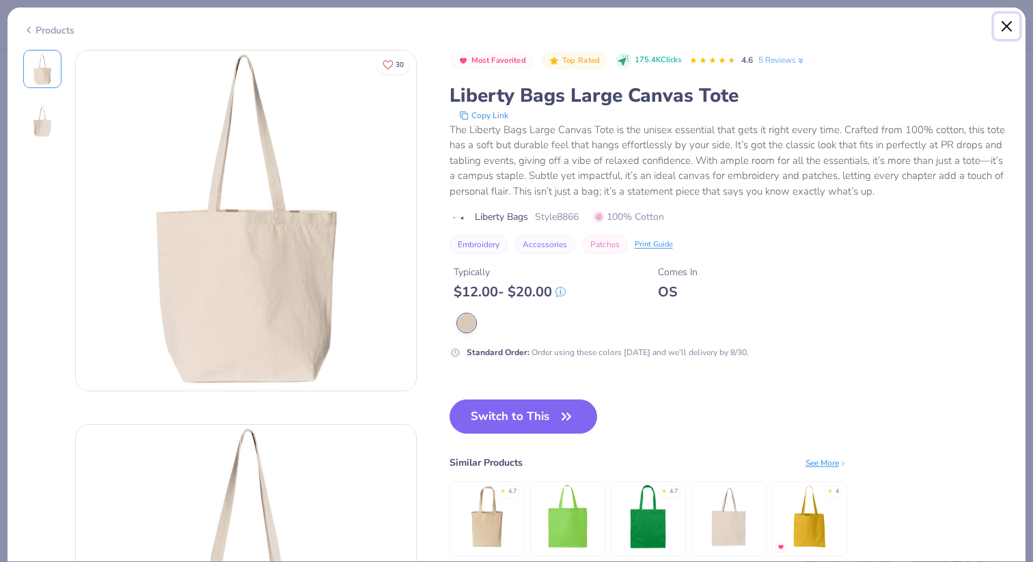
click at [1007, 23] on button "Close" at bounding box center [1007, 27] width 26 height 26
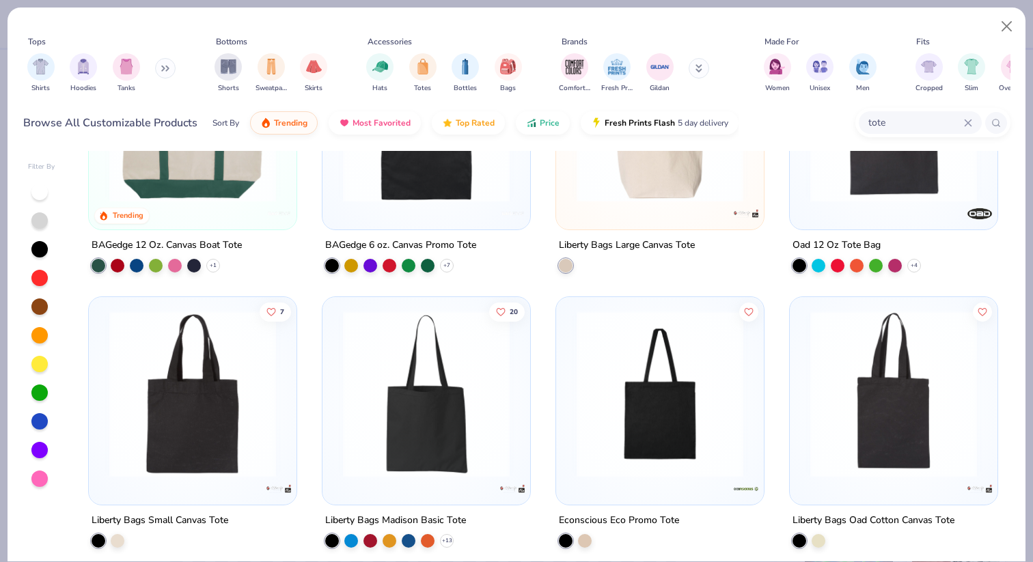
scroll to position [135, 0]
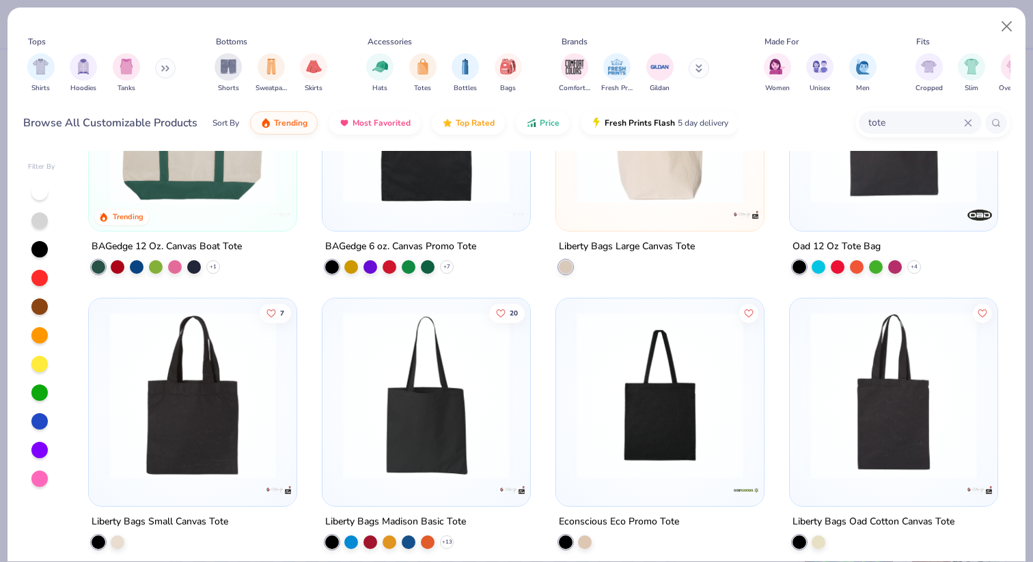
click at [385, 445] on img at bounding box center [426, 395] width 180 height 167
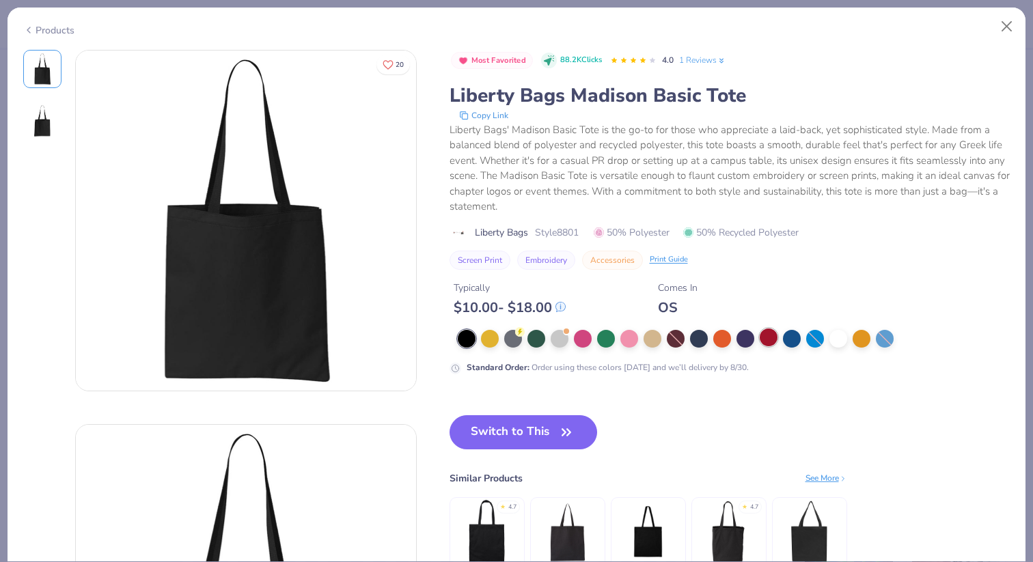
click at [767, 337] on div at bounding box center [769, 338] width 18 height 18
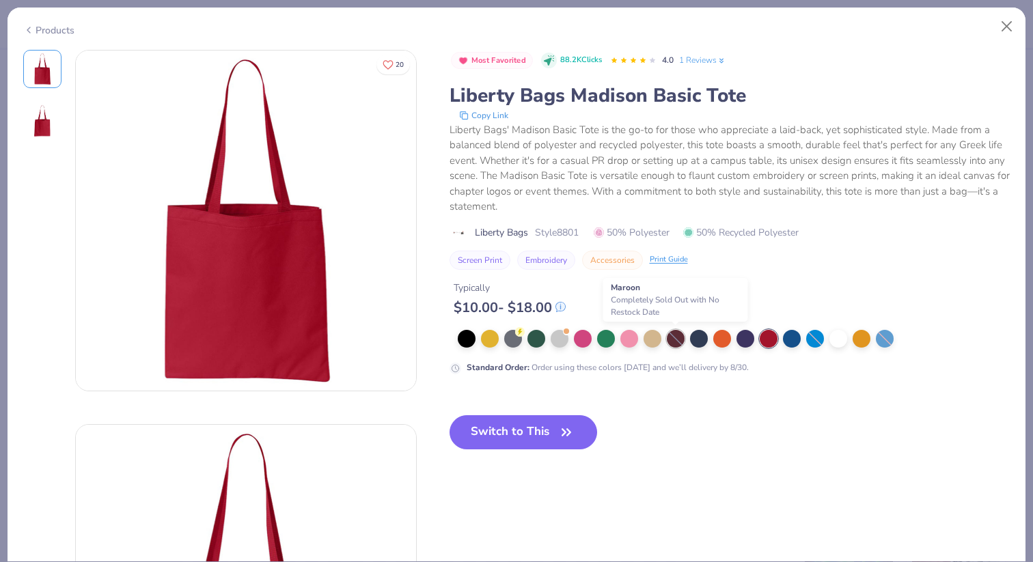
click at [678, 331] on div at bounding box center [676, 339] width 18 height 18
click at [563, 344] on div at bounding box center [560, 338] width 18 height 18
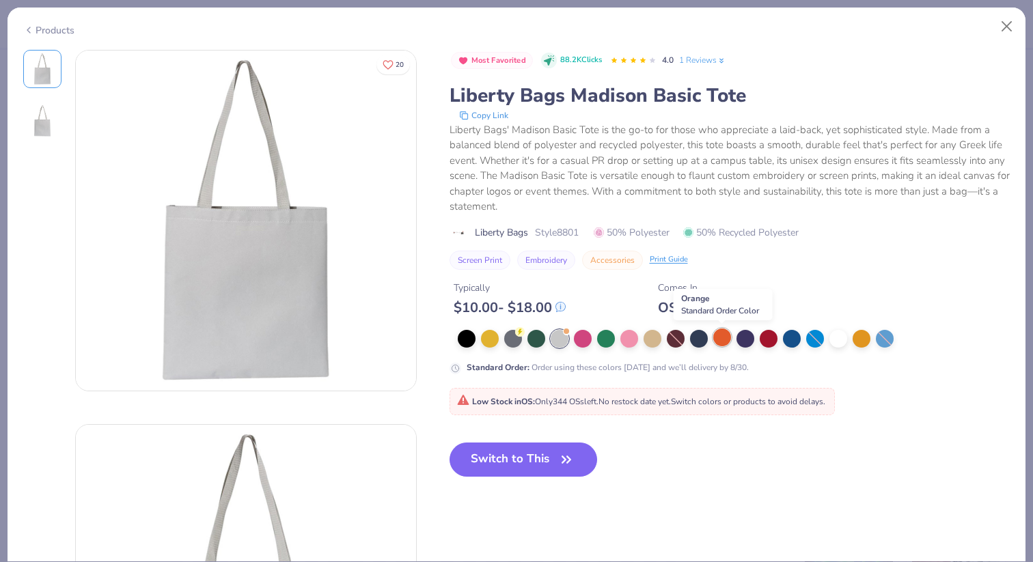
click at [714, 344] on div at bounding box center [722, 338] width 18 height 18
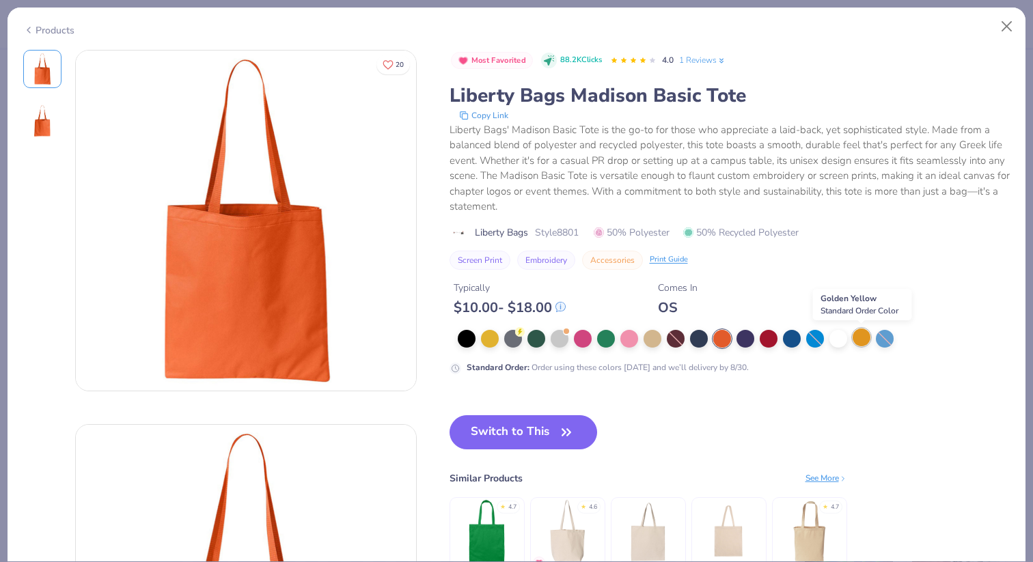
click at [859, 335] on div at bounding box center [861, 338] width 18 height 18
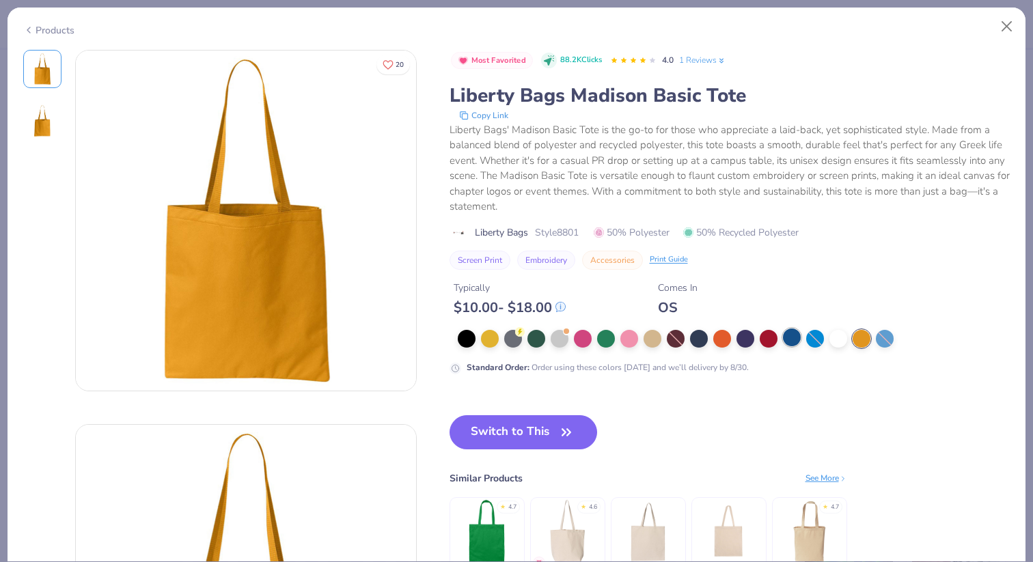
click at [785, 337] on div at bounding box center [792, 338] width 18 height 18
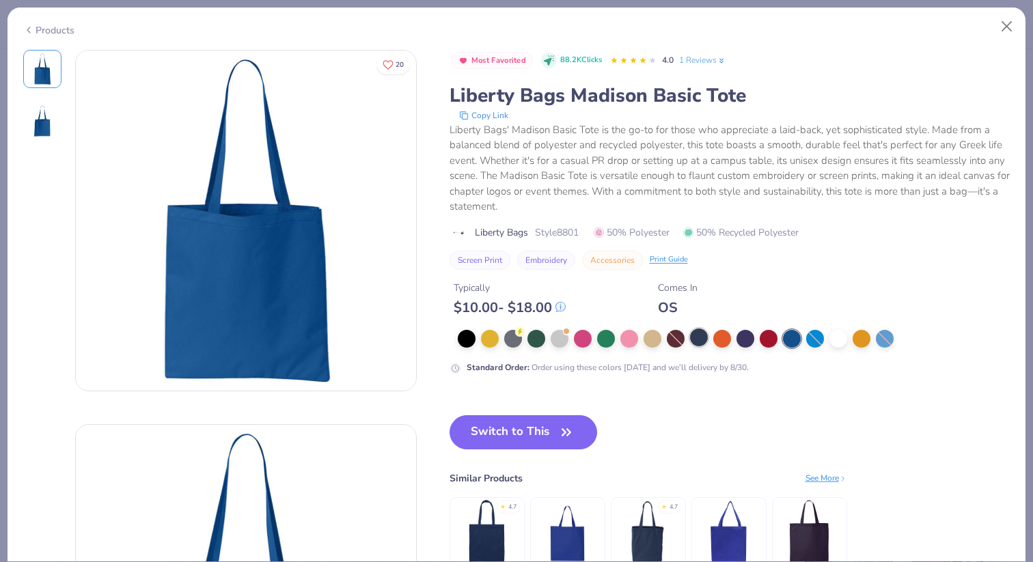
click at [702, 339] on div at bounding box center [699, 338] width 18 height 18
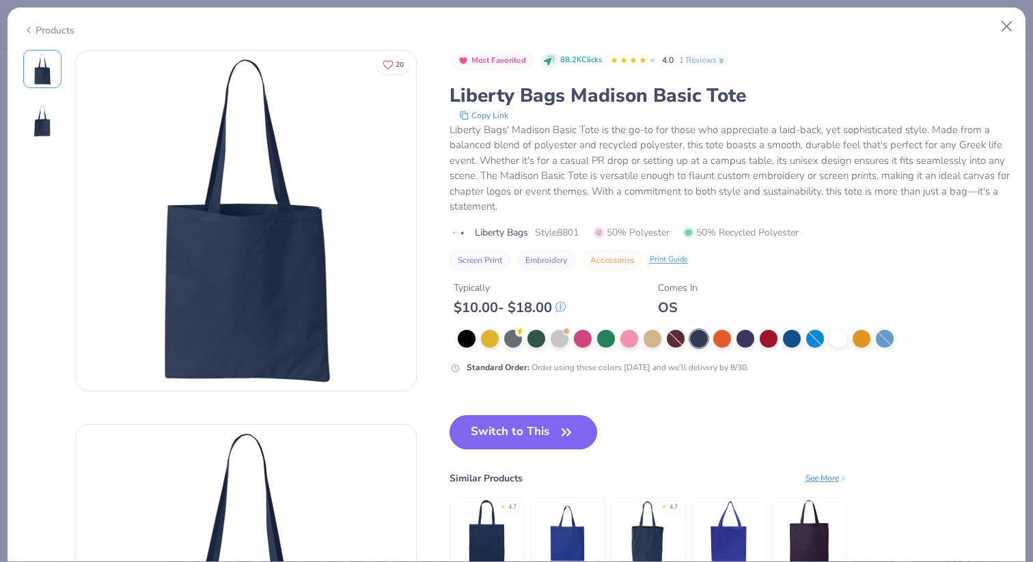
click at [543, 440] on button "Switch to This" at bounding box center [523, 432] width 148 height 34
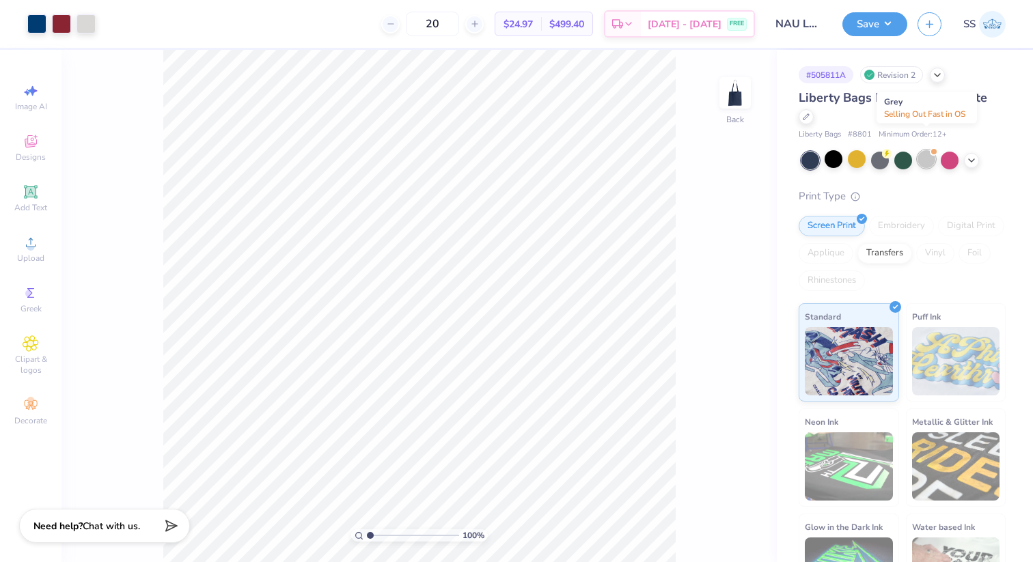
click at [928, 150] on div at bounding box center [926, 159] width 18 height 18
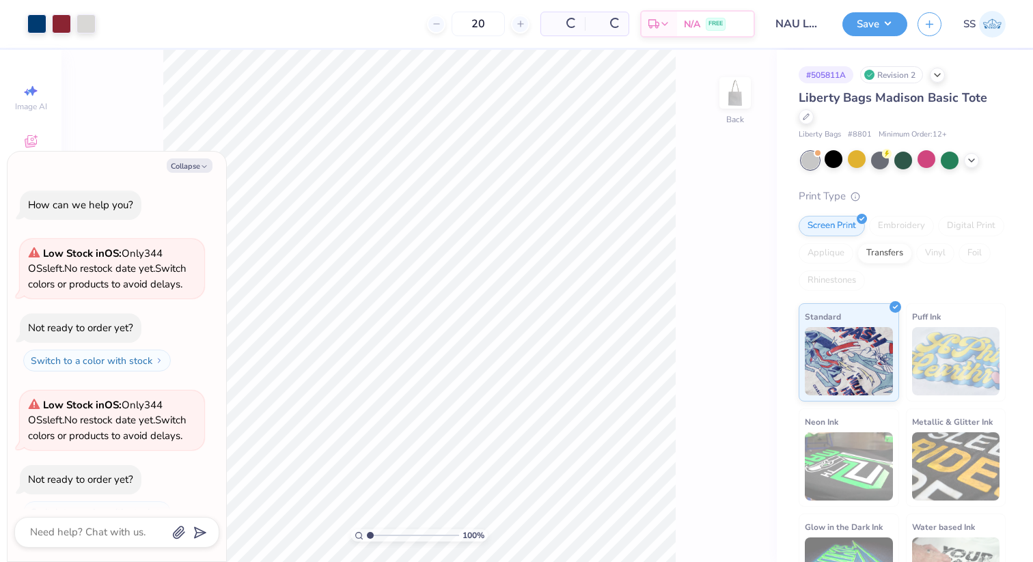
scroll to position [23, 0]
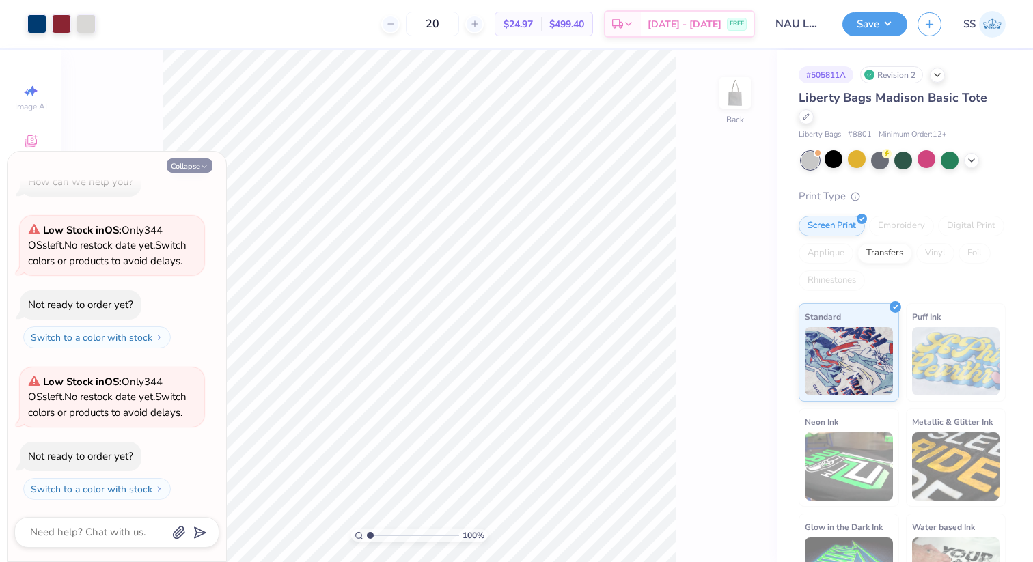
click at [189, 167] on button "Collapse" at bounding box center [190, 165] width 46 height 14
type textarea "x"
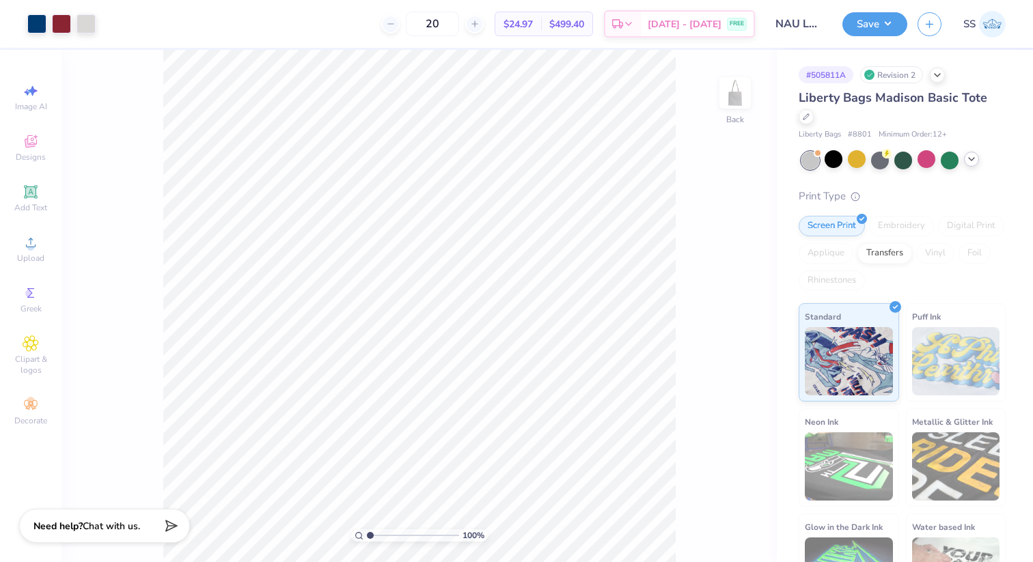
click at [969, 154] on icon at bounding box center [971, 159] width 11 height 11
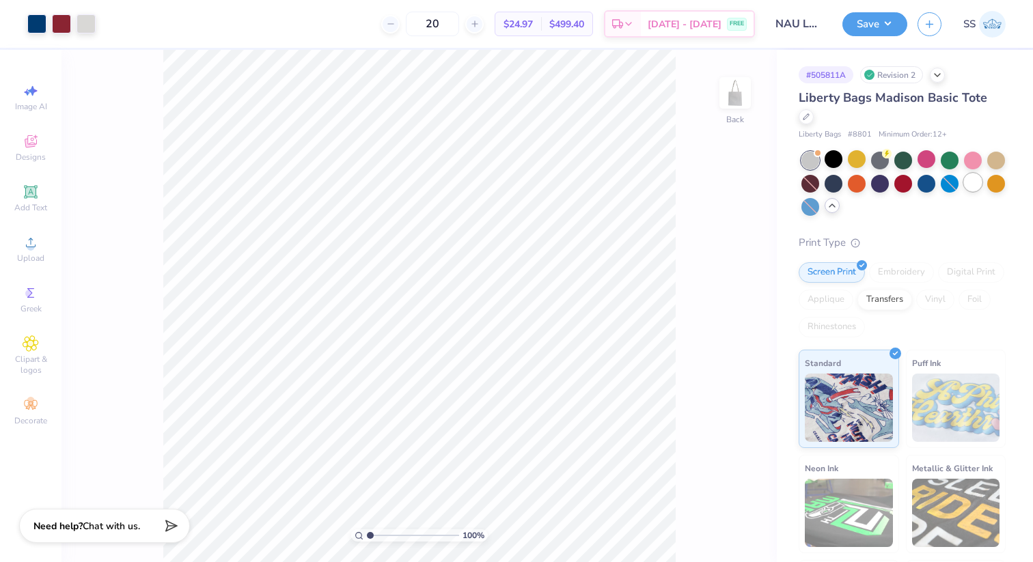
click at [971, 173] on div at bounding box center [973, 182] width 18 height 18
click at [812, 173] on div at bounding box center [810, 182] width 18 height 18
click at [993, 105] on div "Liberty Bags Madison Basic Tote" at bounding box center [901, 107] width 207 height 37
click at [993, 104] on div "Liberty Bags Madison Basic Tote" at bounding box center [901, 107] width 207 height 37
click at [809, 112] on icon at bounding box center [806, 115] width 7 height 7
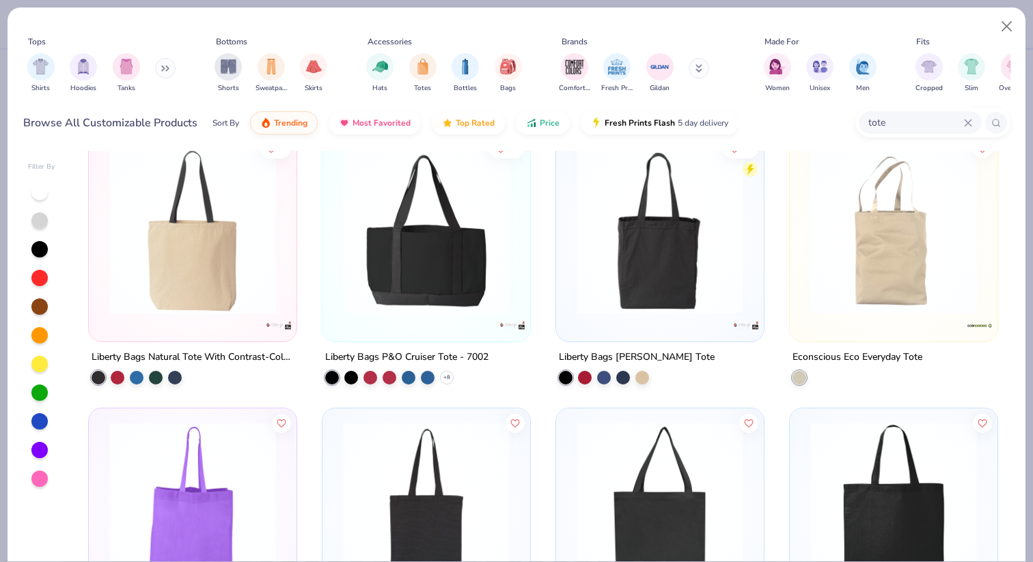
scroll to position [558, 0]
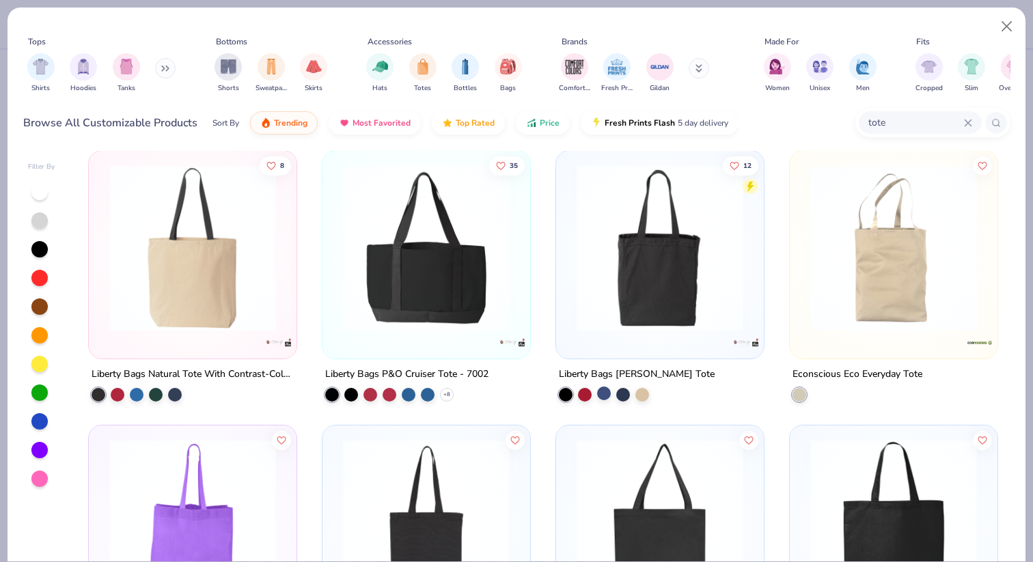
click at [603, 392] on div at bounding box center [604, 393] width 14 height 14
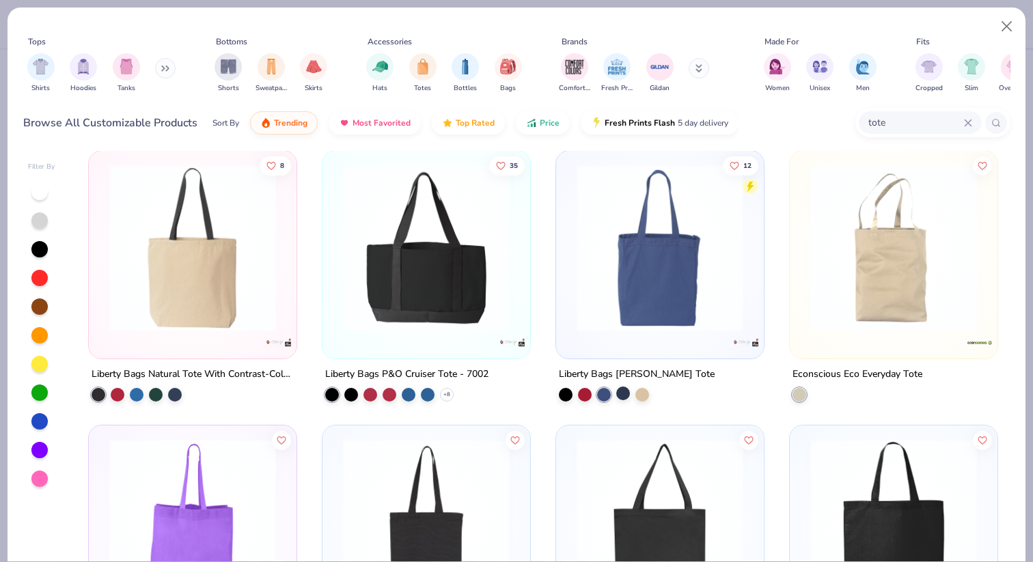
click at [627, 389] on div at bounding box center [623, 393] width 14 height 14
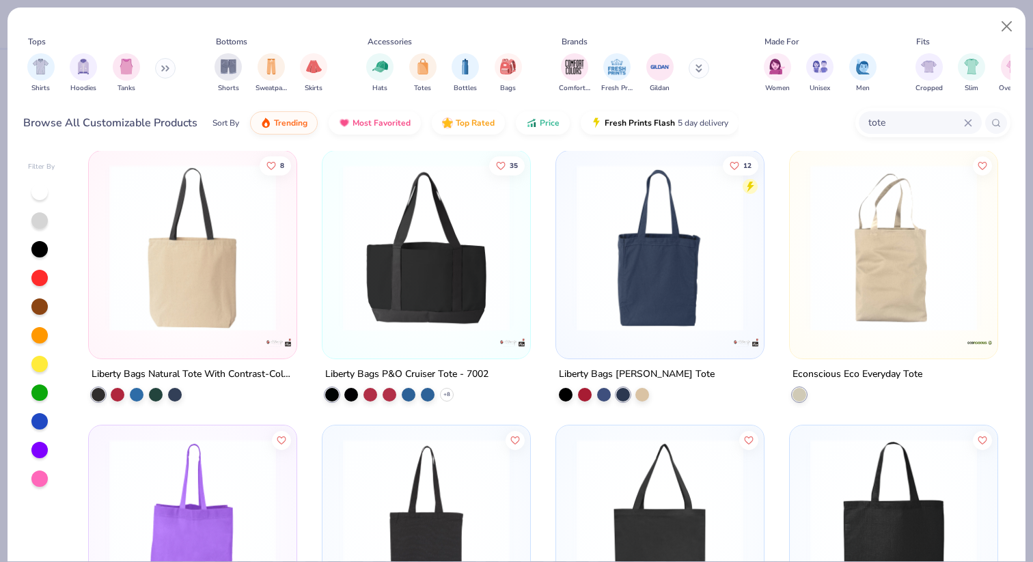
click at [641, 290] on img at bounding box center [660, 247] width 180 height 167
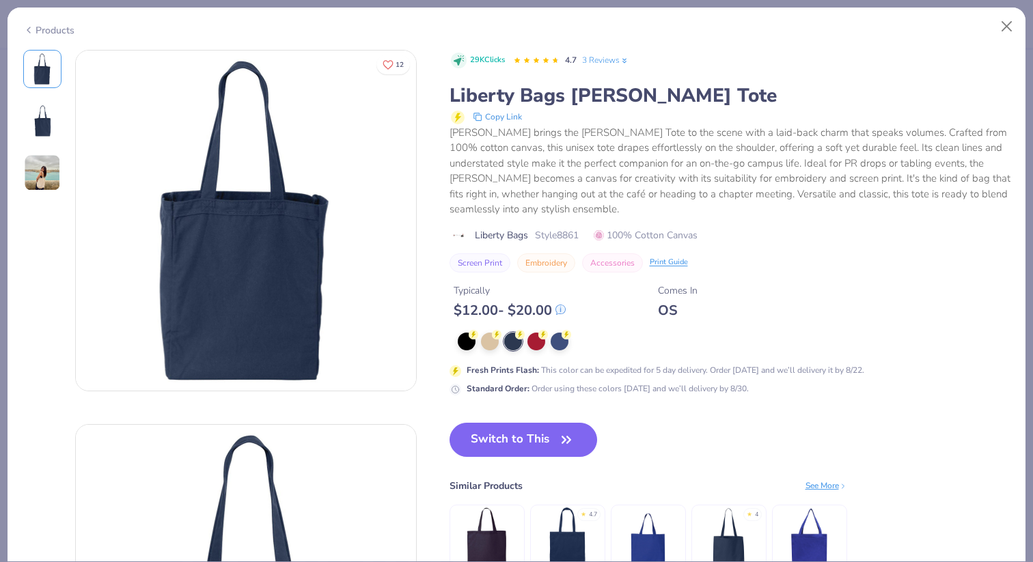
click at [44, 116] on img at bounding box center [42, 121] width 33 height 33
click at [520, 434] on button "Switch to This" at bounding box center [523, 440] width 148 height 34
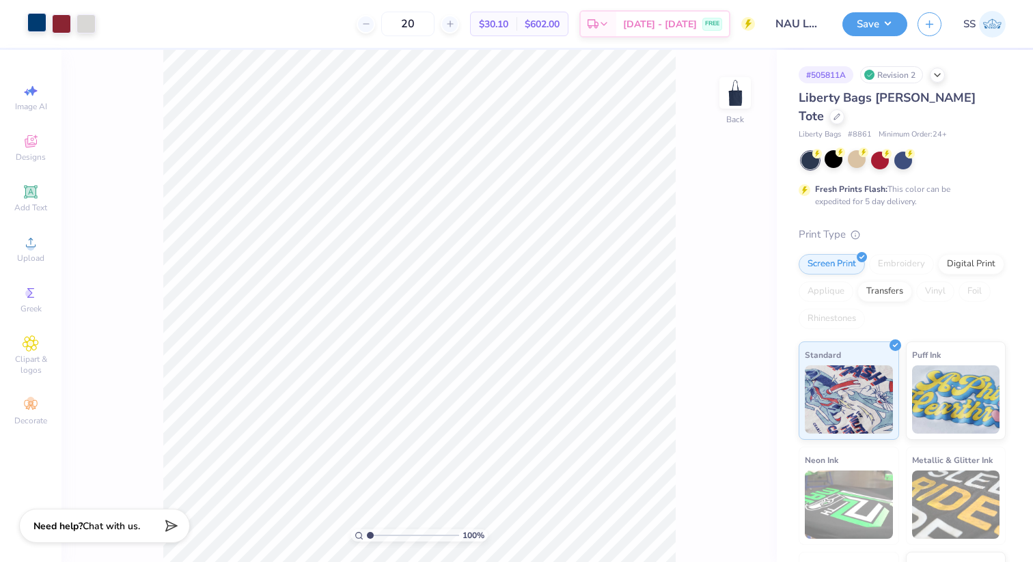
click at [36, 25] on div at bounding box center [36, 22] width 19 height 19
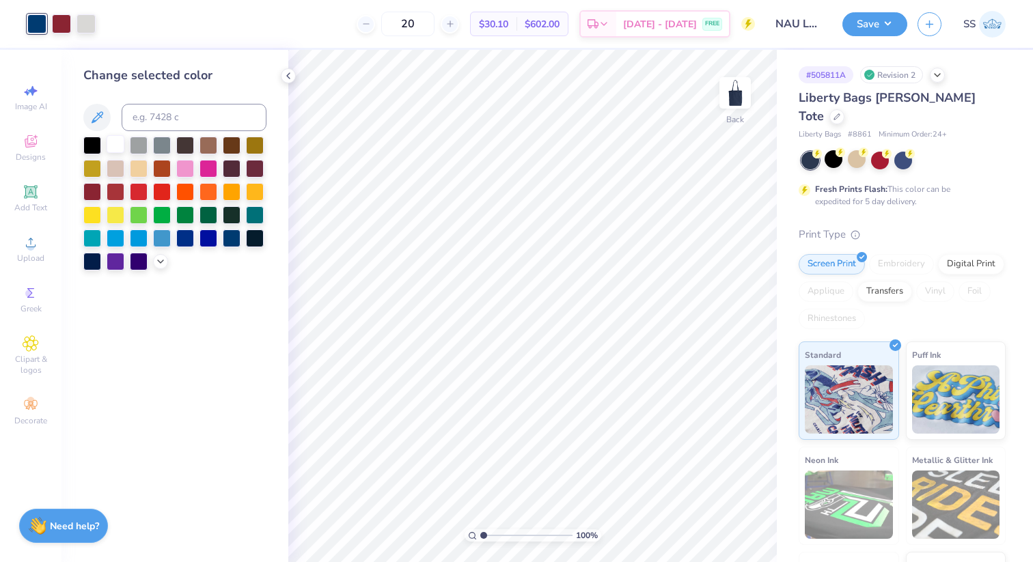
click at [117, 149] on div at bounding box center [116, 144] width 18 height 18
click at [142, 145] on div at bounding box center [139, 144] width 18 height 18
click at [113, 141] on div at bounding box center [116, 144] width 18 height 18
click at [284, 81] on div at bounding box center [288, 75] width 15 height 15
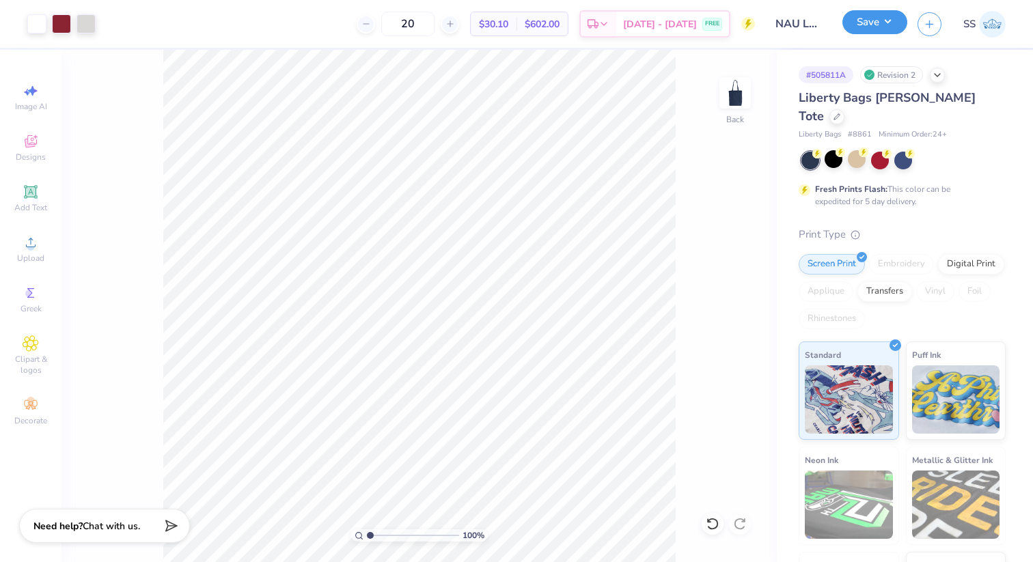
click at [895, 20] on button "Save" at bounding box center [874, 22] width 65 height 24
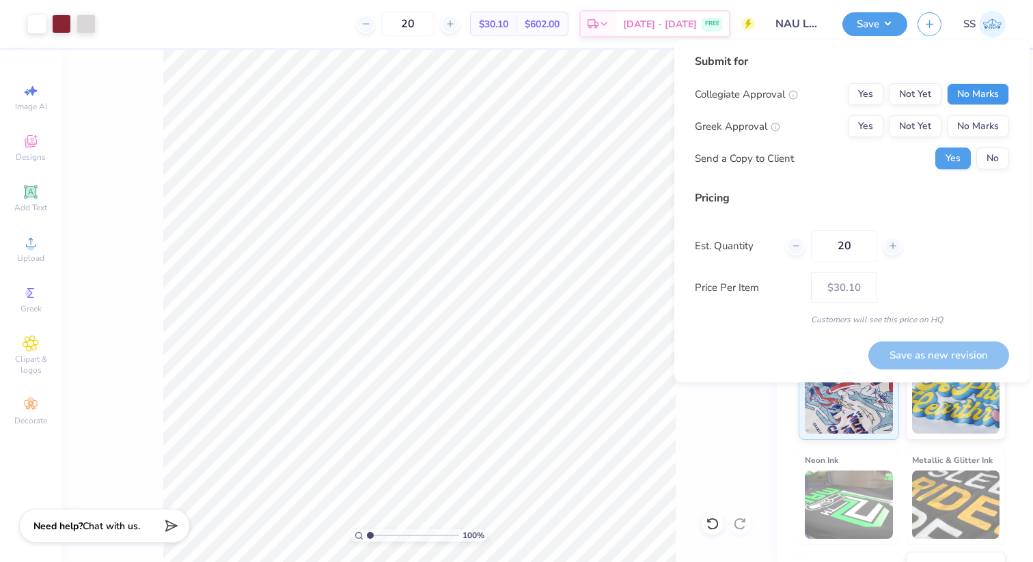
click at [986, 94] on button "No Marks" at bounding box center [978, 94] width 62 height 22
click at [988, 120] on button "No Marks" at bounding box center [978, 126] width 62 height 22
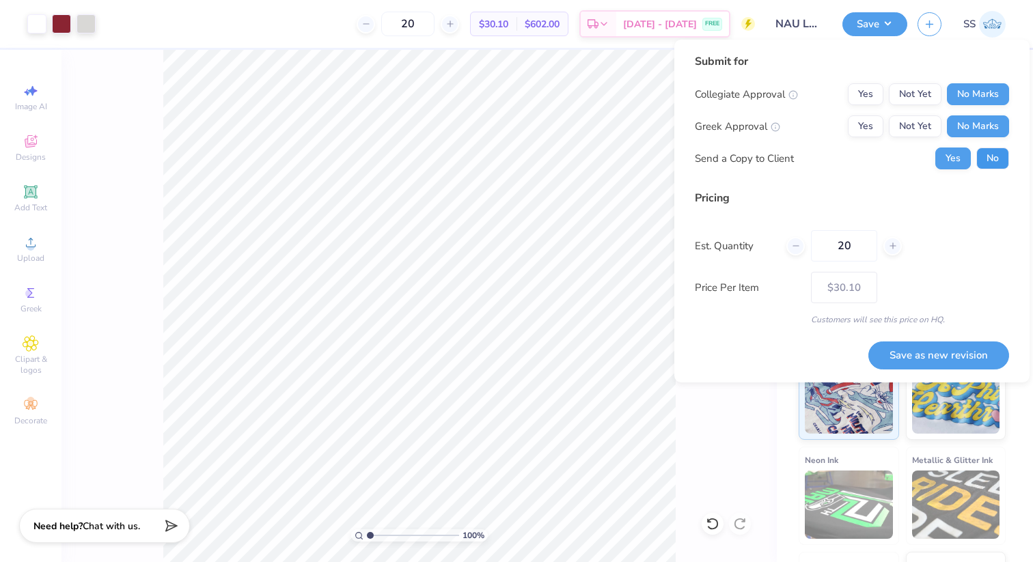
click at [993, 161] on button "No" at bounding box center [992, 159] width 33 height 22
click at [842, 249] on input "20" at bounding box center [844, 245] width 66 height 31
type input "60"
type input "$15.50"
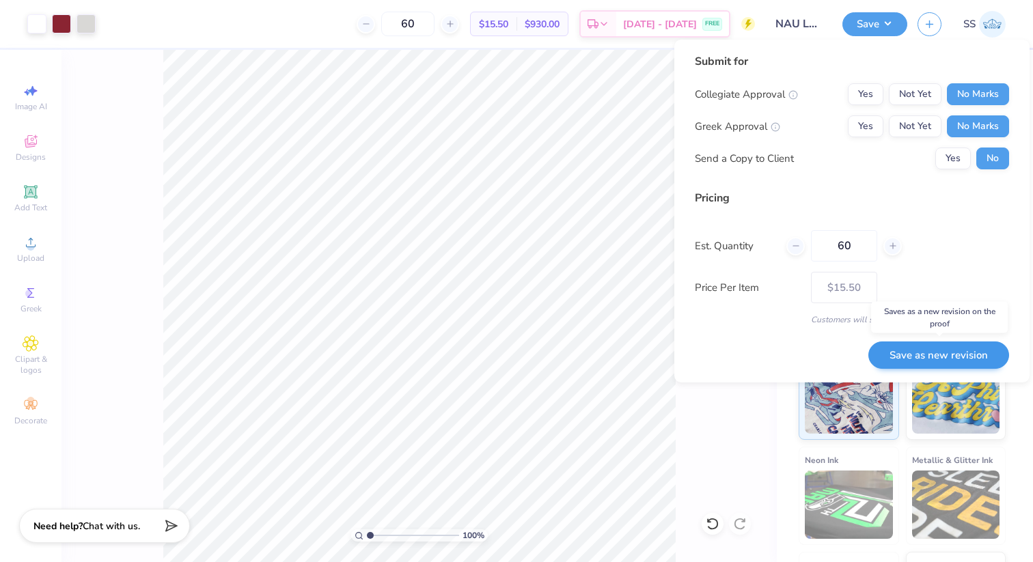
type input "60"
click at [915, 354] on button "Save as new revision" at bounding box center [938, 356] width 141 height 28
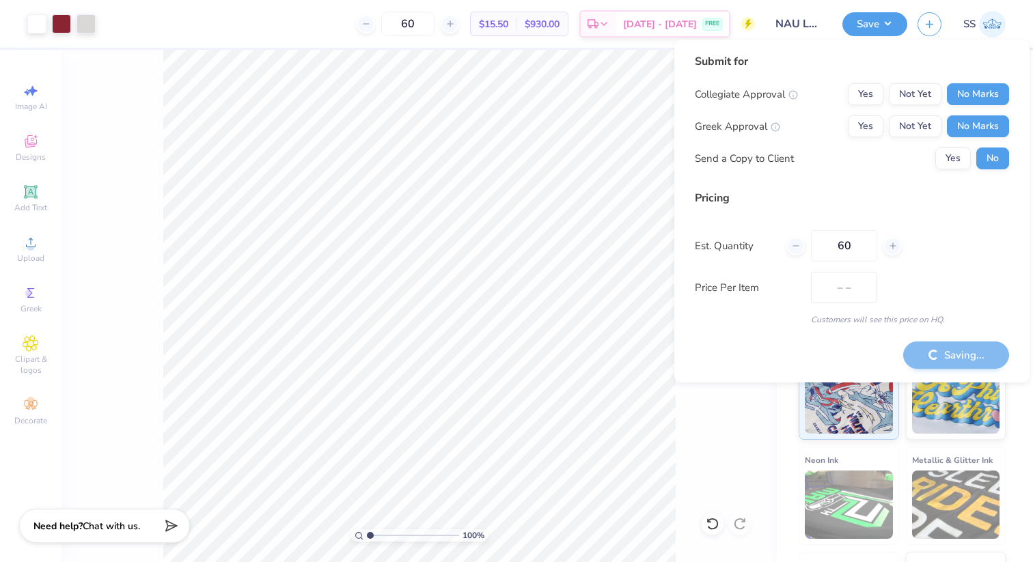
type input "$15.50"
